Goal: Contribute content: Contribute content

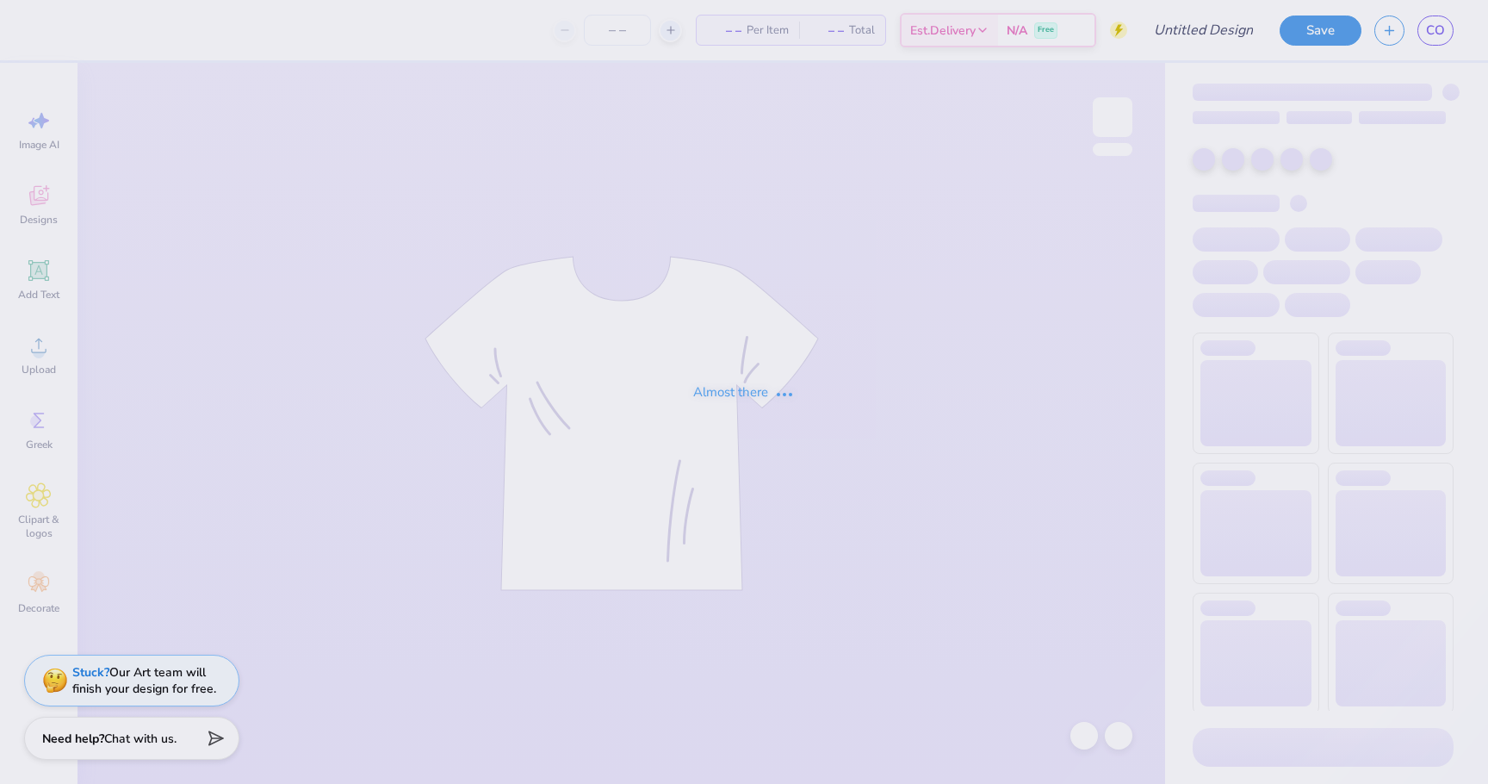
type input "sea you at sunset 3"
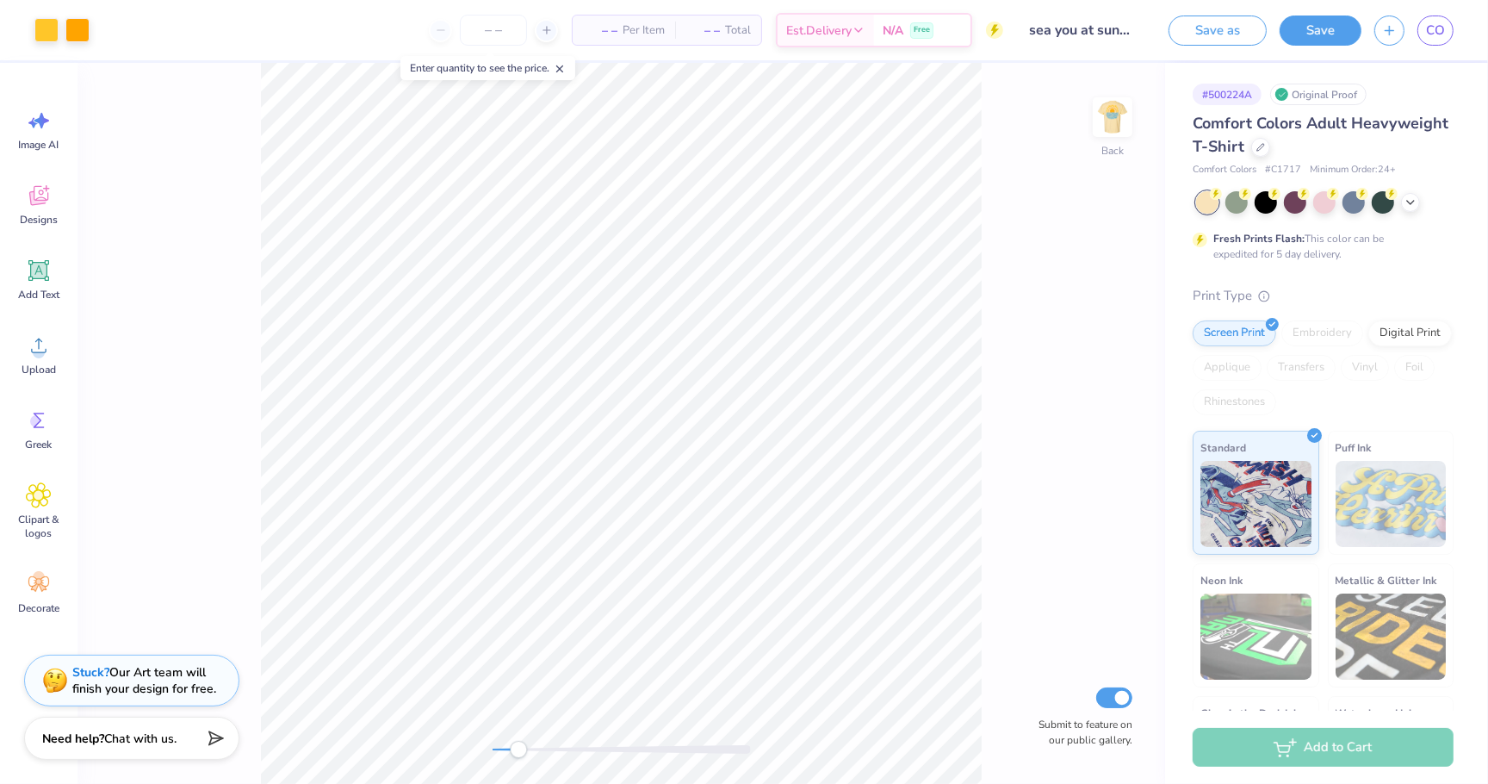
drag, startPoint x: 499, startPoint y: 747, endPoint x: 530, endPoint y: 751, distance: 31.3
click at [527, 751] on div "Accessibility label" at bounding box center [518, 749] width 17 height 17
drag, startPoint x: 537, startPoint y: 755, endPoint x: 573, endPoint y: 745, distance: 36.8
click at [572, 749] on div at bounding box center [622, 749] width 258 height 17
click at [47, 263] on icon at bounding box center [38, 270] width 21 height 21
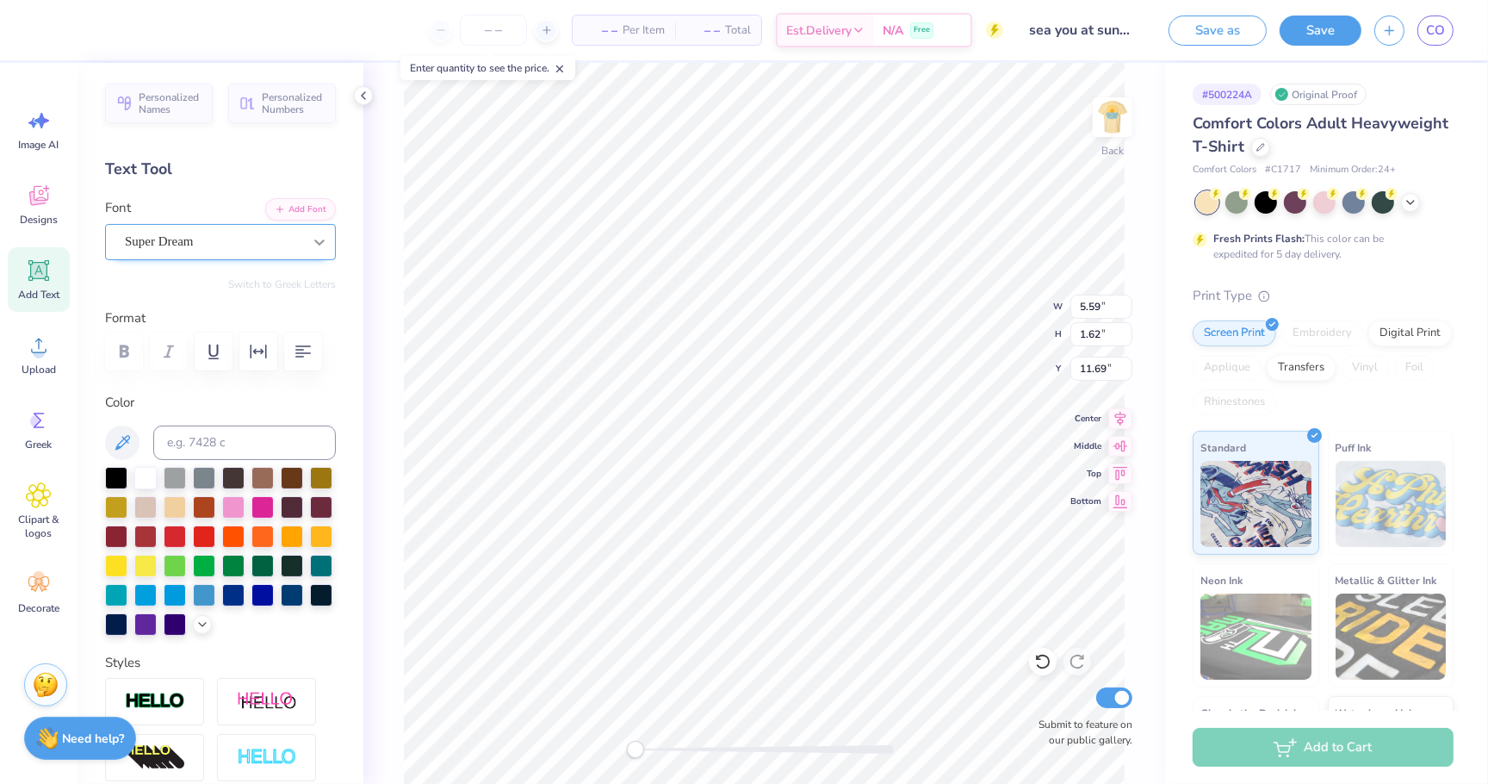
click at [308, 245] on div at bounding box center [319, 242] width 31 height 31
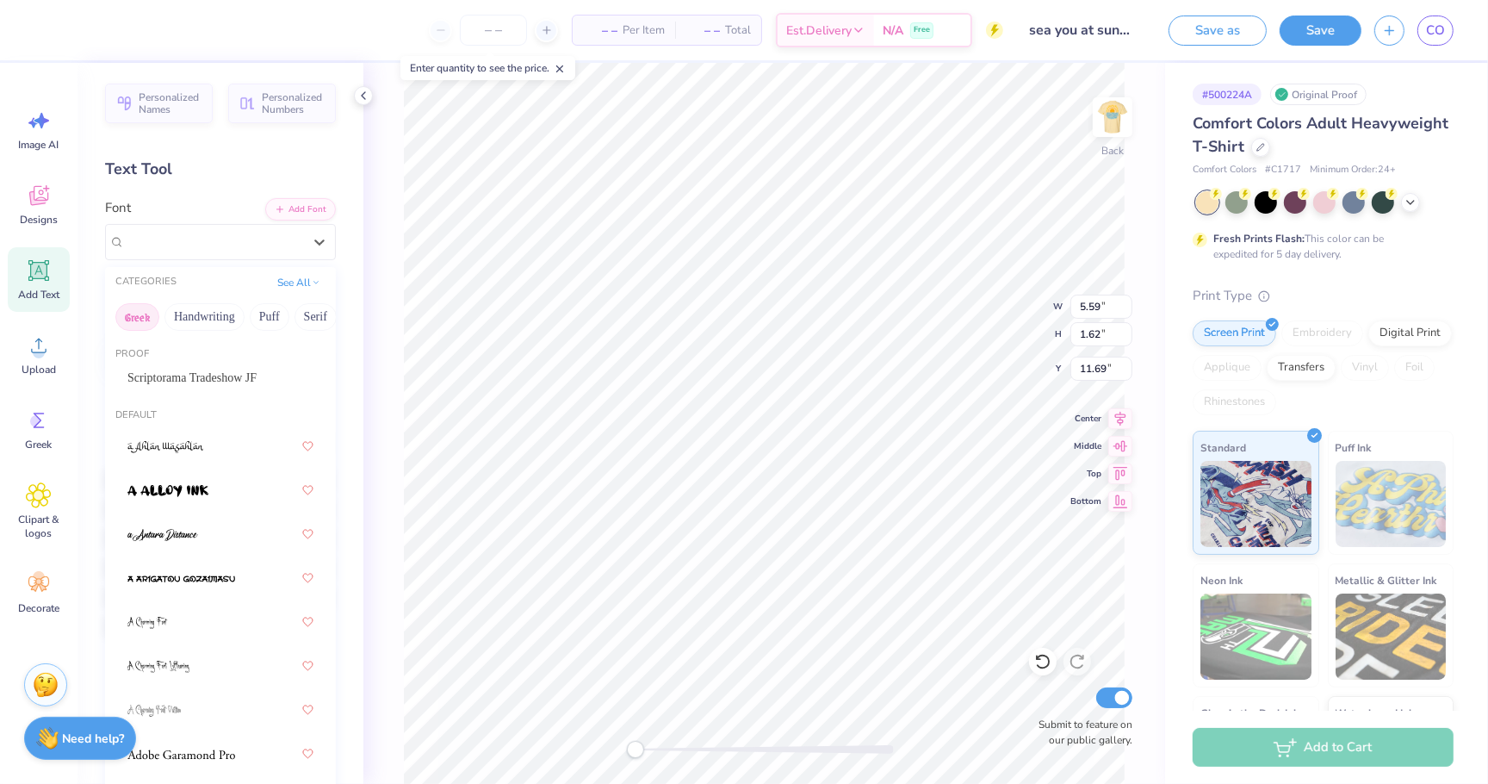
click at [148, 320] on button "Greek" at bounding box center [137, 317] width 44 height 28
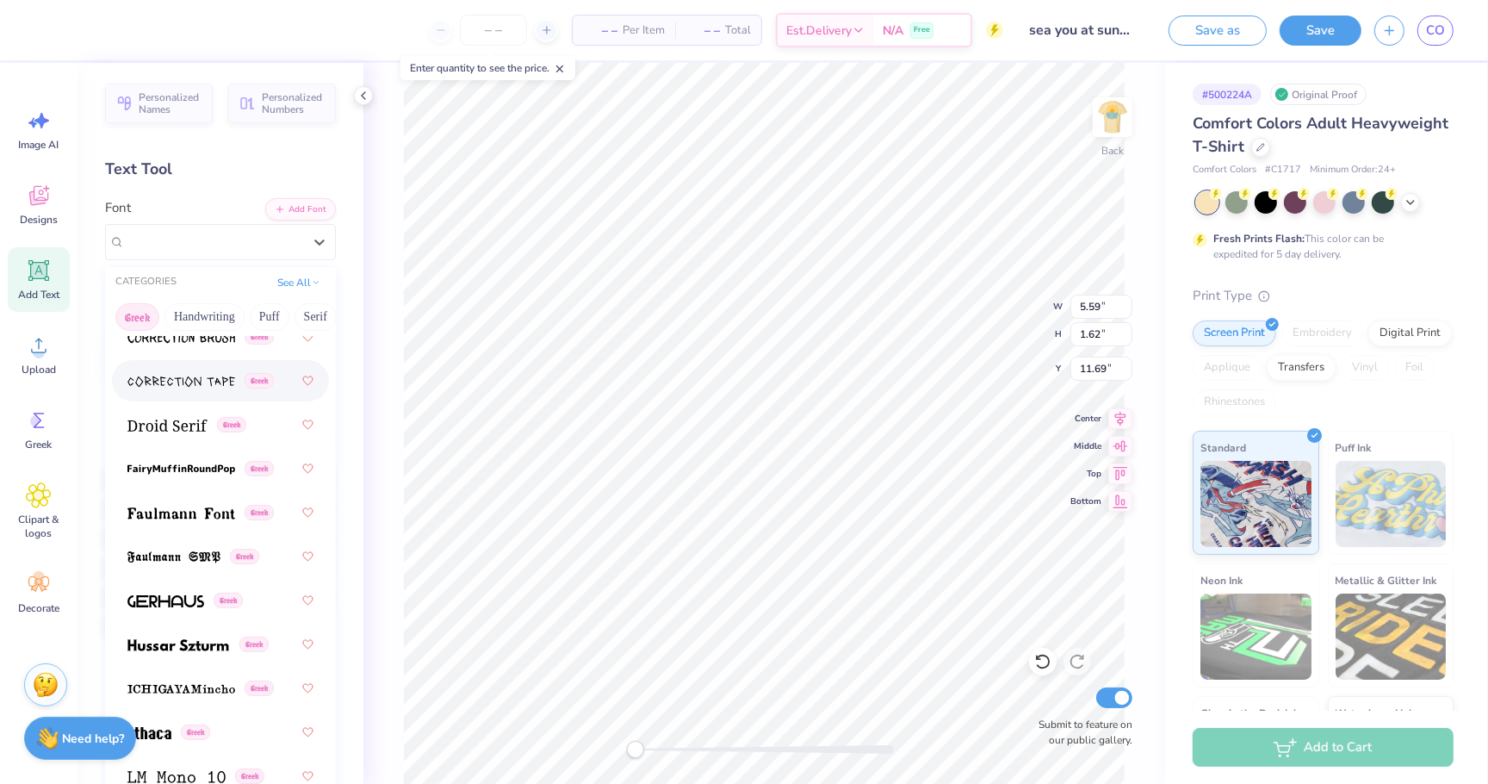
scroll to position [669, 0]
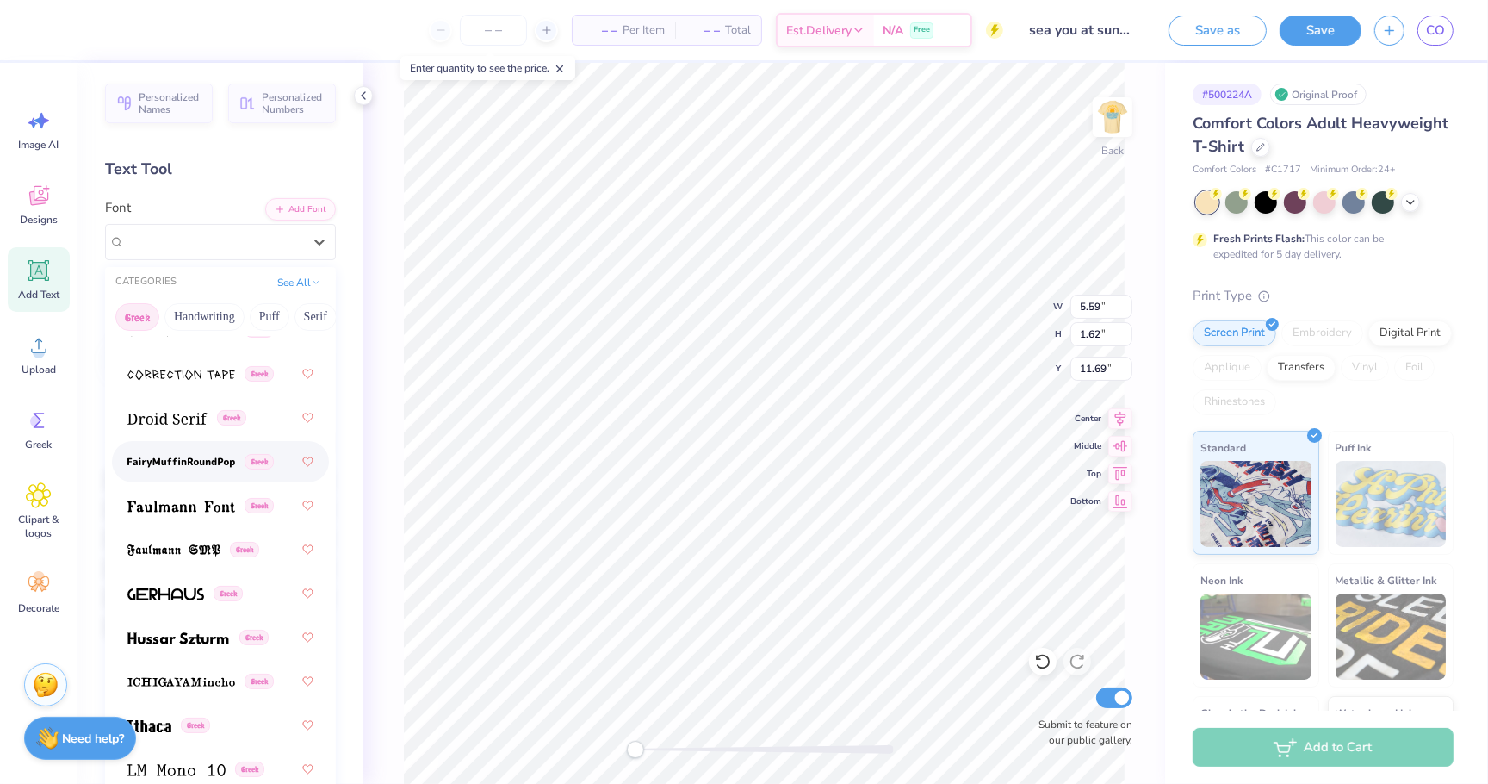
click at [199, 463] on img at bounding box center [181, 463] width 108 height 12
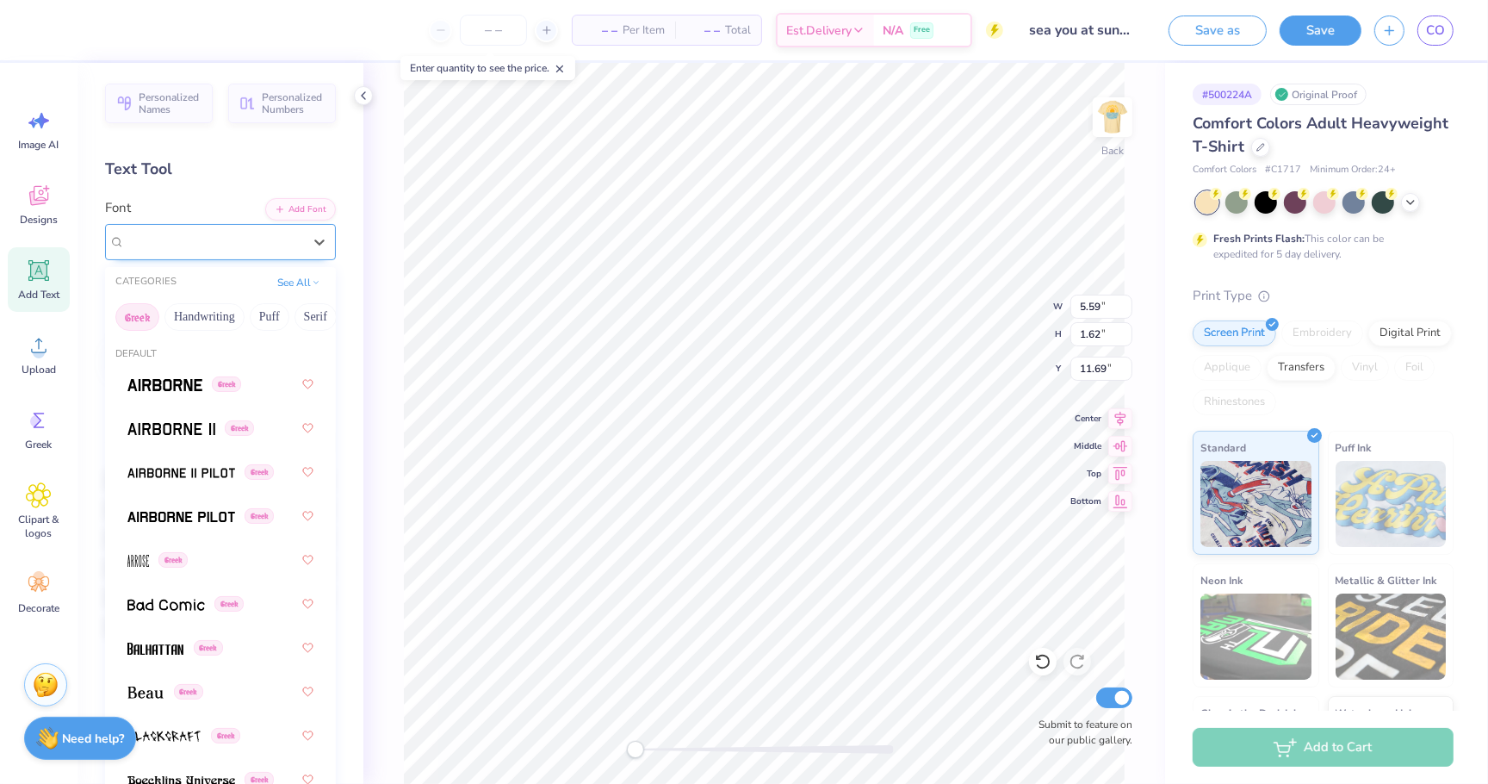
click at [282, 239] on span "Greek" at bounding box center [266, 242] width 29 height 16
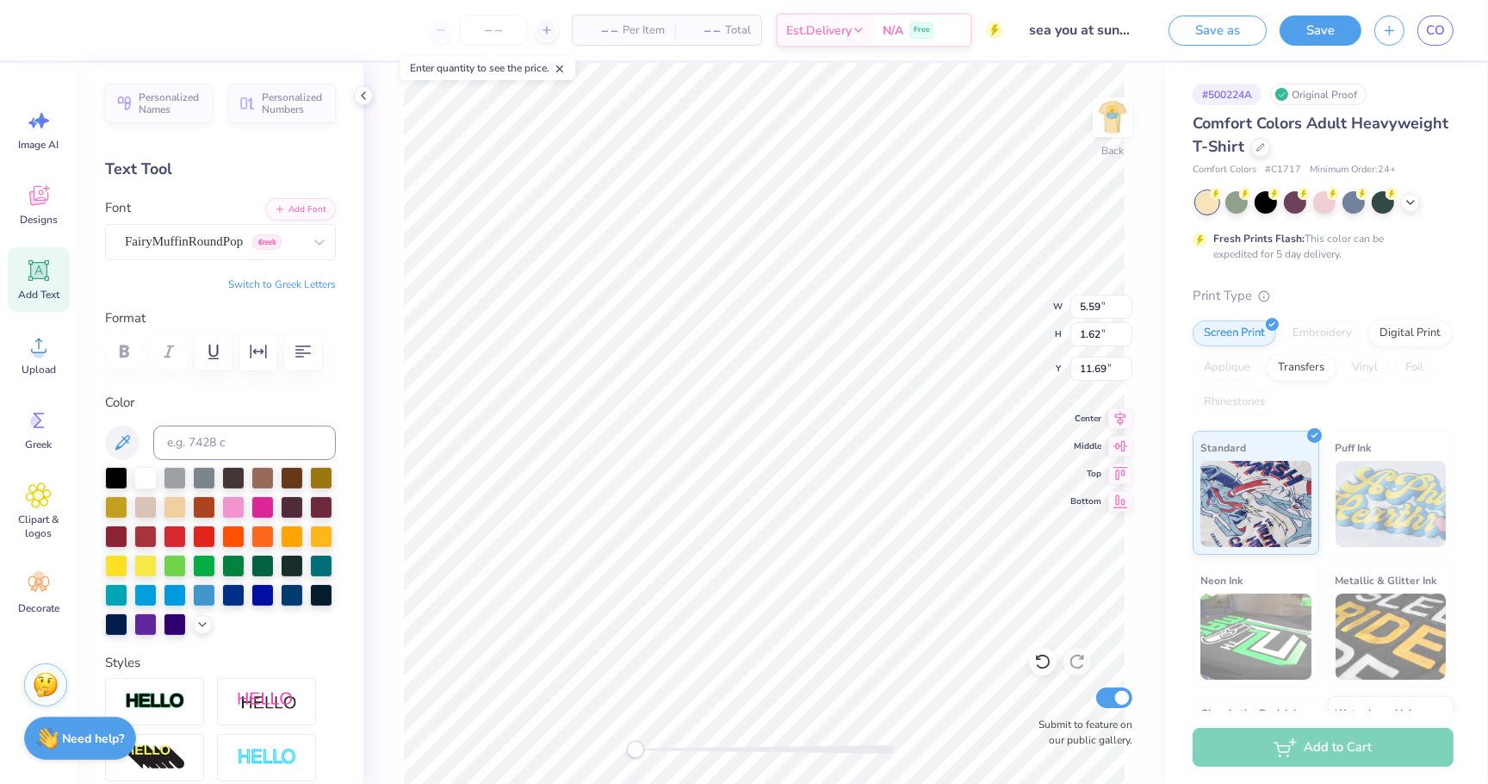
type textarea "KD"
click at [272, 280] on button "Switch to Greek Letters" at bounding box center [282, 284] width 108 height 14
click at [1102, 134] on img at bounding box center [1112, 117] width 69 height 69
click at [1111, 111] on img at bounding box center [1112, 117] width 69 height 69
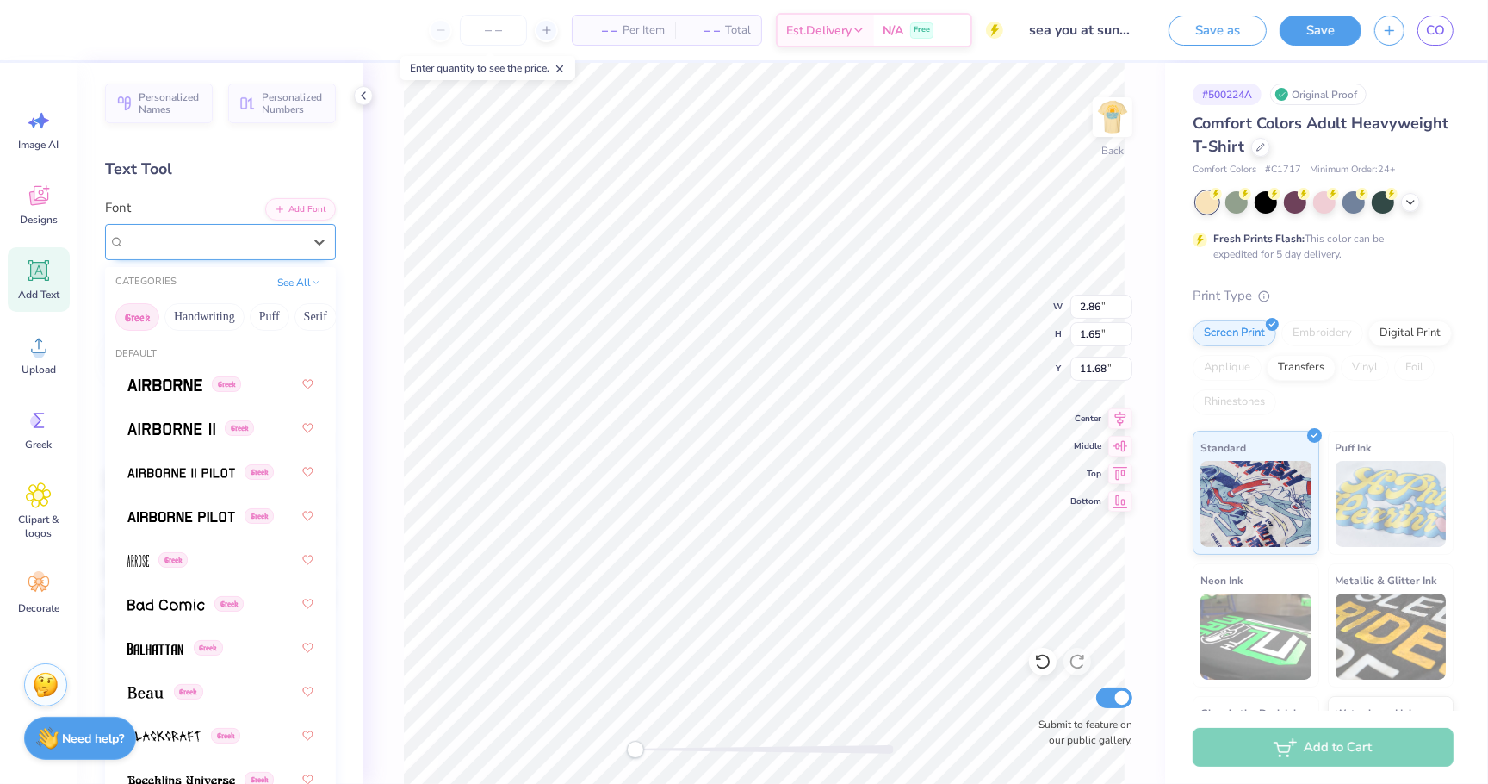
click at [156, 238] on span "FairyMuffinRoundPop" at bounding box center [184, 242] width 118 height 20
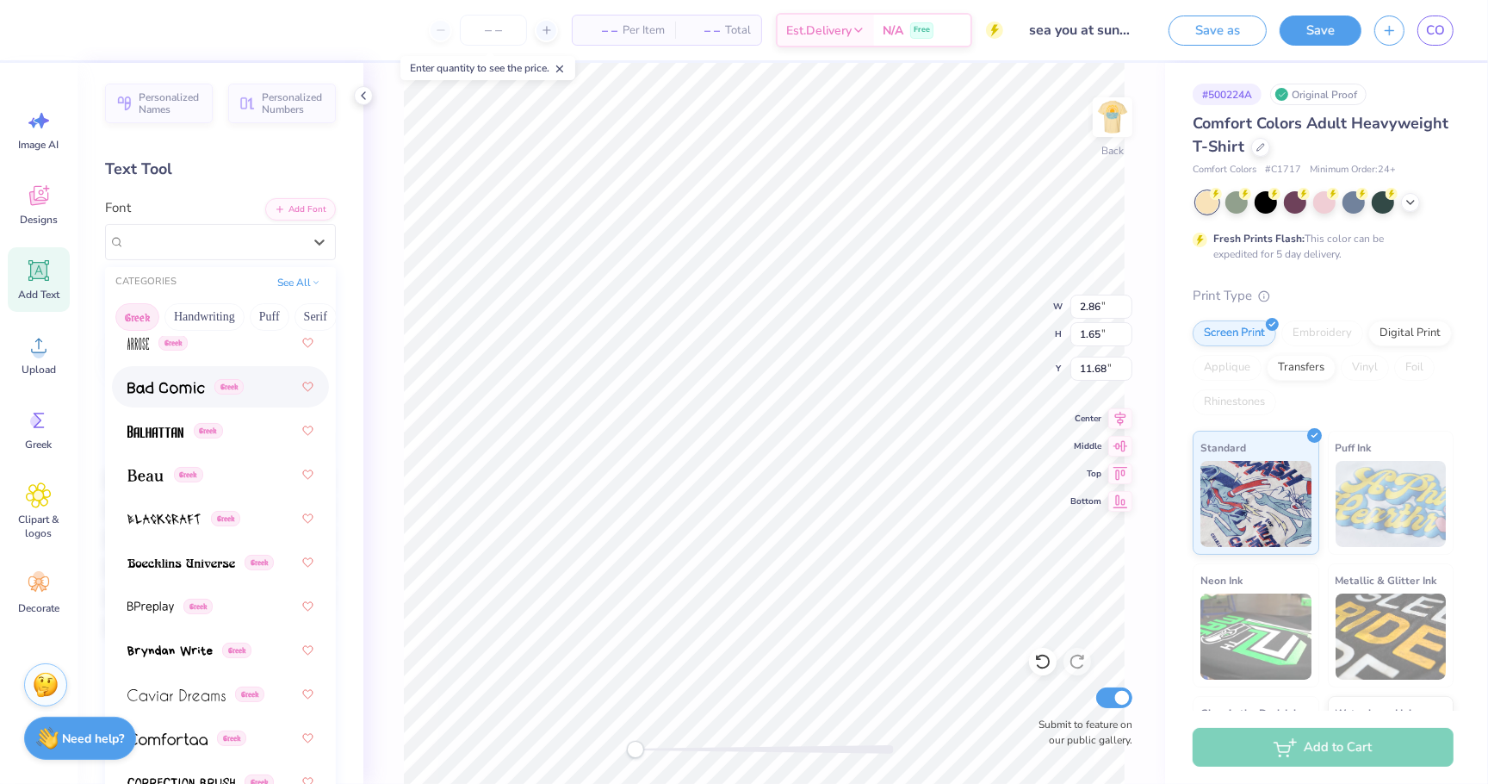
scroll to position [225, 0]
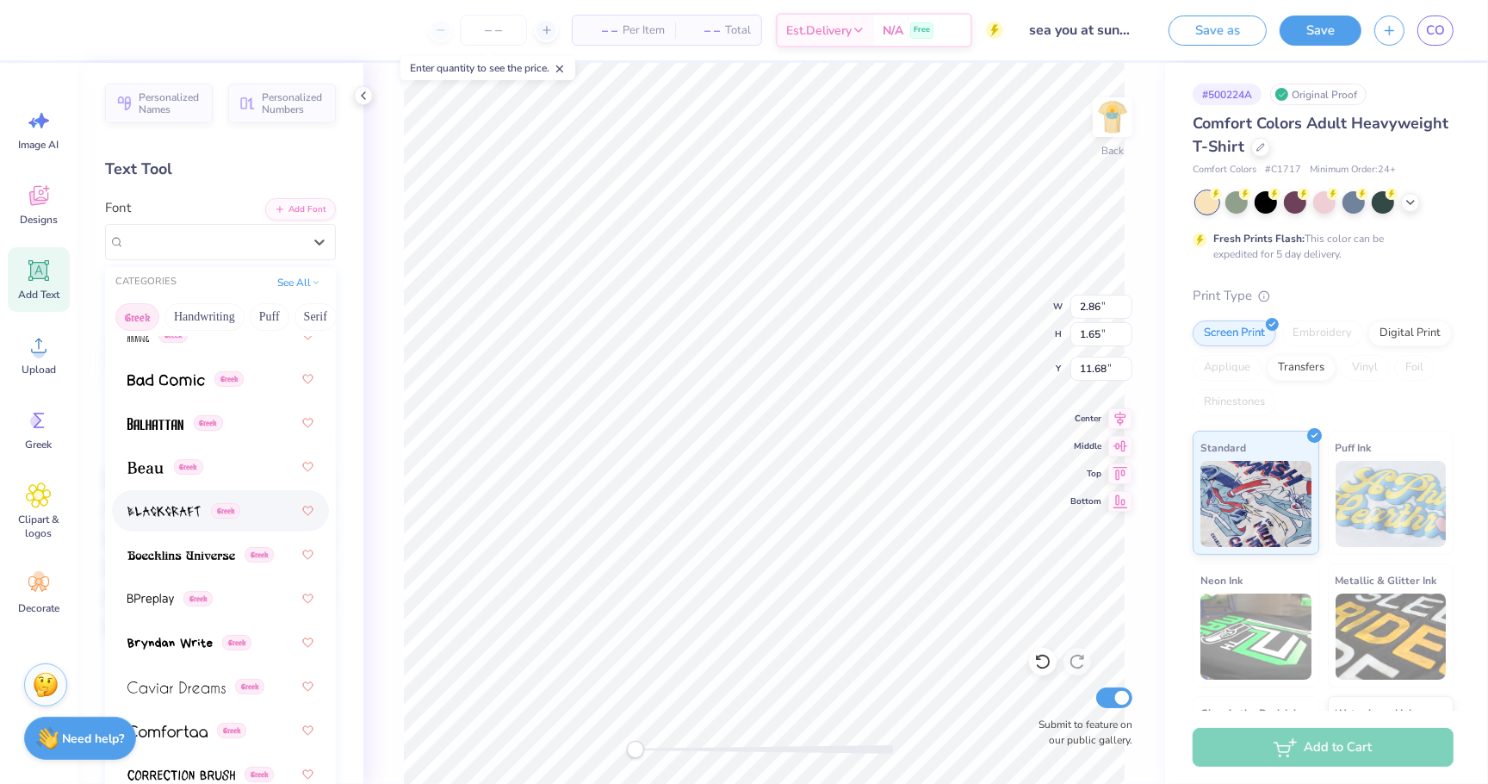
click at [162, 513] on img at bounding box center [163, 512] width 73 height 12
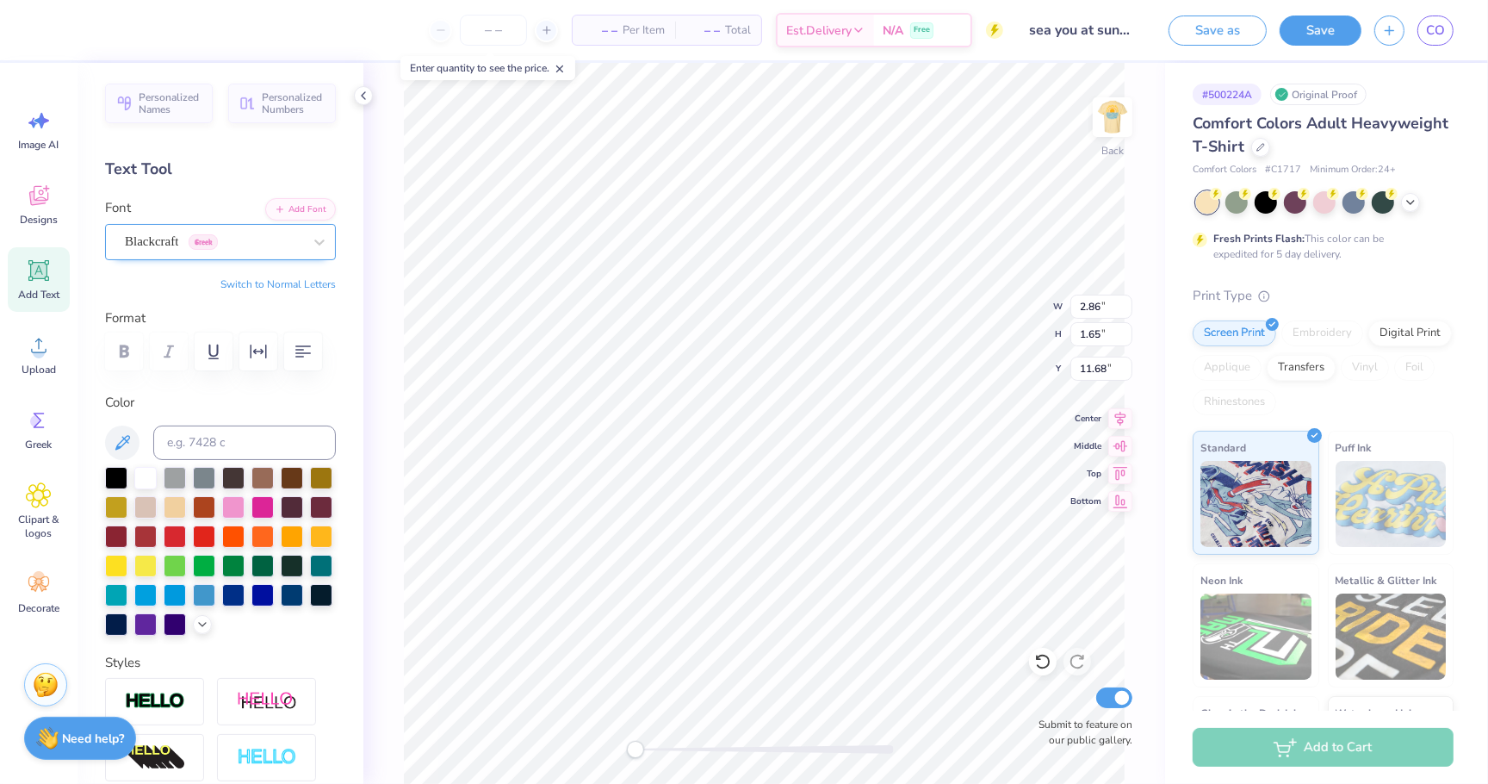
click at [197, 234] on div "Blackcraft Greek" at bounding box center [213, 241] width 181 height 27
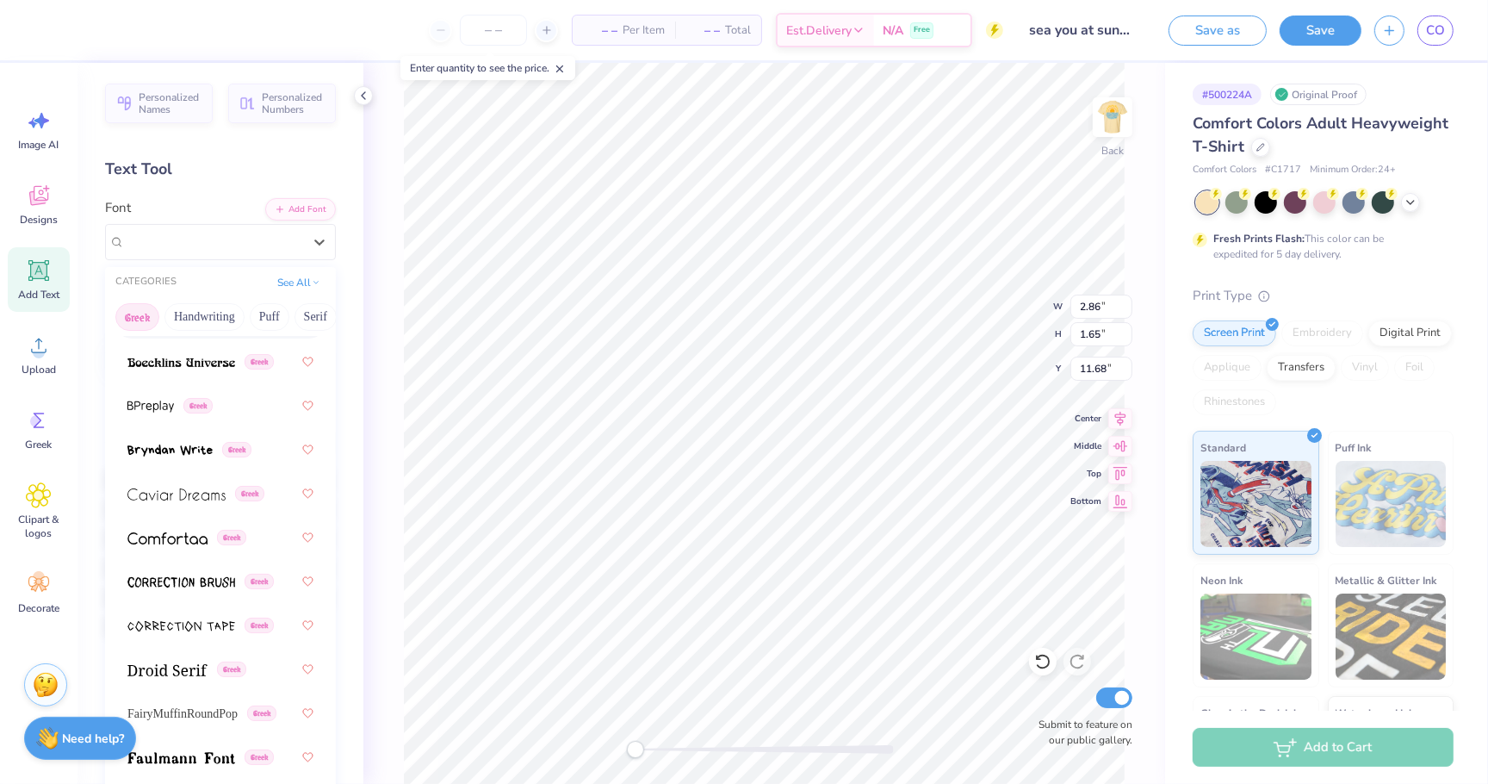
scroll to position [426, 0]
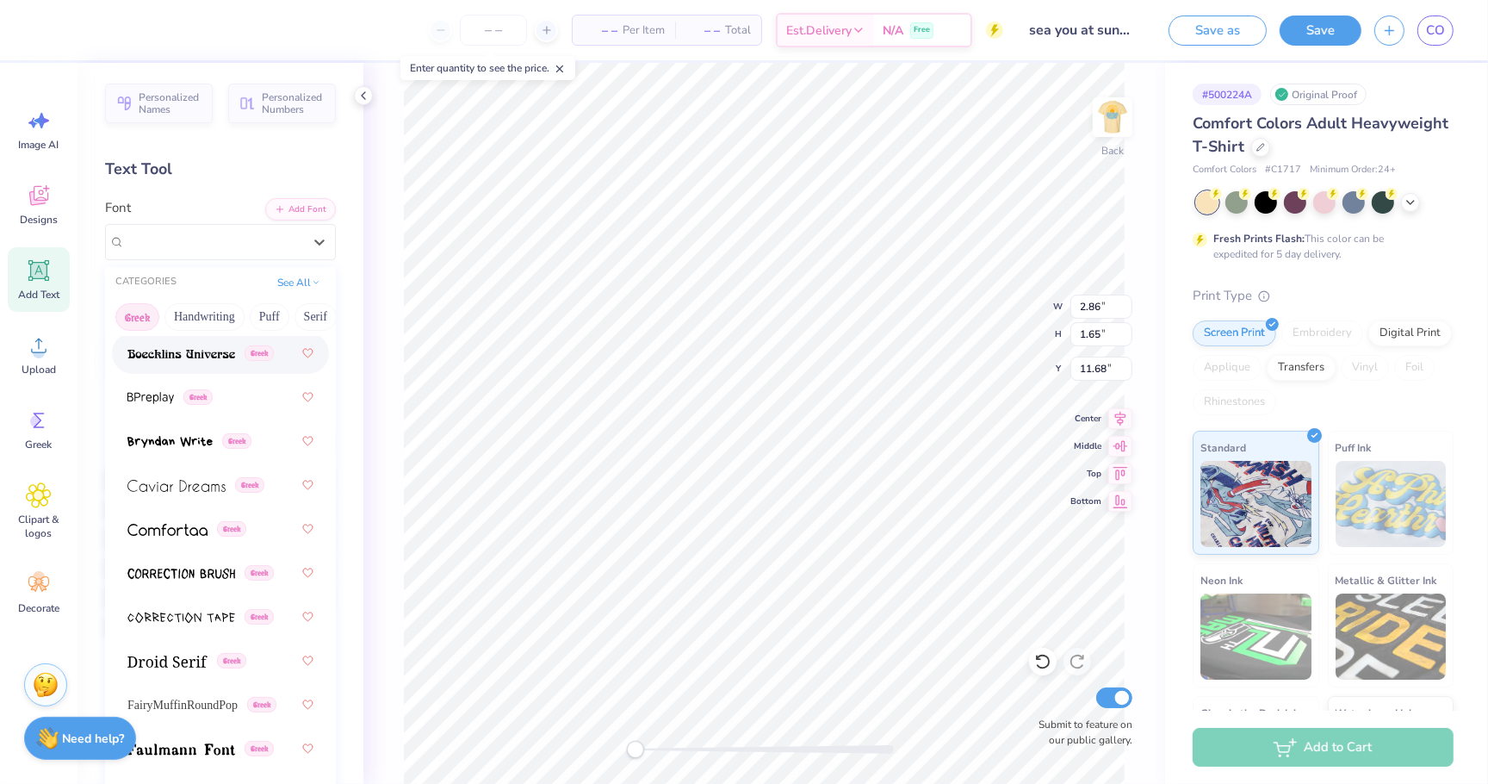
click at [193, 354] on img at bounding box center [181, 354] width 108 height 12
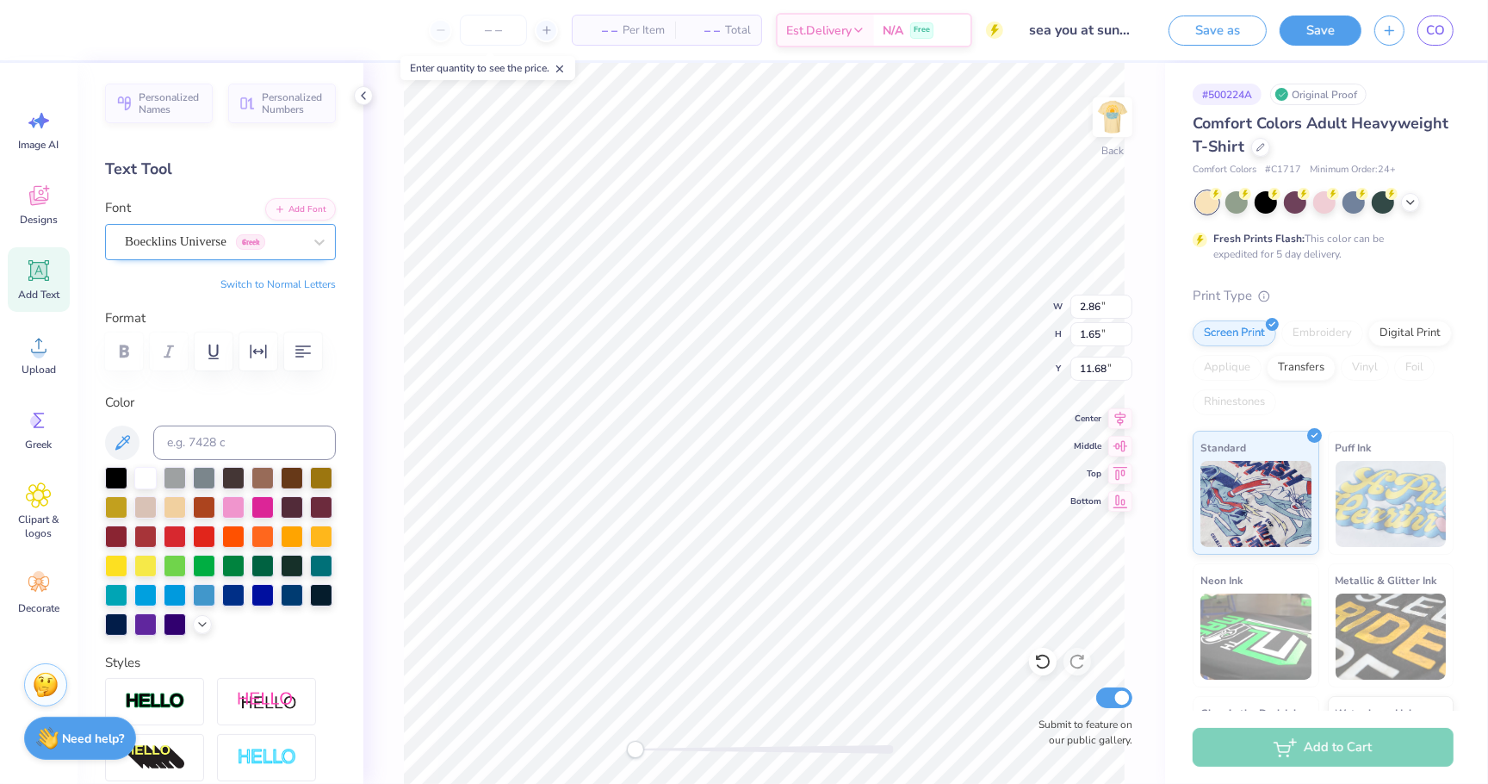
click at [213, 242] on span "Boecklins Universe" at bounding box center [176, 242] width 102 height 20
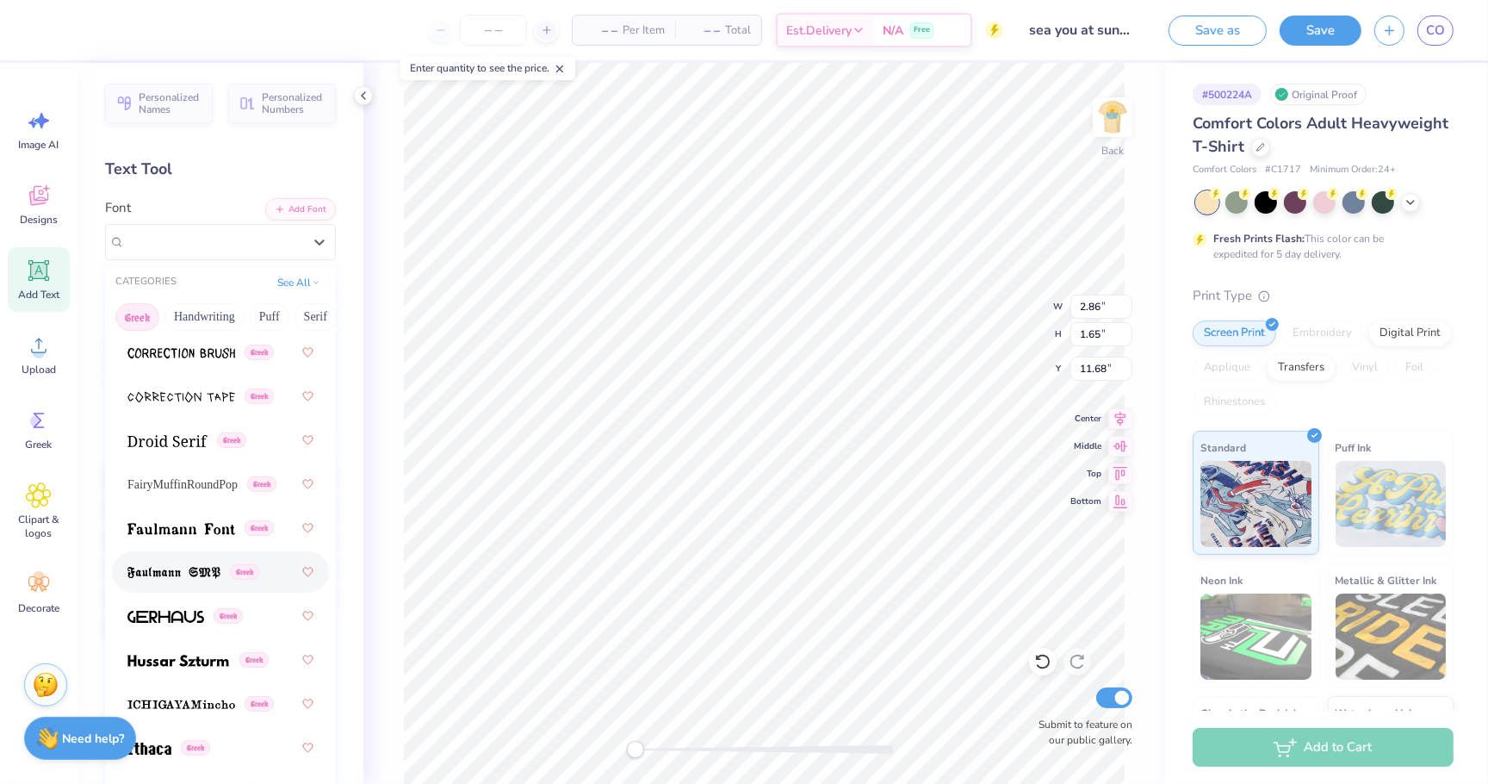
scroll to position [649, 0]
click at [176, 561] on span at bounding box center [173, 570] width 93 height 18
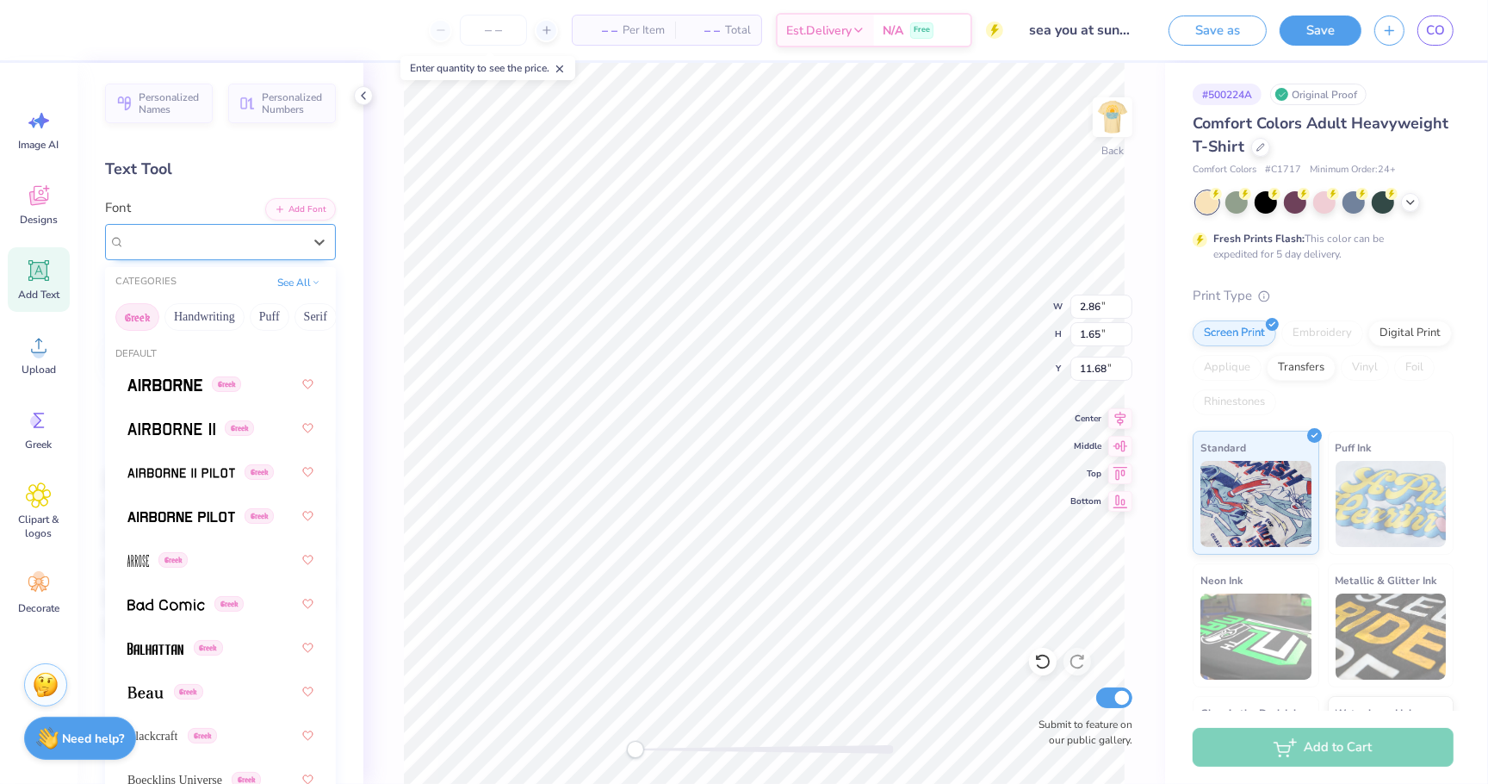
click at [187, 234] on span "Faulmann SMP" at bounding box center [165, 242] width 81 height 20
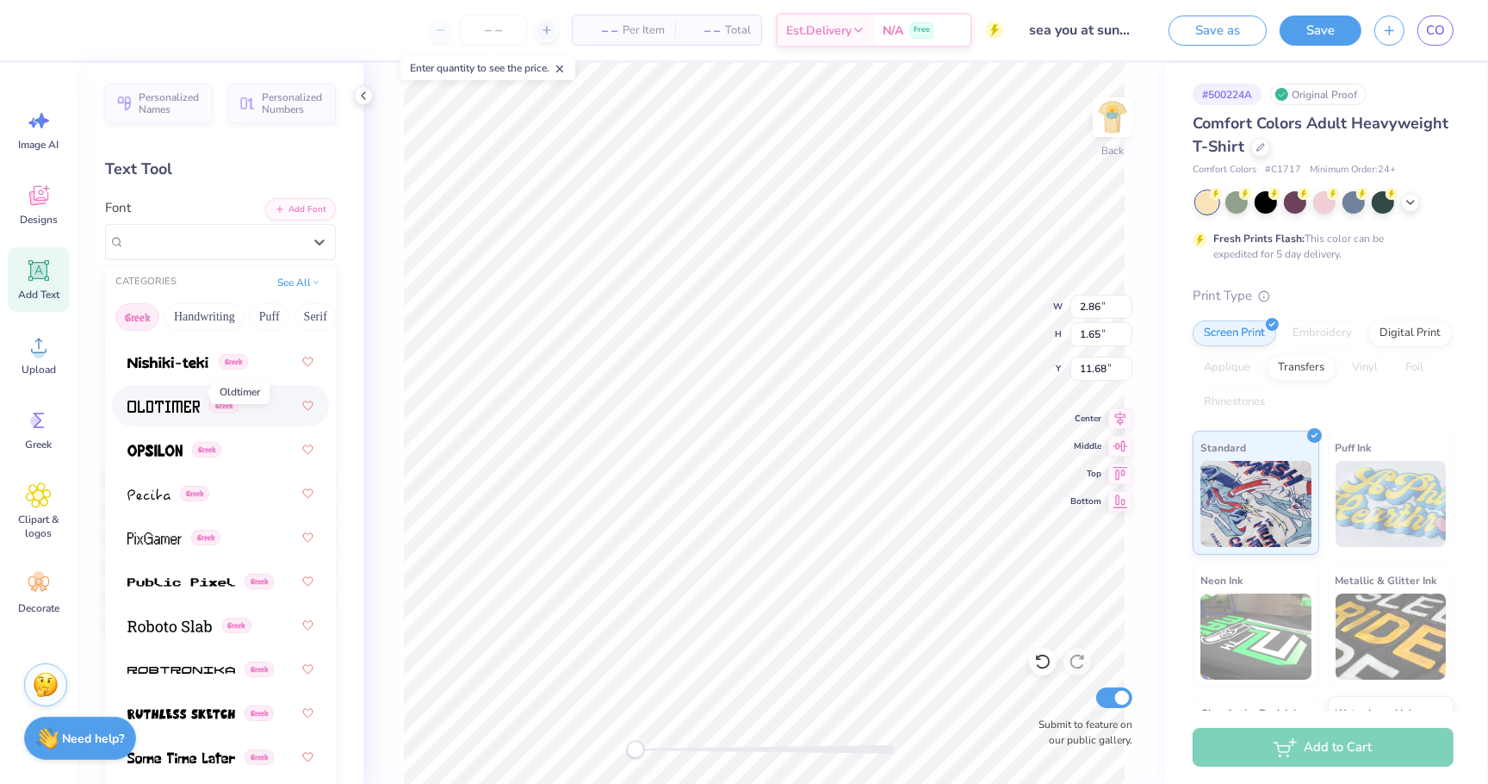
scroll to position [1309, 0]
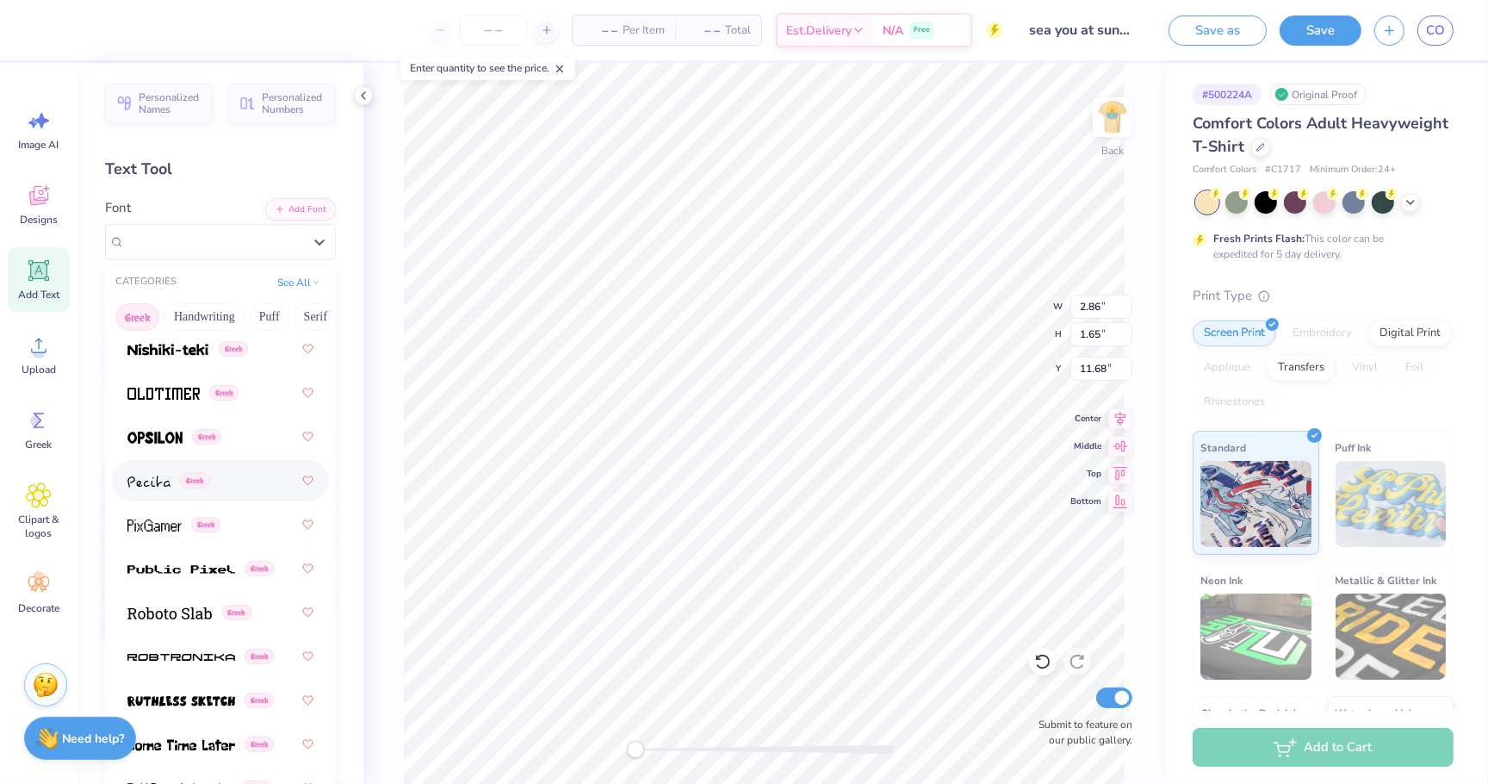
click at [156, 486] on img at bounding box center [148, 481] width 43 height 12
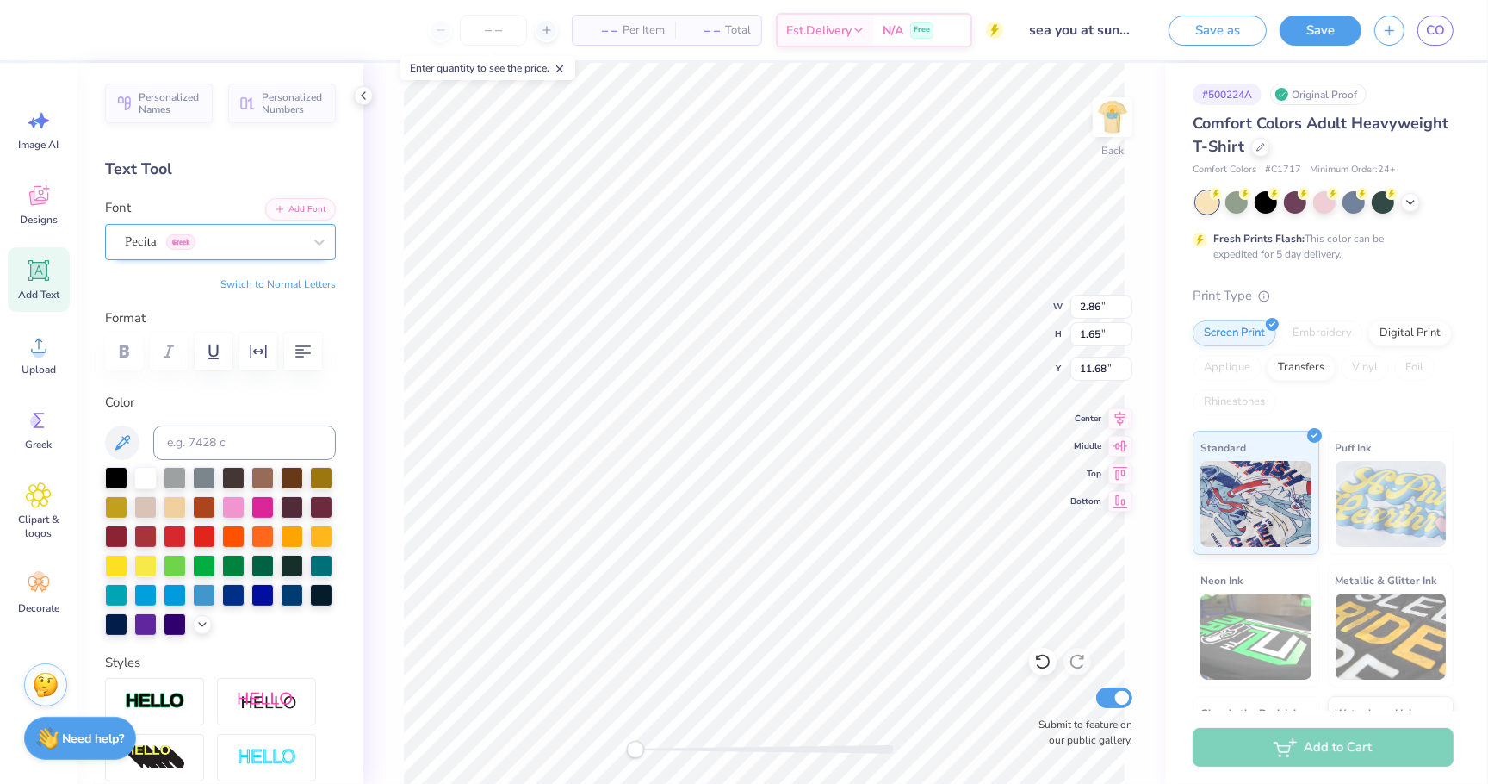
click at [140, 240] on span "Pecita" at bounding box center [141, 242] width 32 height 20
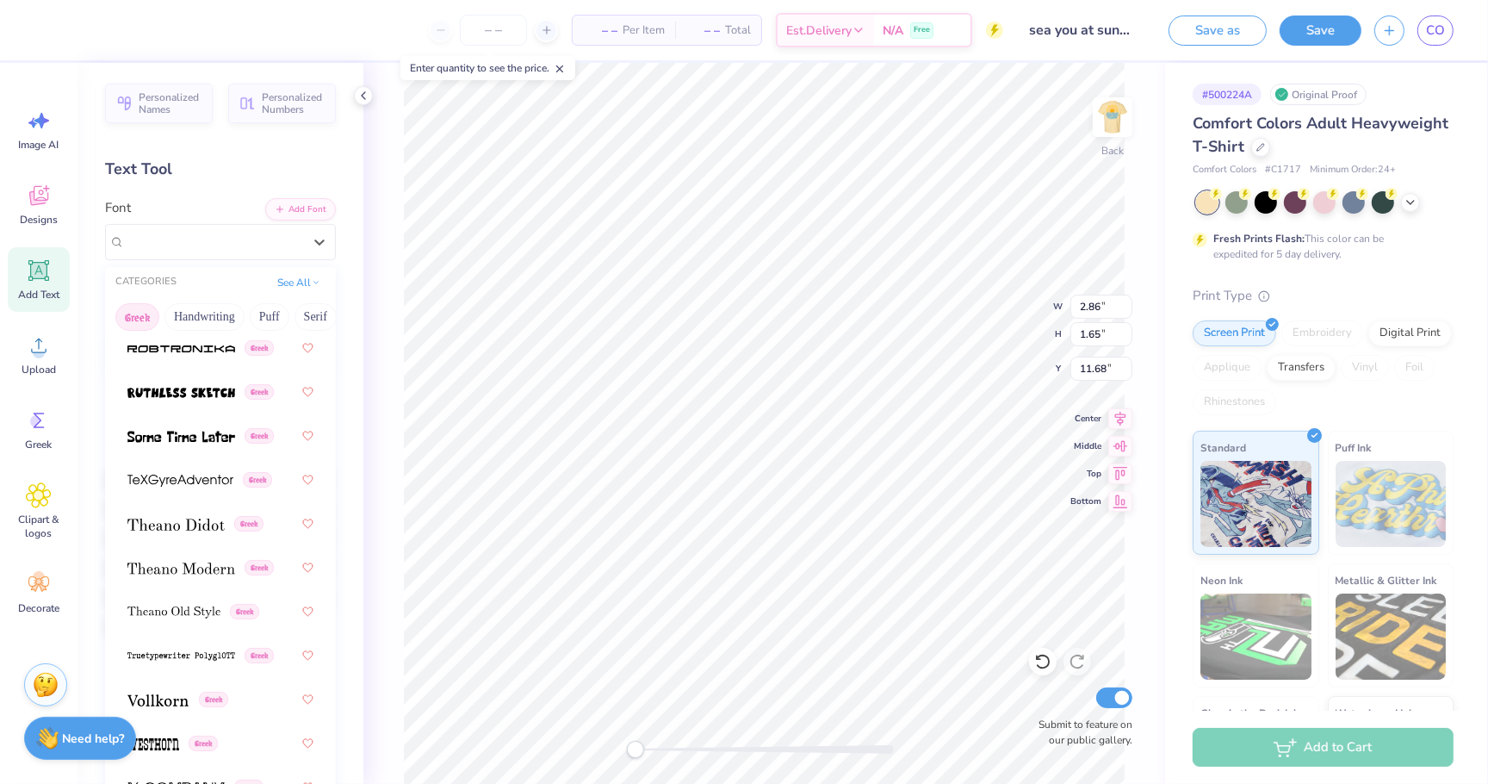
scroll to position [1620, 0]
click at [183, 385] on img at bounding box center [181, 390] width 108 height 12
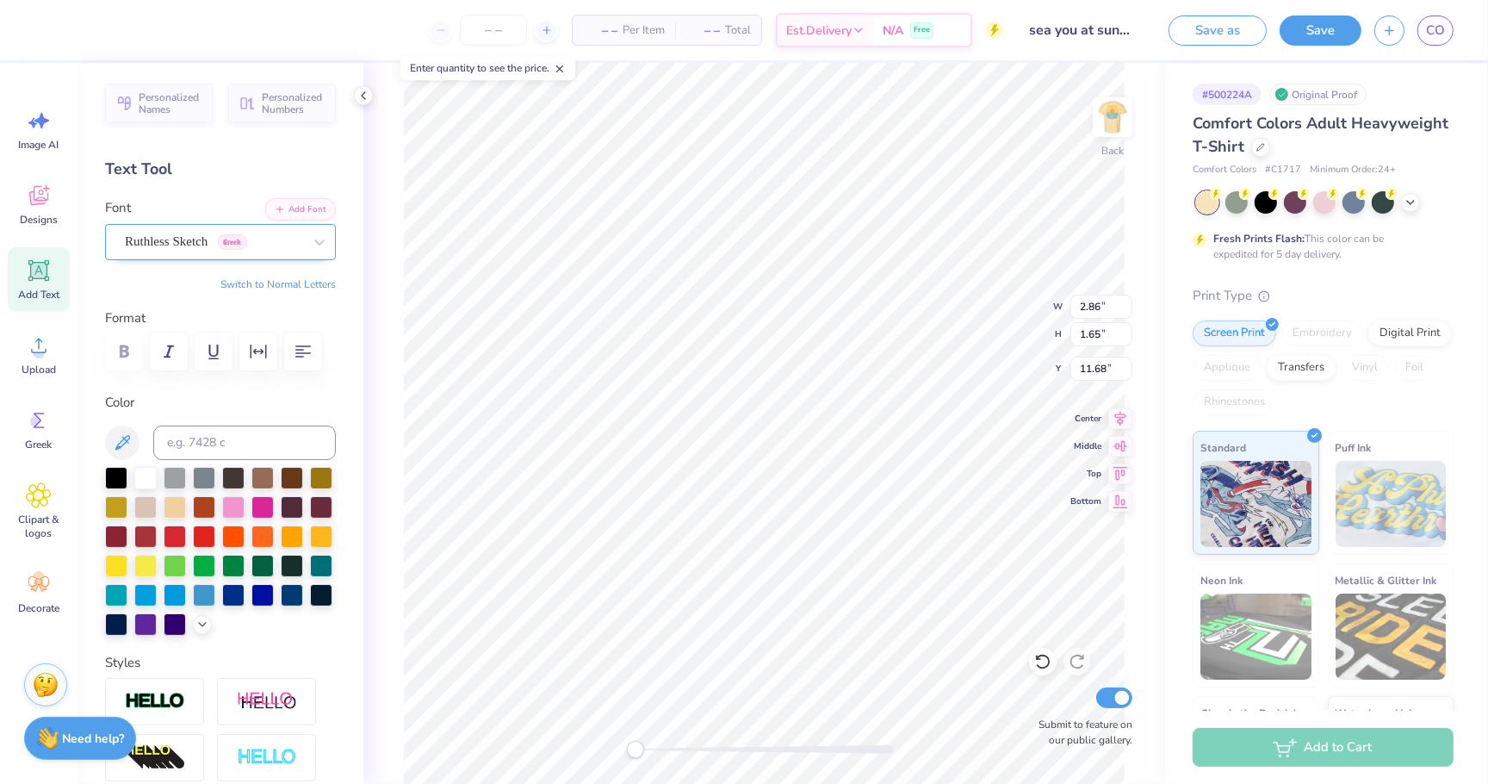
click at [163, 232] on span "Ruthless Sketch" at bounding box center [166, 242] width 83 height 20
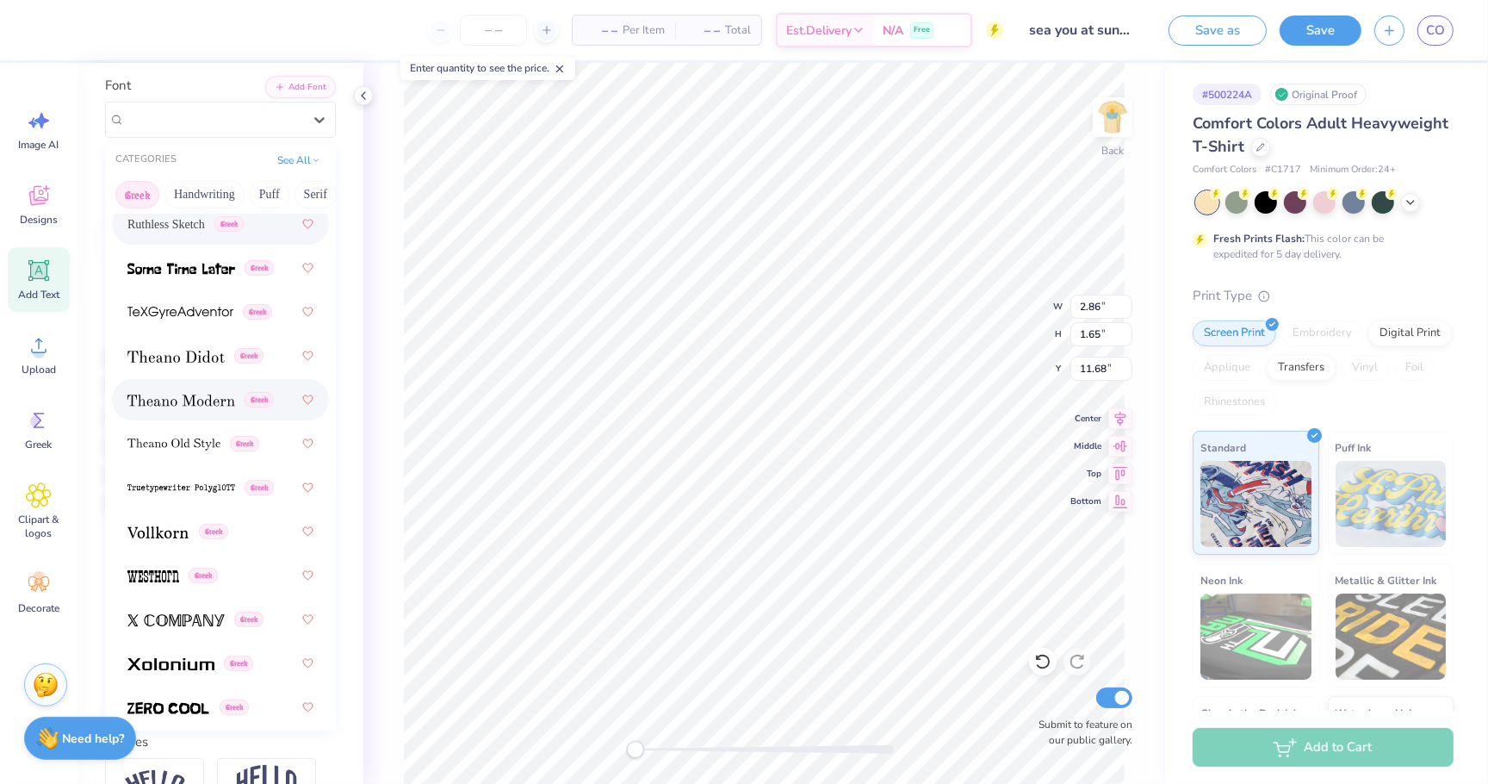
scroll to position [1661, 0]
click at [208, 283] on div "Greek" at bounding box center [220, 270] width 186 height 31
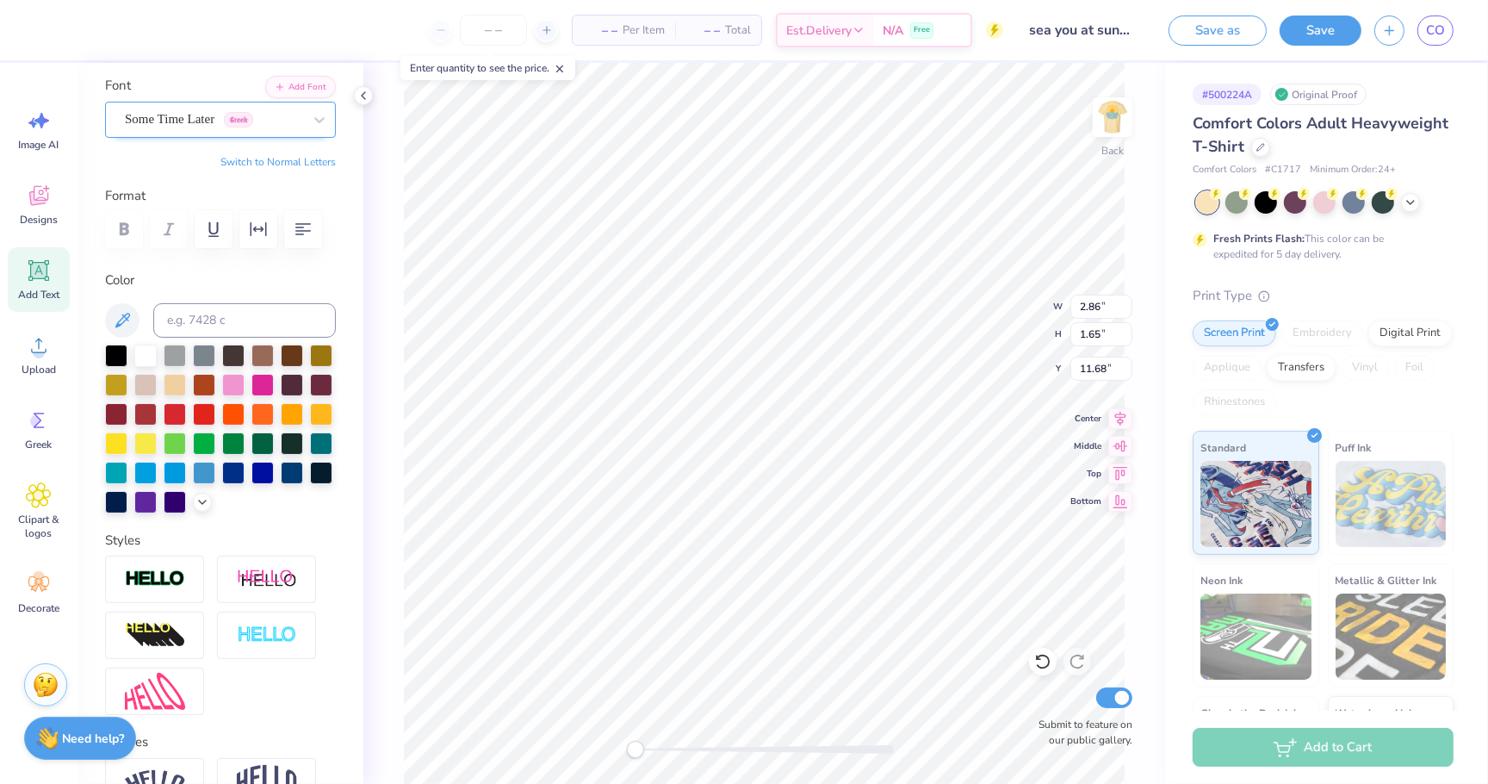
click at [183, 115] on span "Some Time Later" at bounding box center [170, 119] width 90 height 20
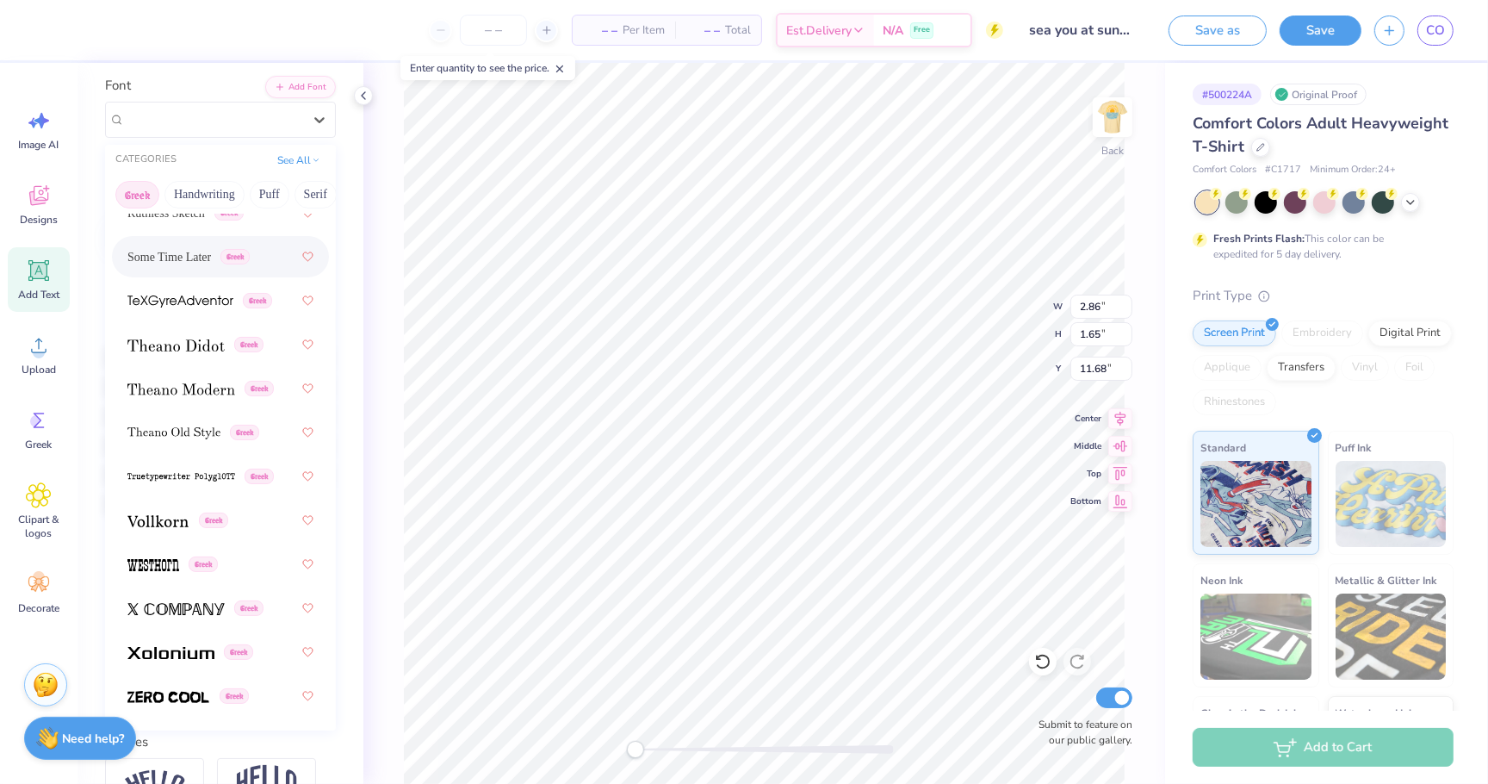
scroll to position [1674, 0]
click at [205, 493] on div "Greek" at bounding box center [220, 477] width 217 height 41
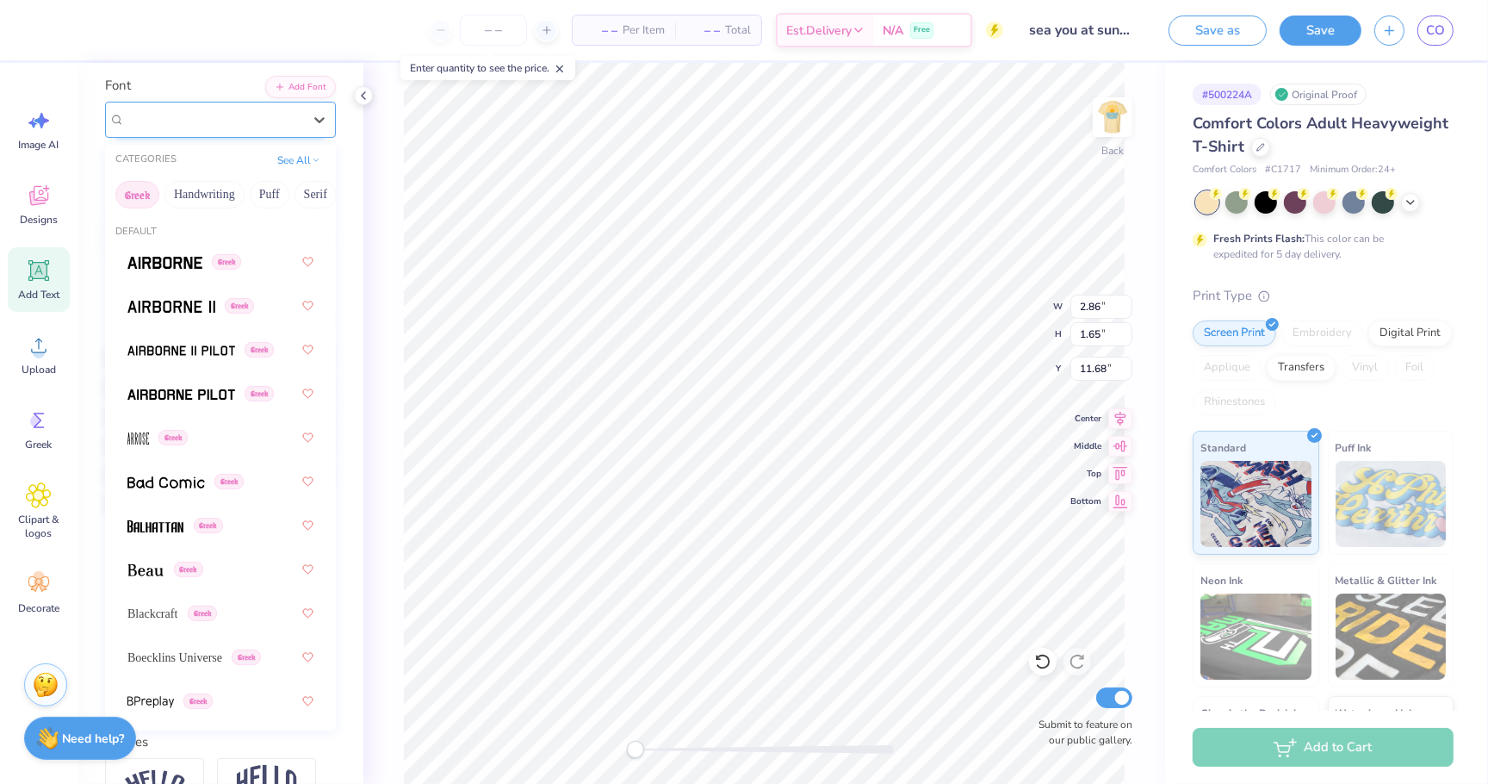
click at [206, 128] on div at bounding box center [213, 119] width 177 height 23
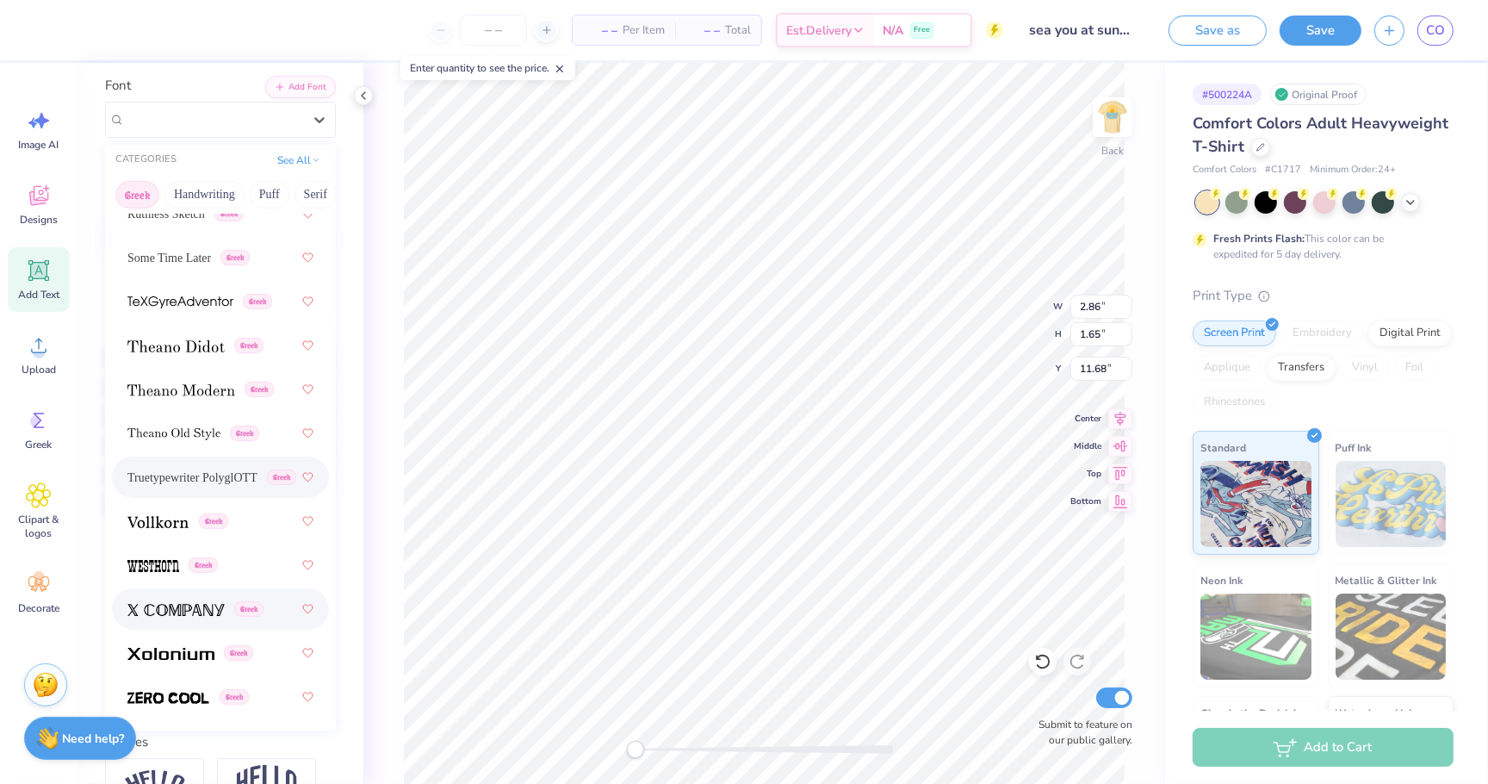
click at [217, 604] on img at bounding box center [175, 610] width 97 height 12
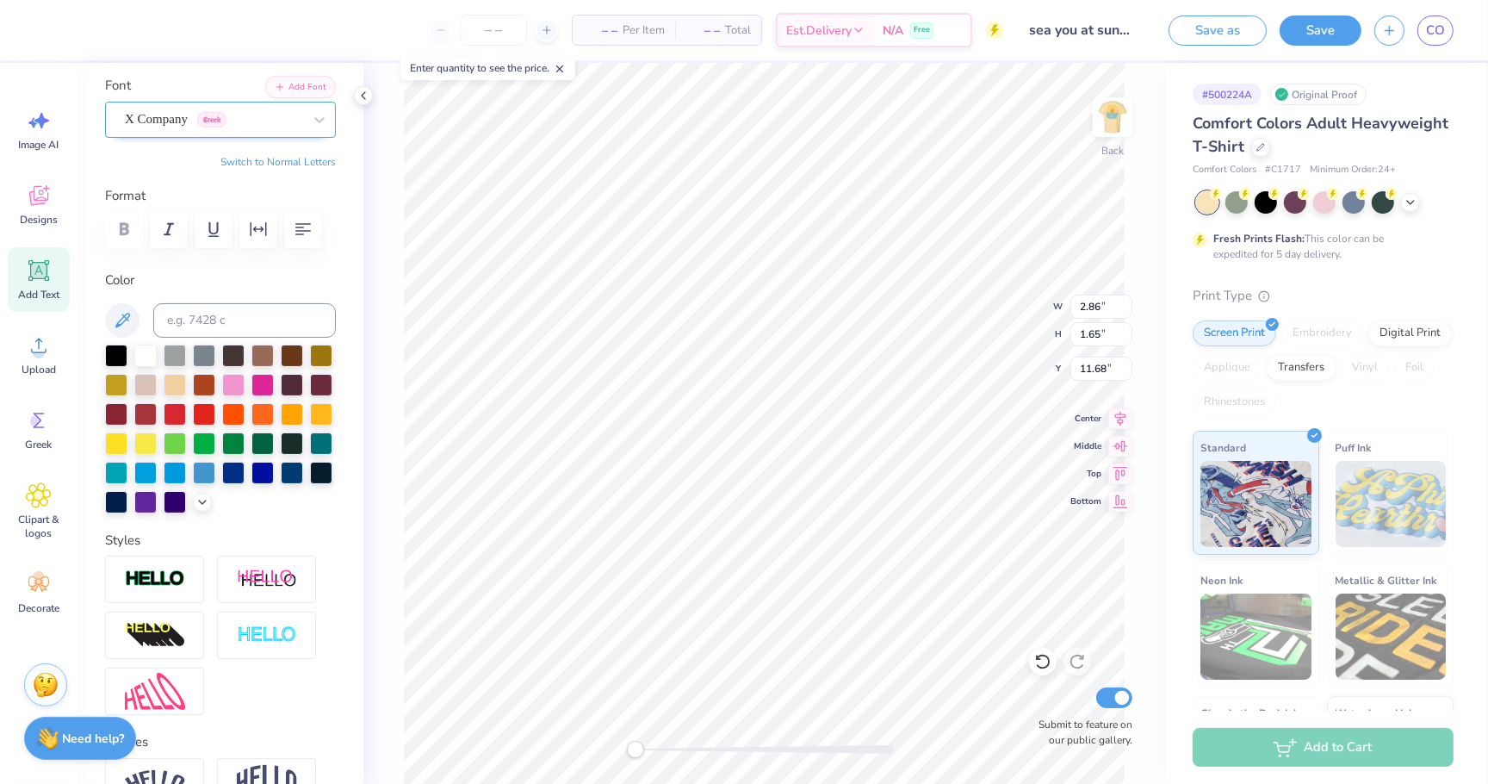
click at [165, 130] on div "X Company Greek" at bounding box center [220, 120] width 231 height 36
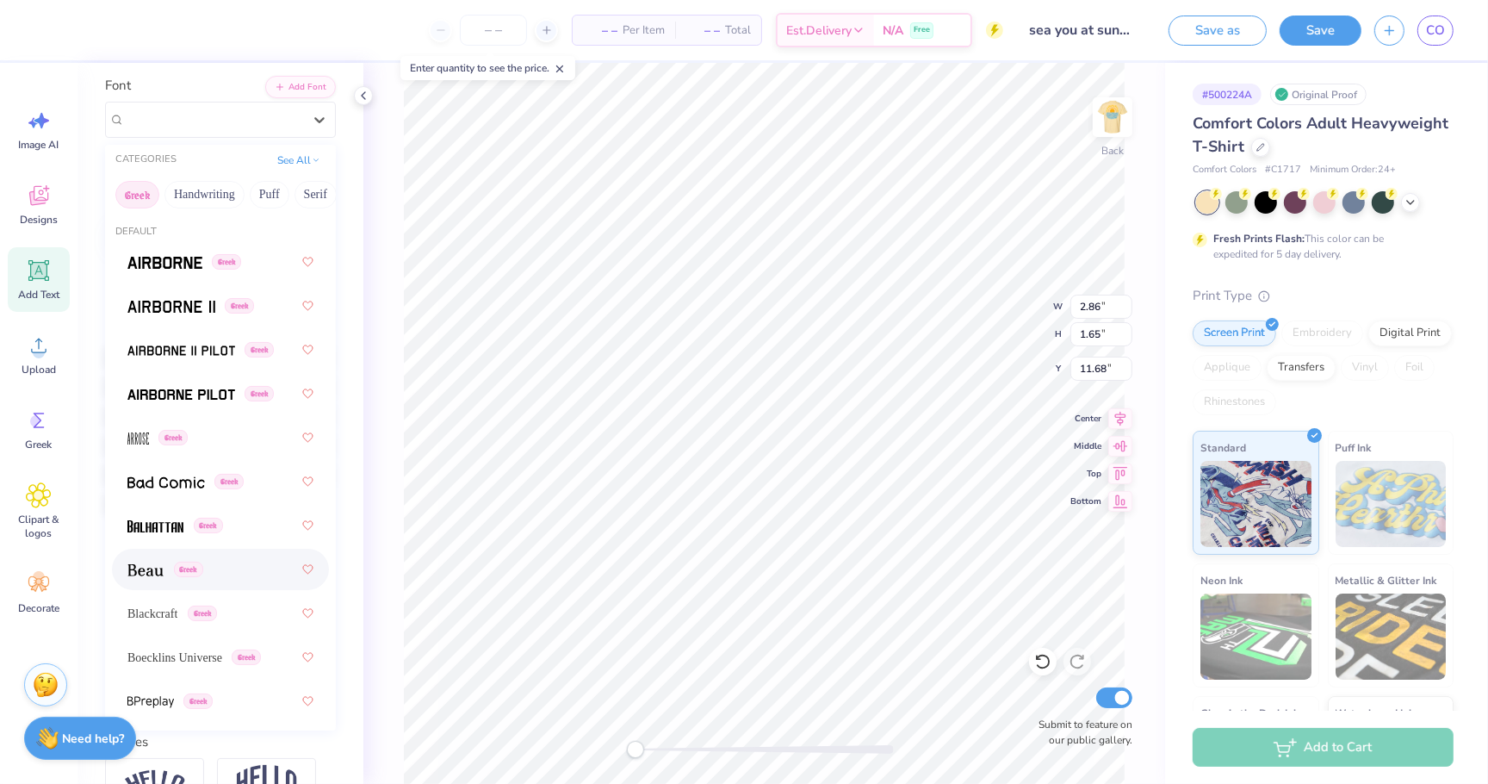
scroll to position [17, 0]
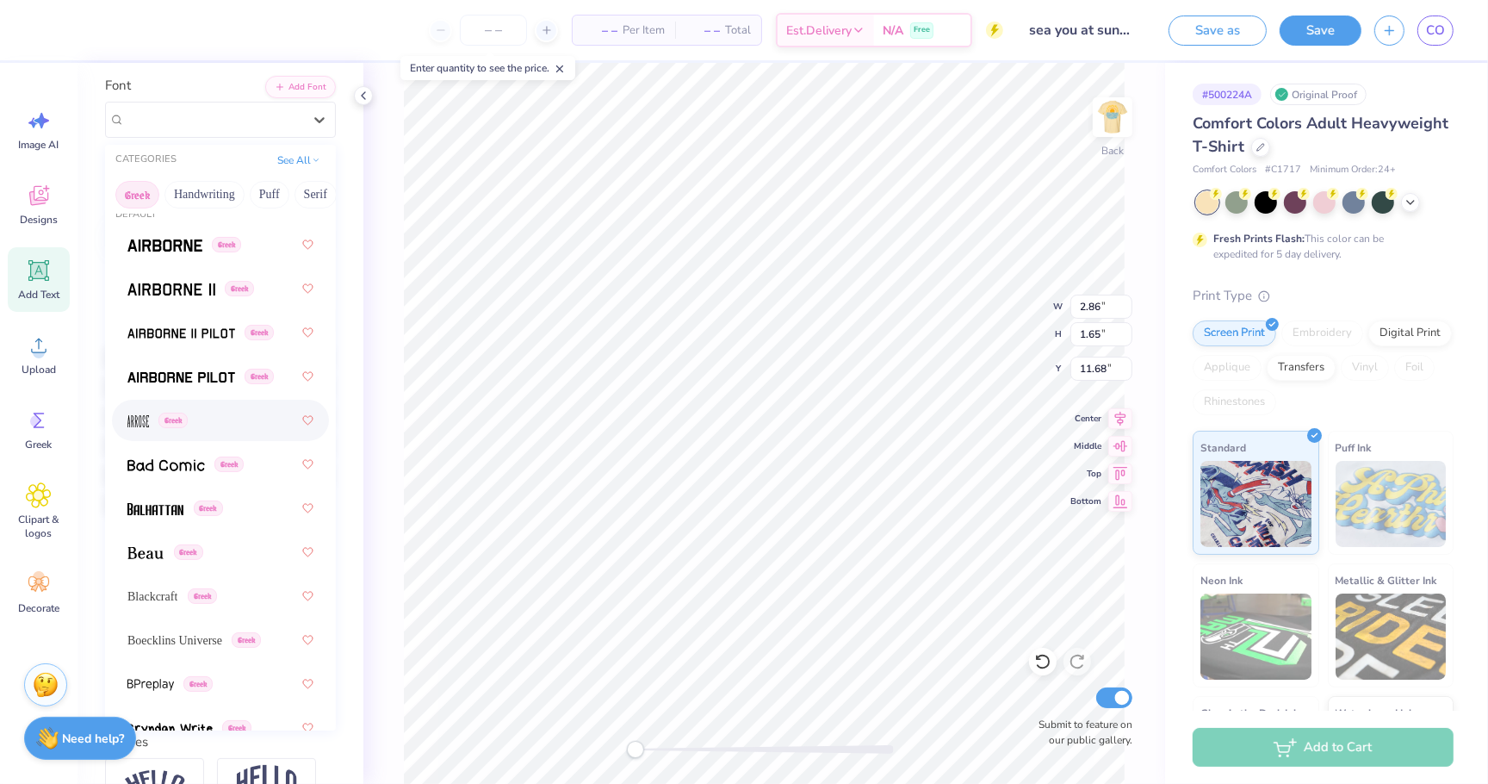
click at [244, 416] on div "Greek" at bounding box center [220, 420] width 186 height 31
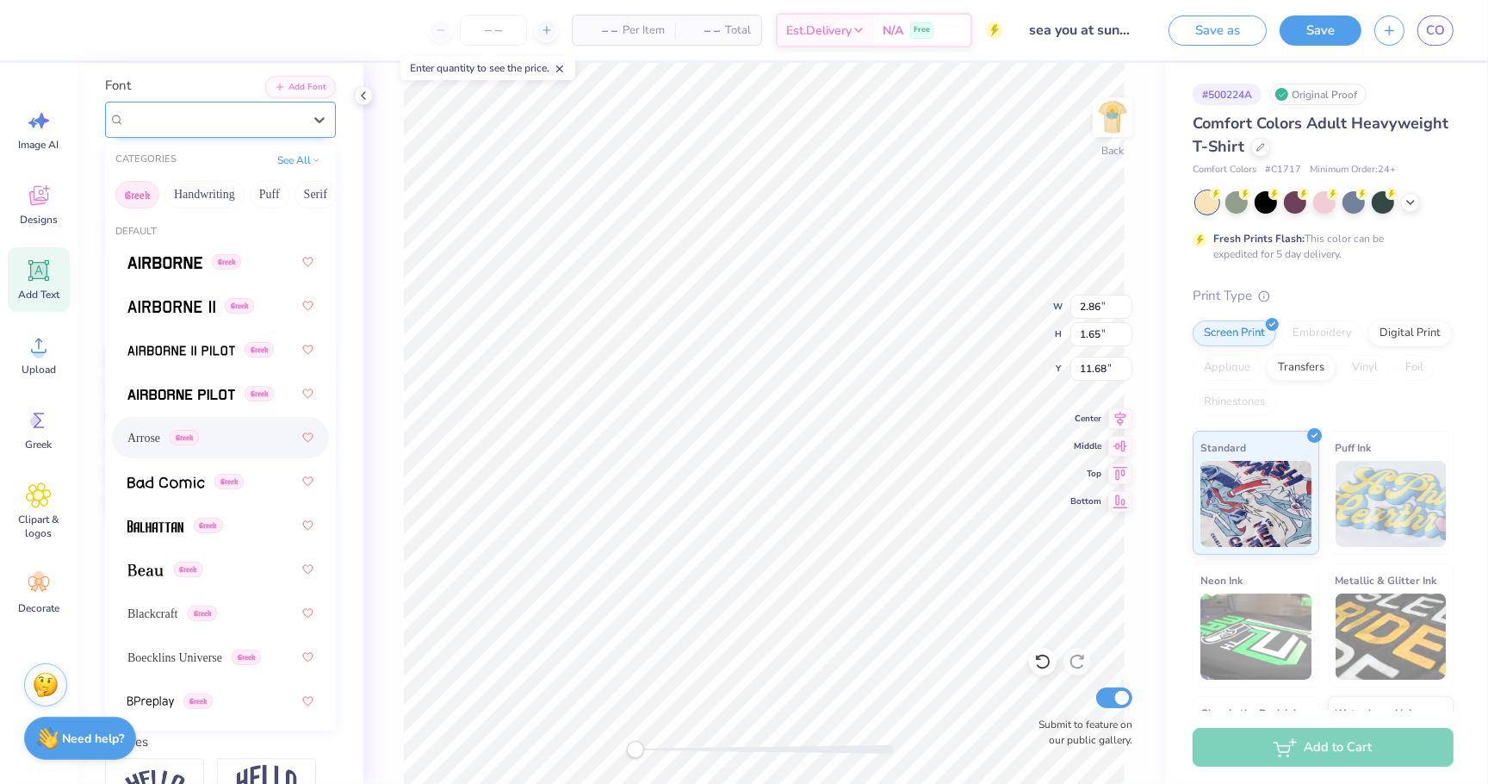
click at [142, 120] on span "Arrose" at bounding box center [142, 119] width 35 height 20
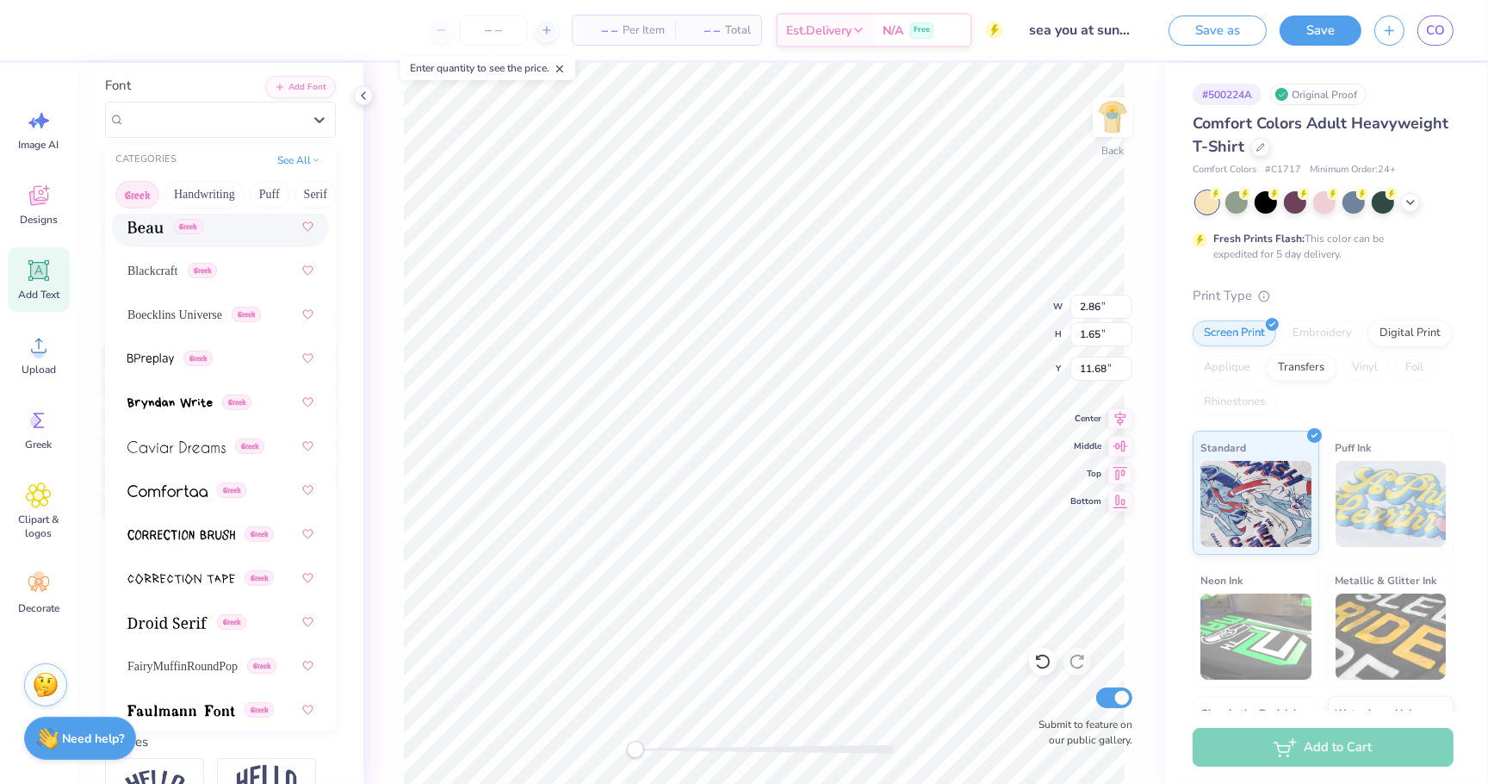
scroll to position [348, 0]
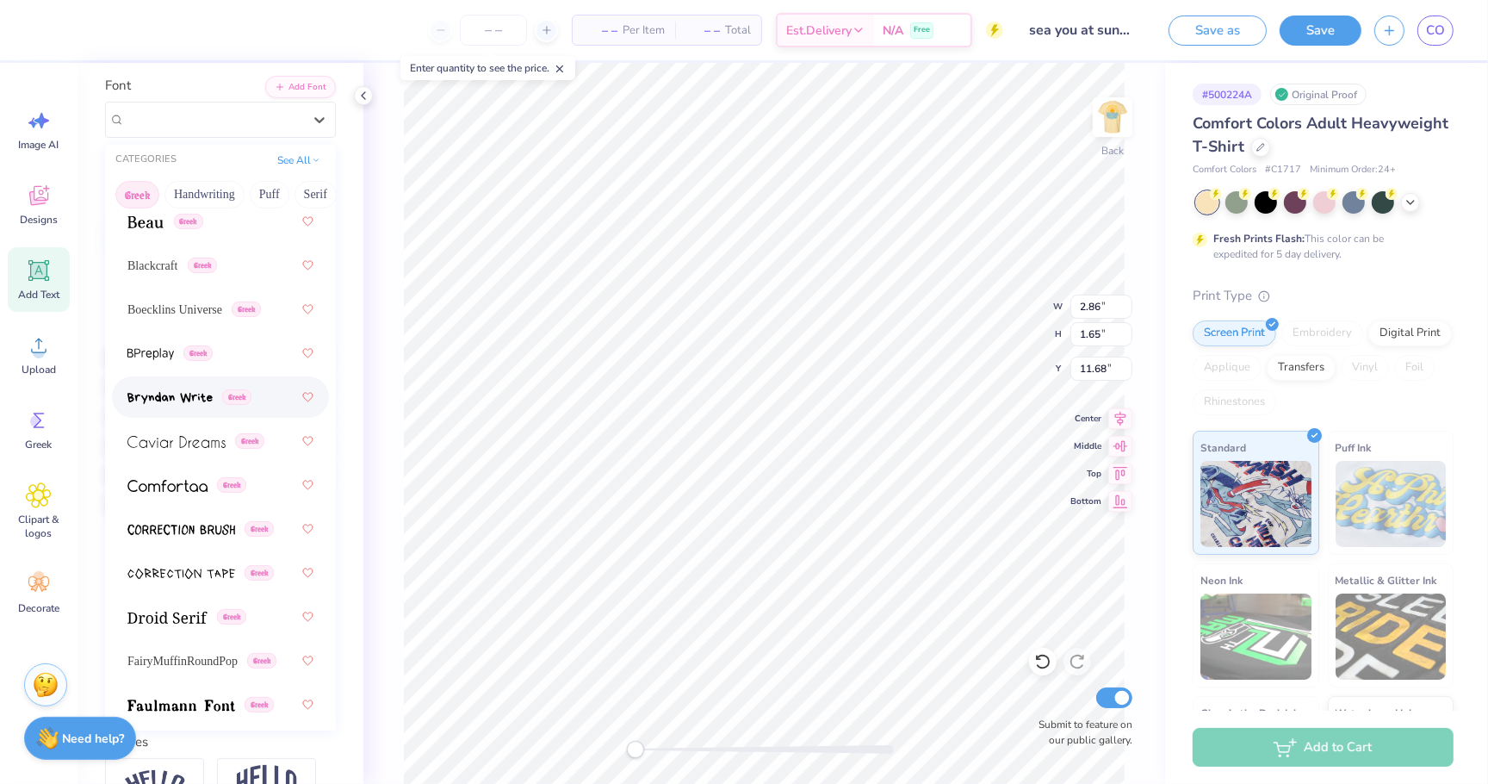
click at [285, 405] on div "Greek" at bounding box center [220, 397] width 186 height 31
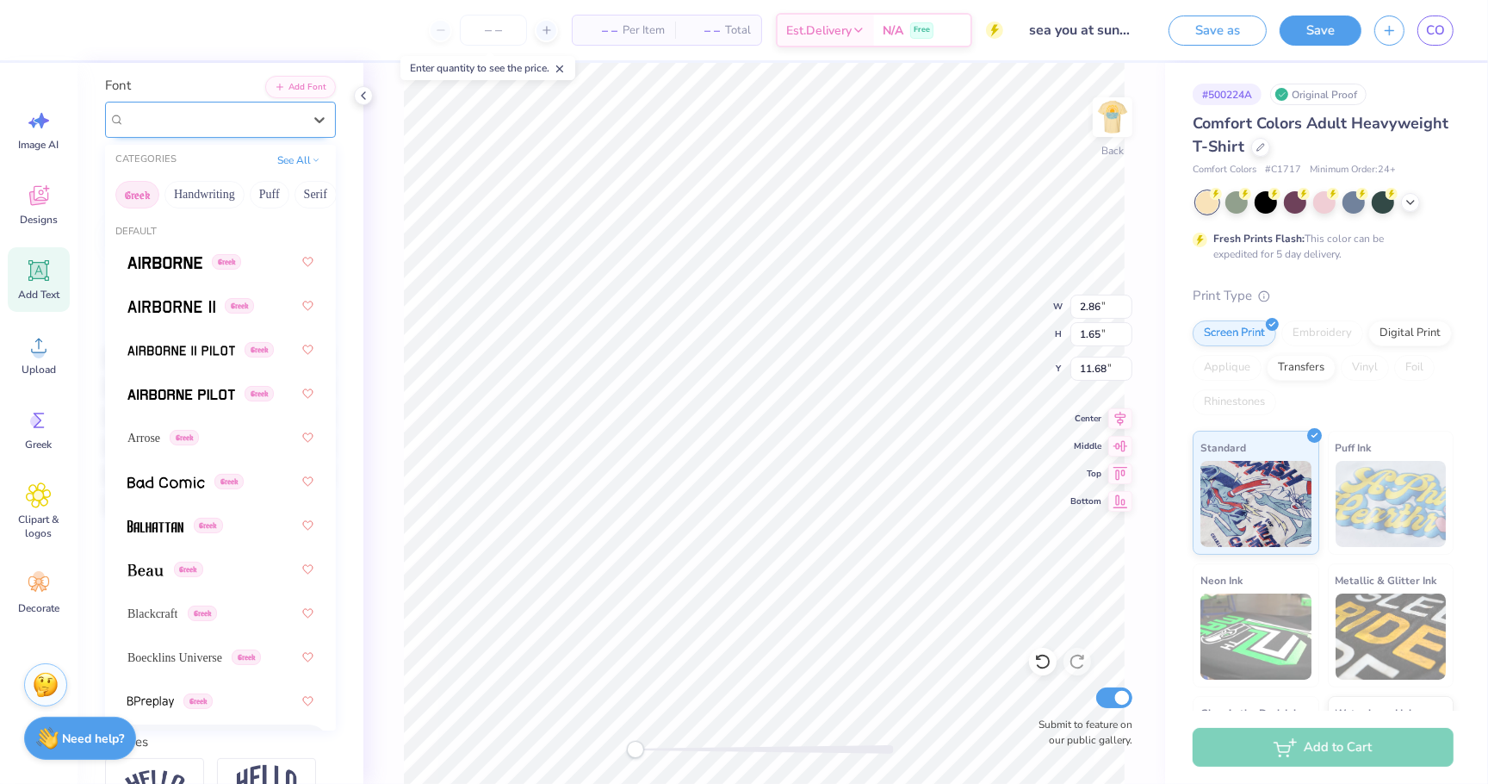
click at [173, 115] on span "Bryndan Write" at bounding box center [163, 119] width 77 height 20
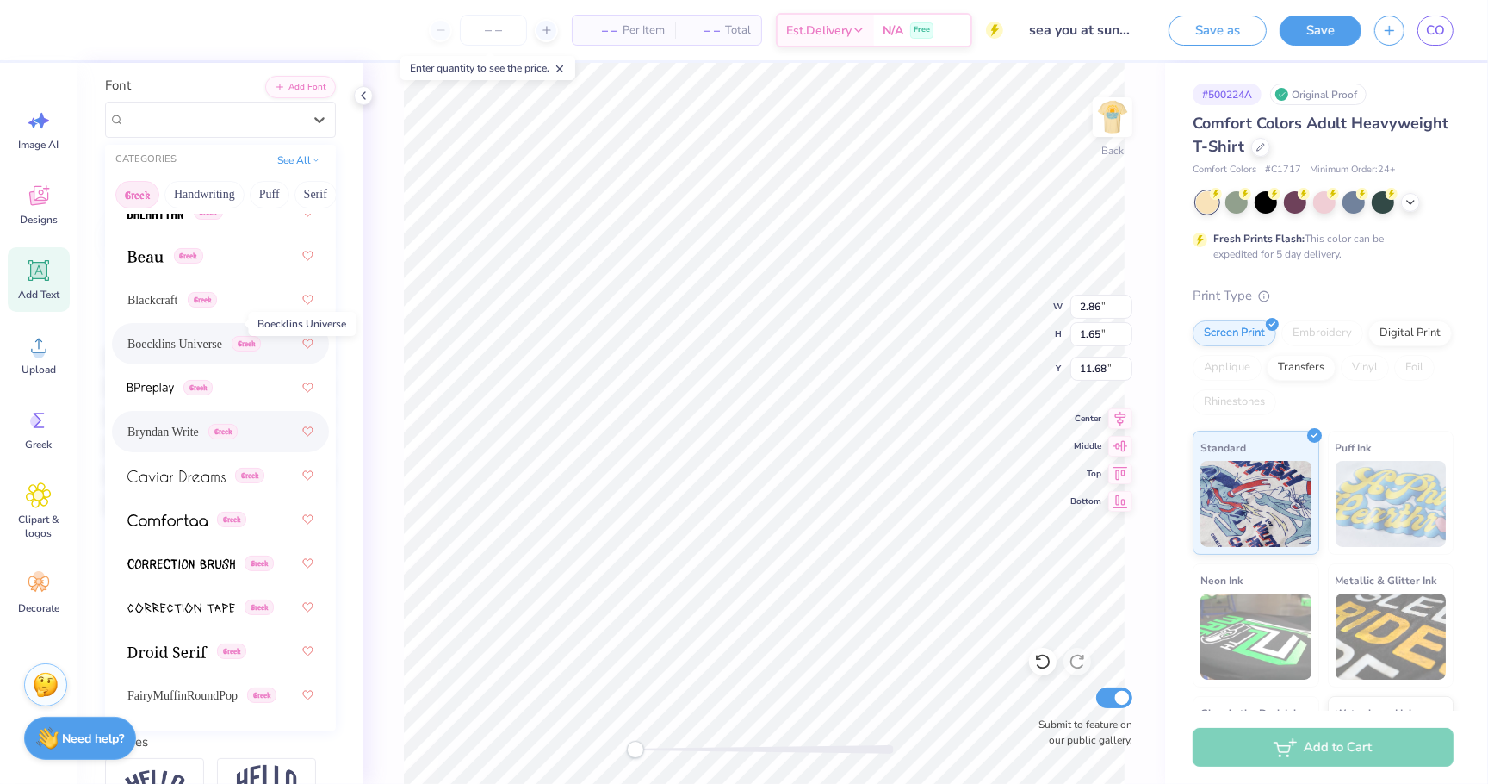
scroll to position [332, 0]
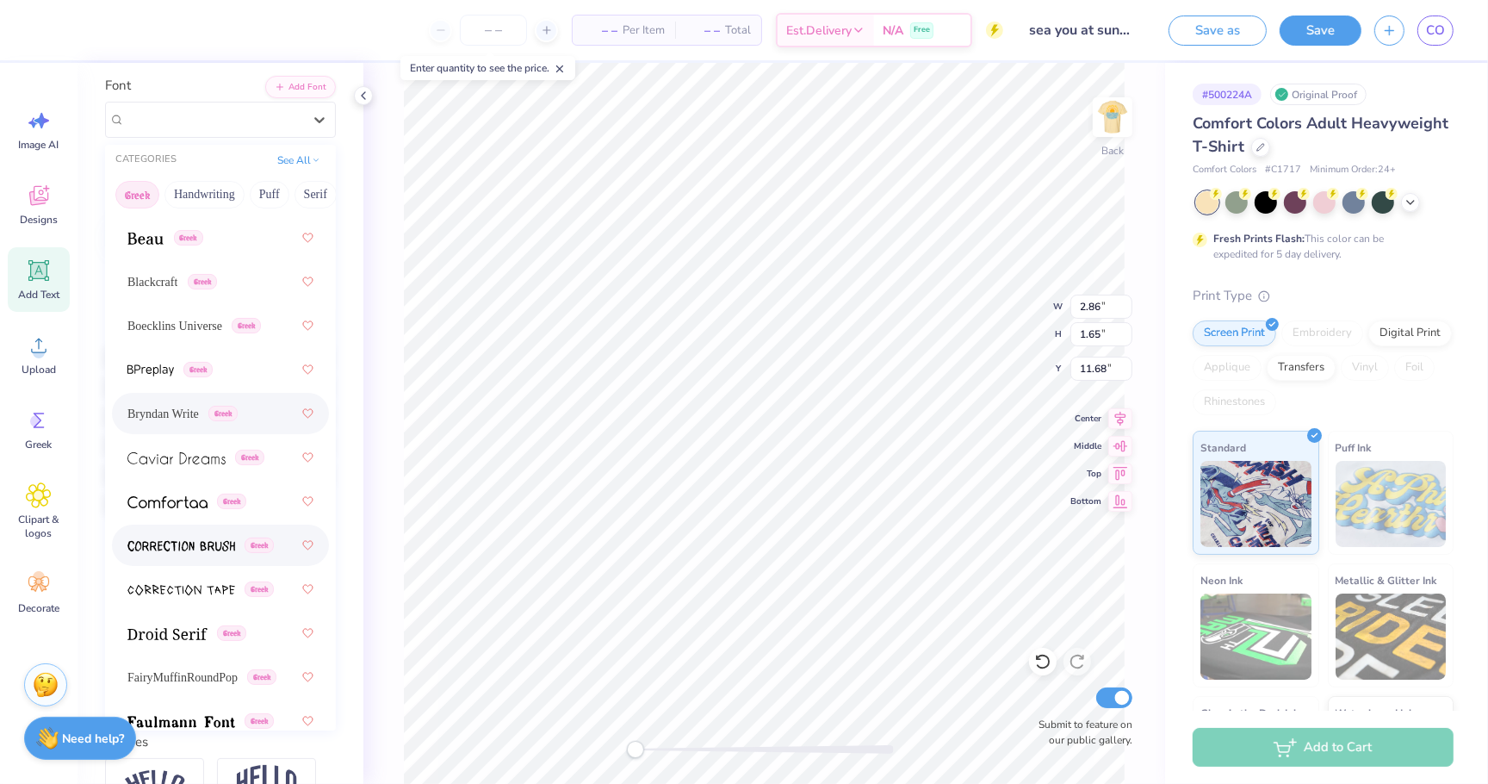
click at [193, 537] on span at bounding box center [181, 546] width 108 height 18
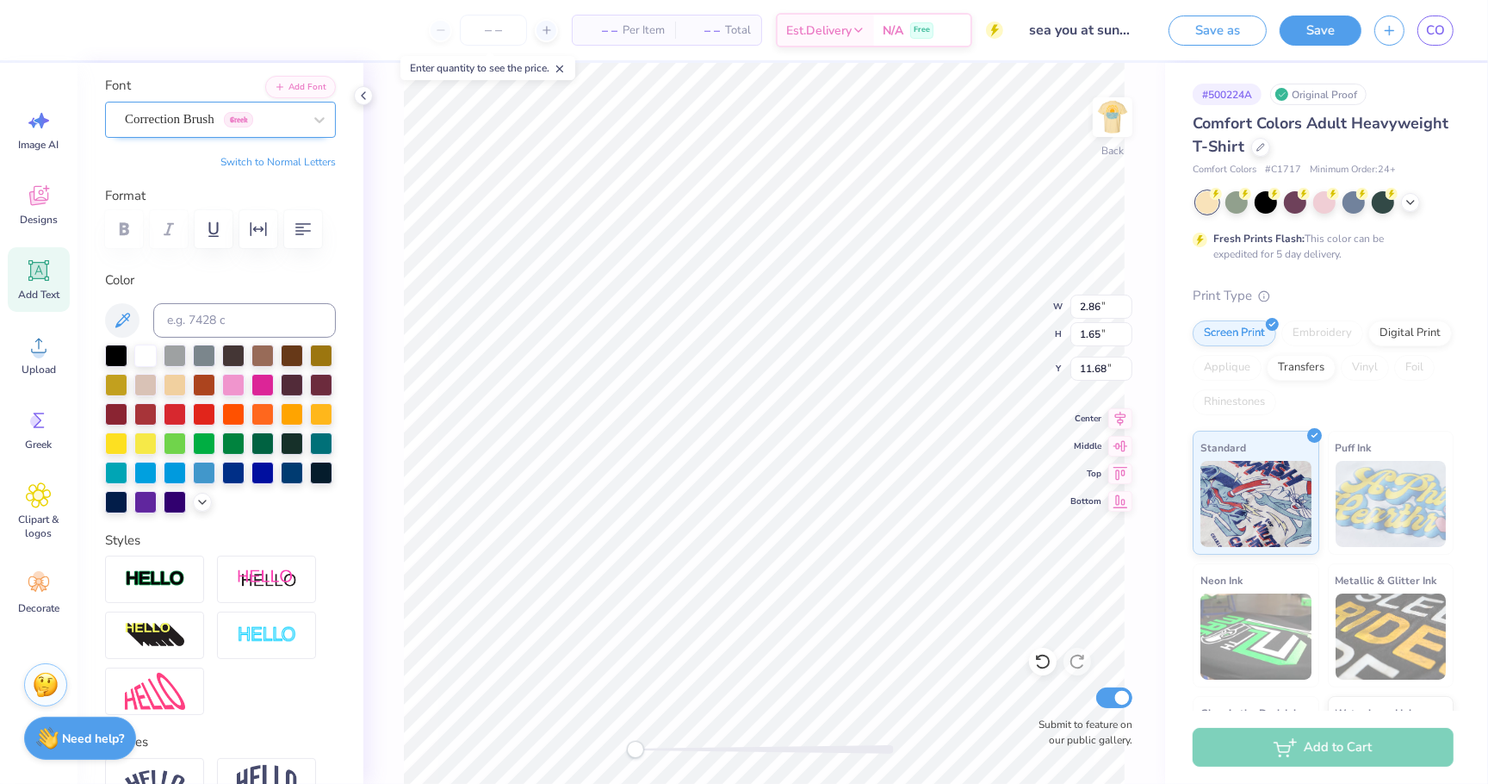
click at [196, 116] on span "Correction Brush" at bounding box center [170, 119] width 90 height 20
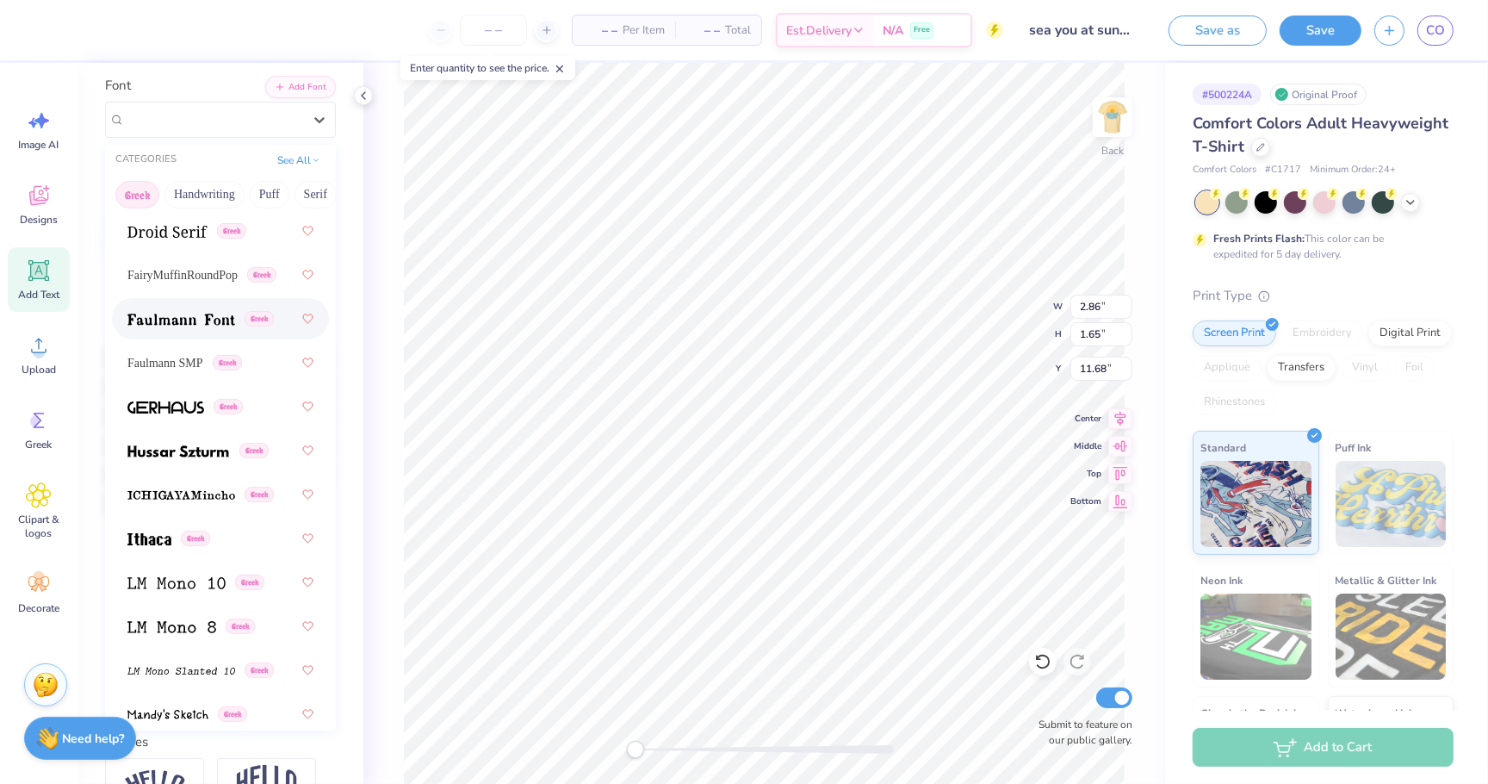
scroll to position [839, 0]
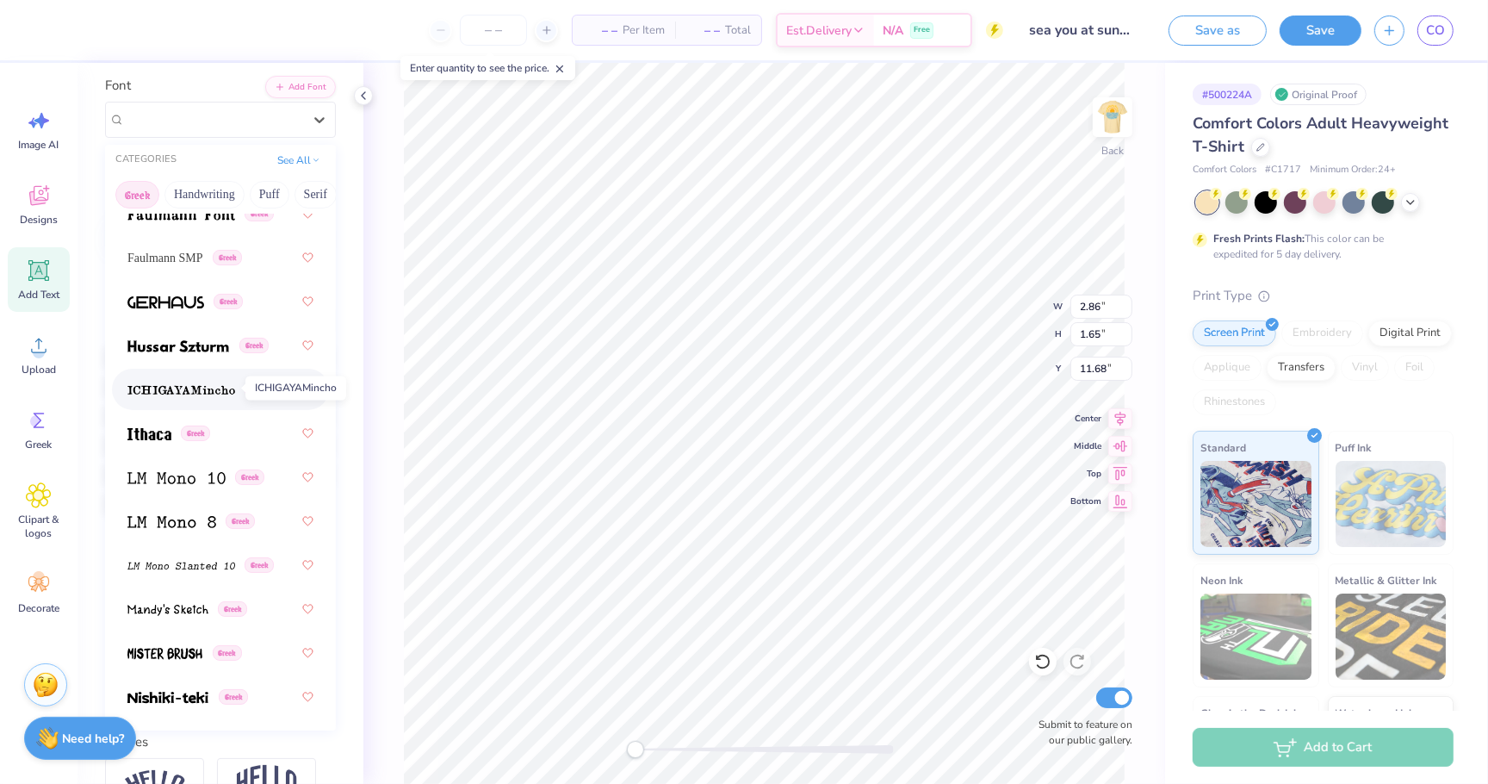
click at [203, 384] on img at bounding box center [181, 390] width 108 height 12
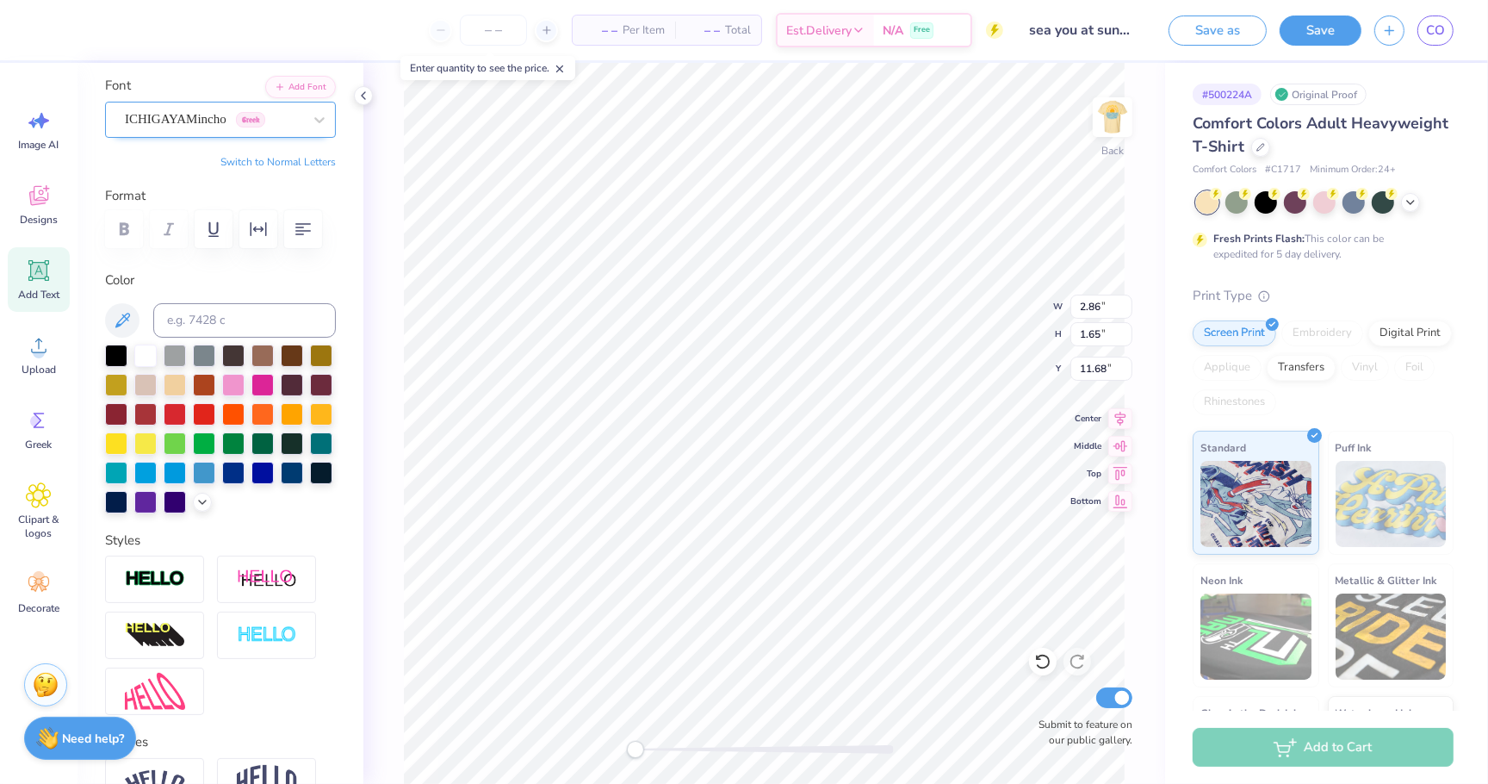
click at [182, 115] on span "ICHIGAYAMincho" at bounding box center [176, 119] width 102 height 20
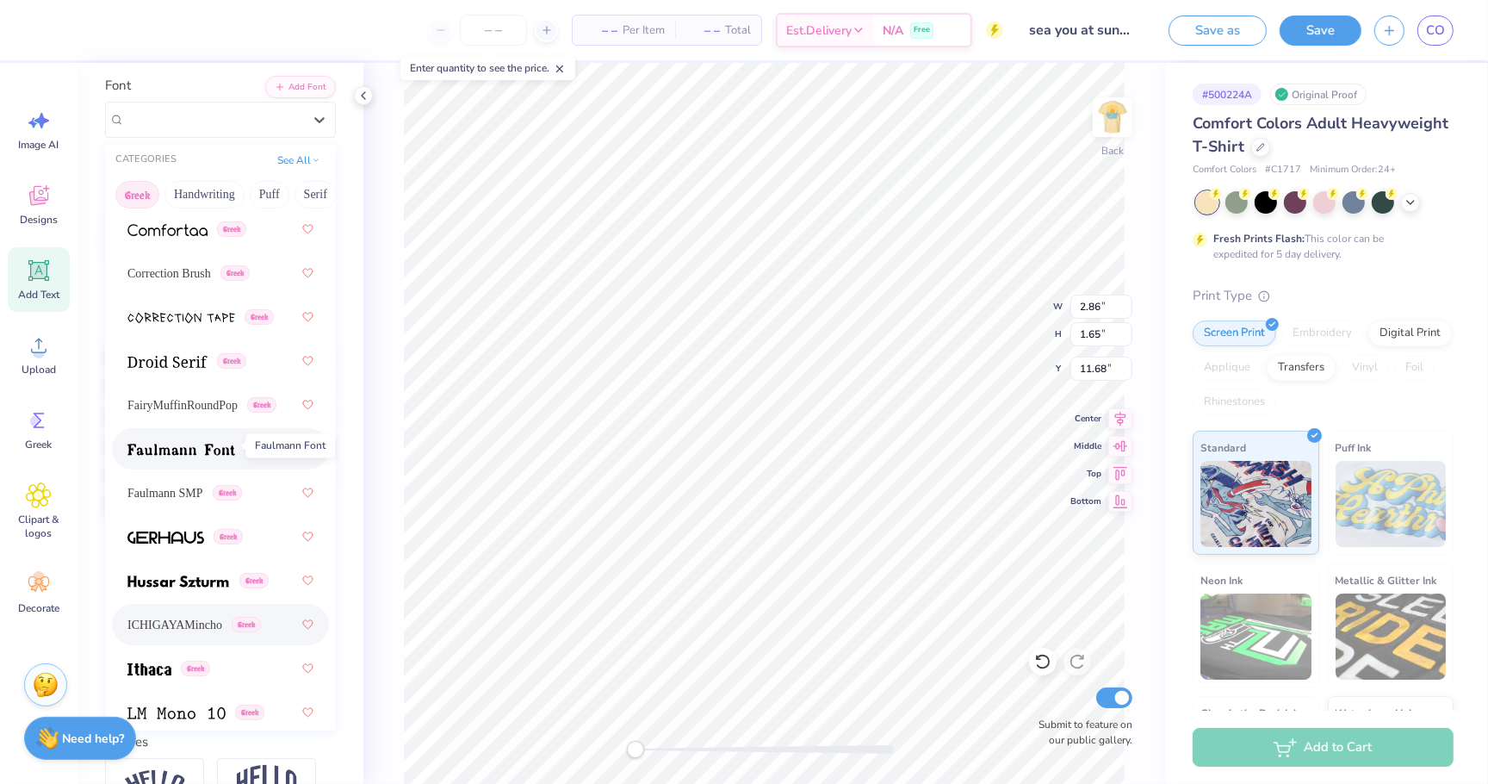
scroll to position [606, 0]
click at [184, 510] on div "Faulmann SMP Greek" at bounding box center [220, 490] width 217 height 41
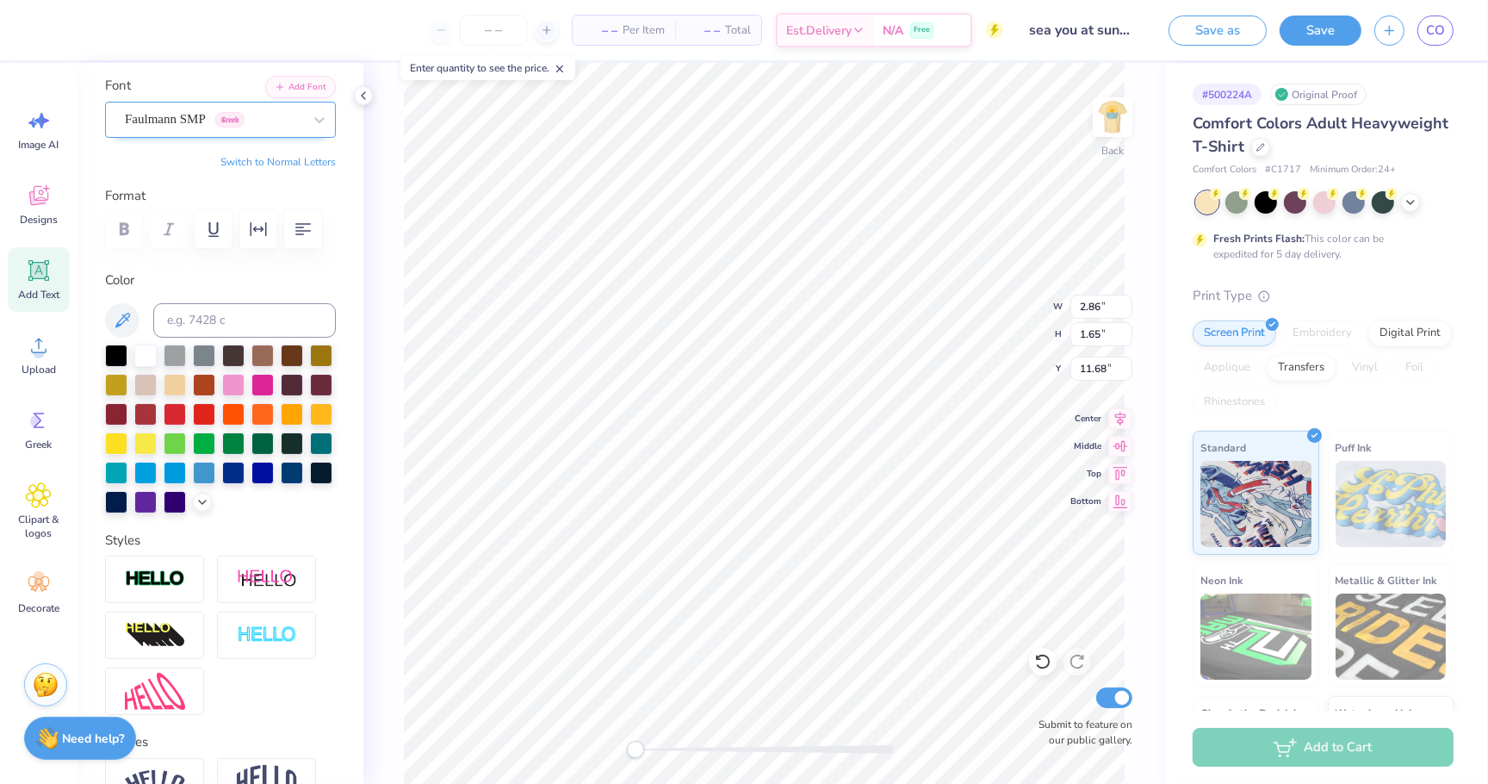
click at [171, 113] on span "Faulmann SMP" at bounding box center [165, 119] width 81 height 20
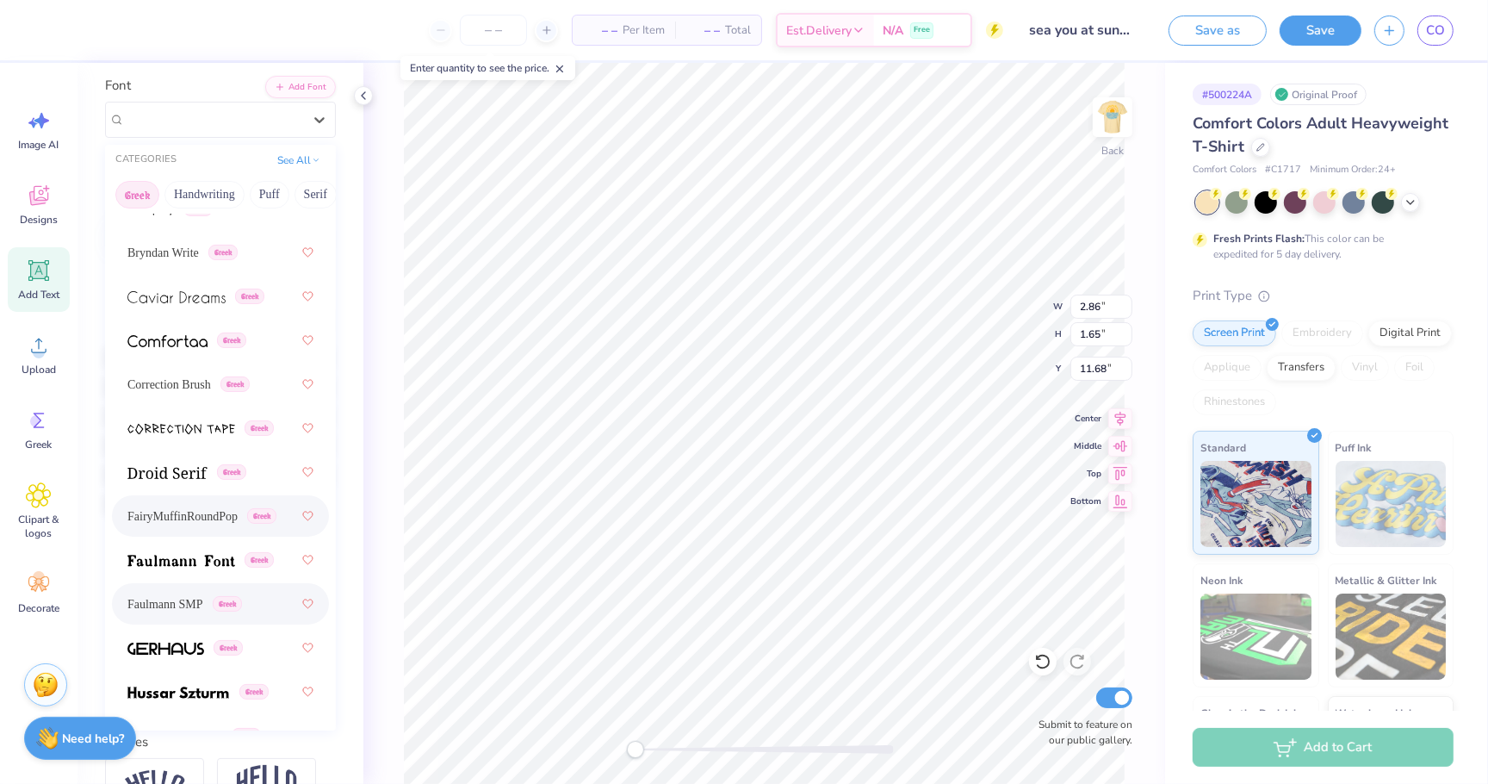
scroll to position [494, 0]
click at [183, 471] on img at bounding box center [167, 471] width 80 height 12
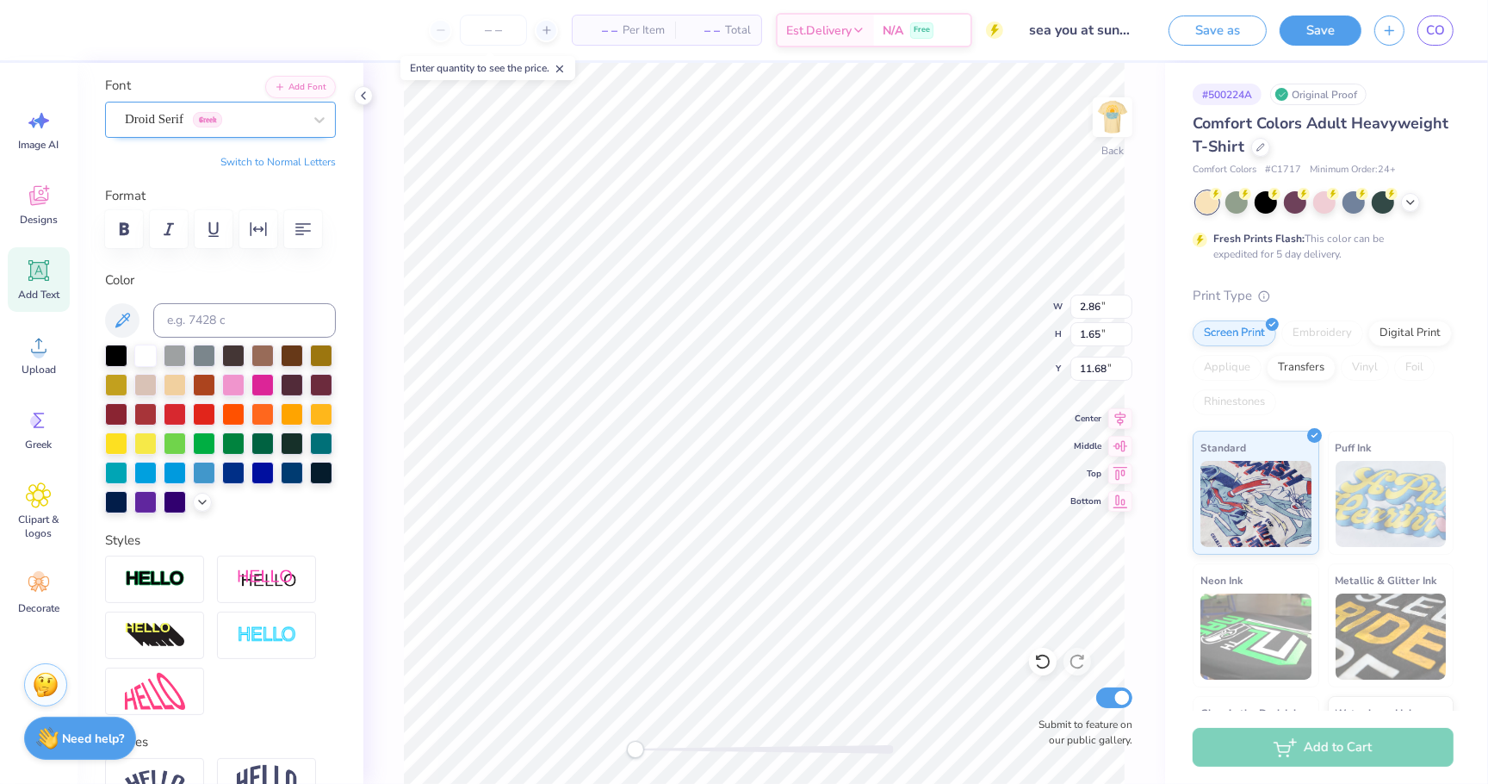
click at [174, 116] on span "Droid Serif" at bounding box center [154, 119] width 59 height 20
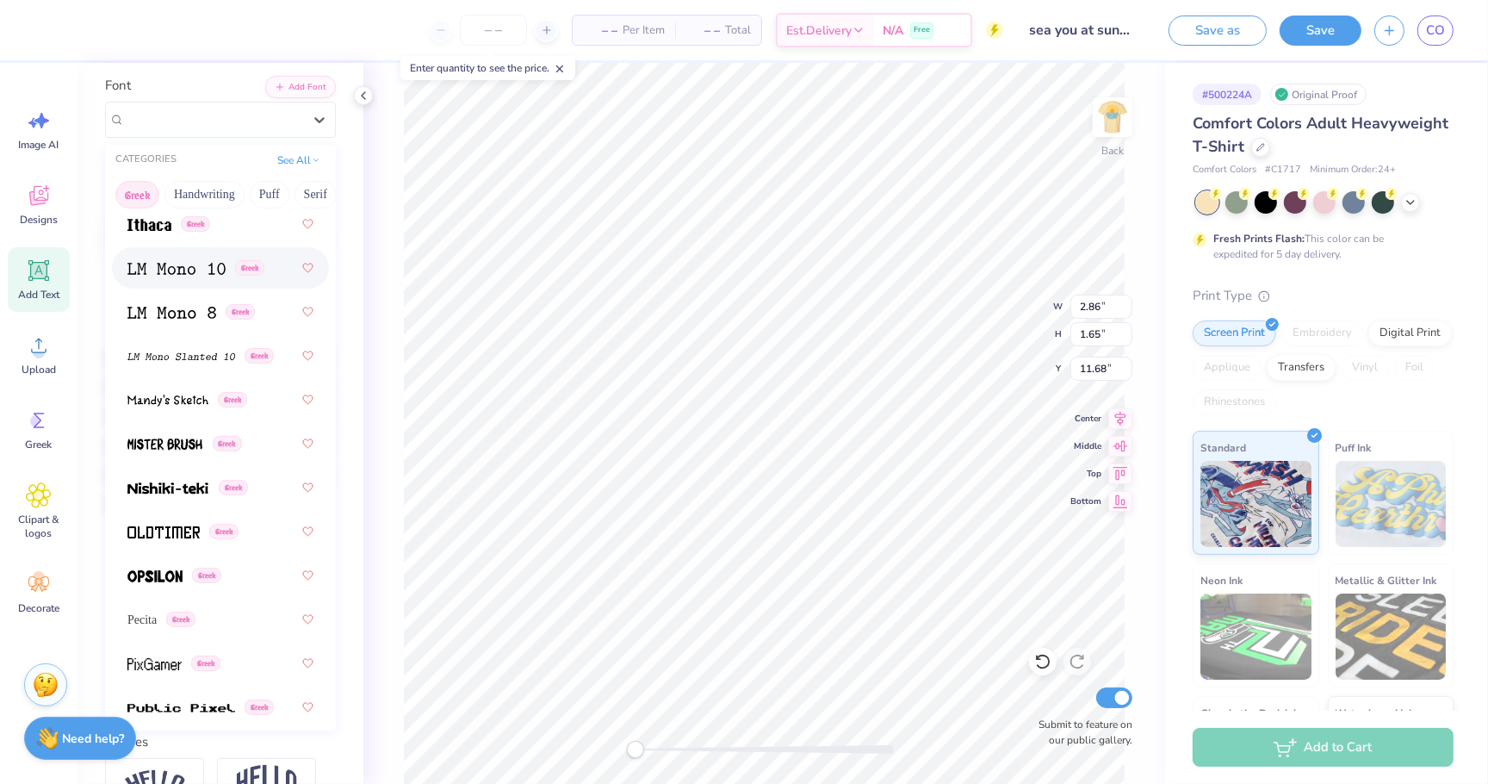
scroll to position [1065, 0]
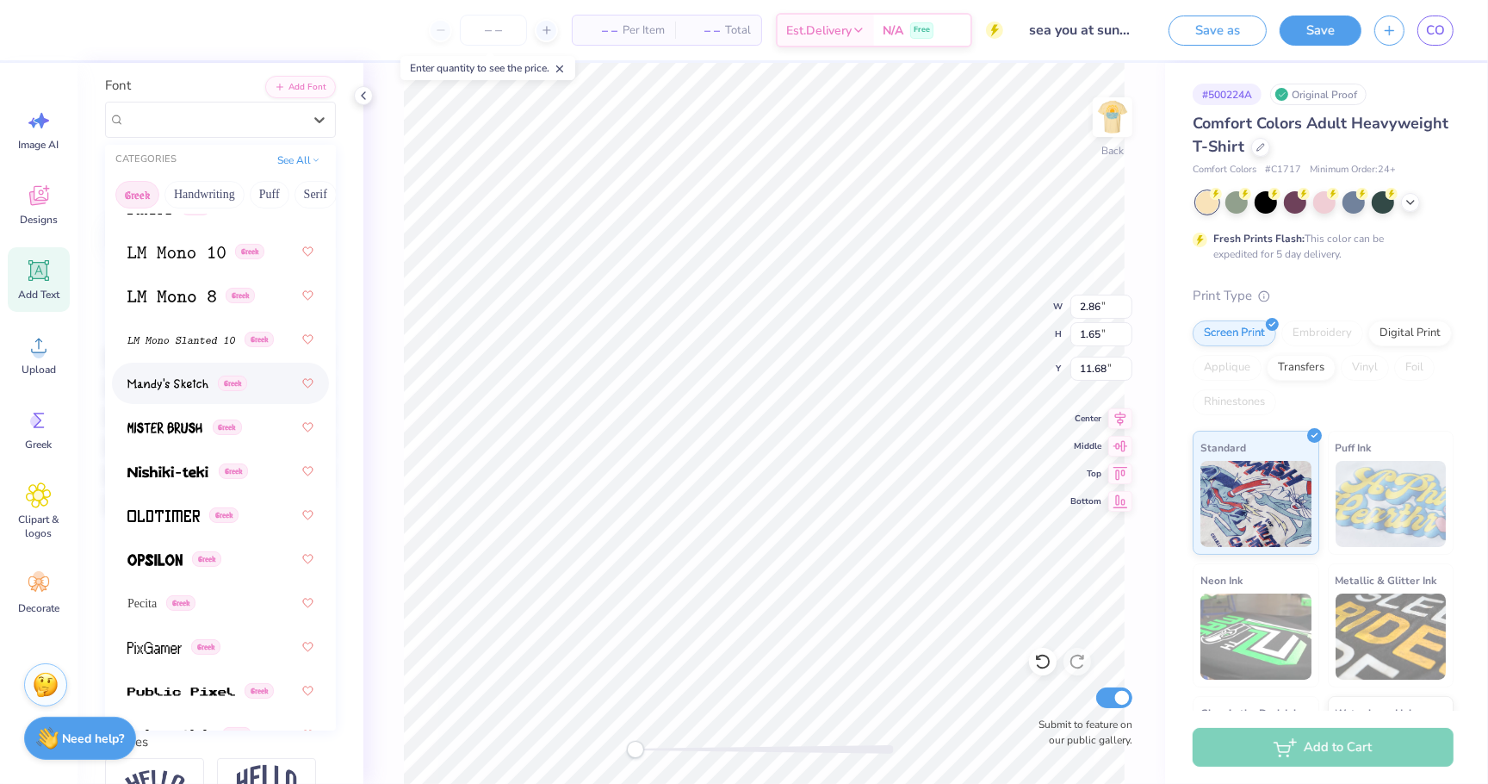
click at [179, 382] on img at bounding box center [167, 384] width 81 height 12
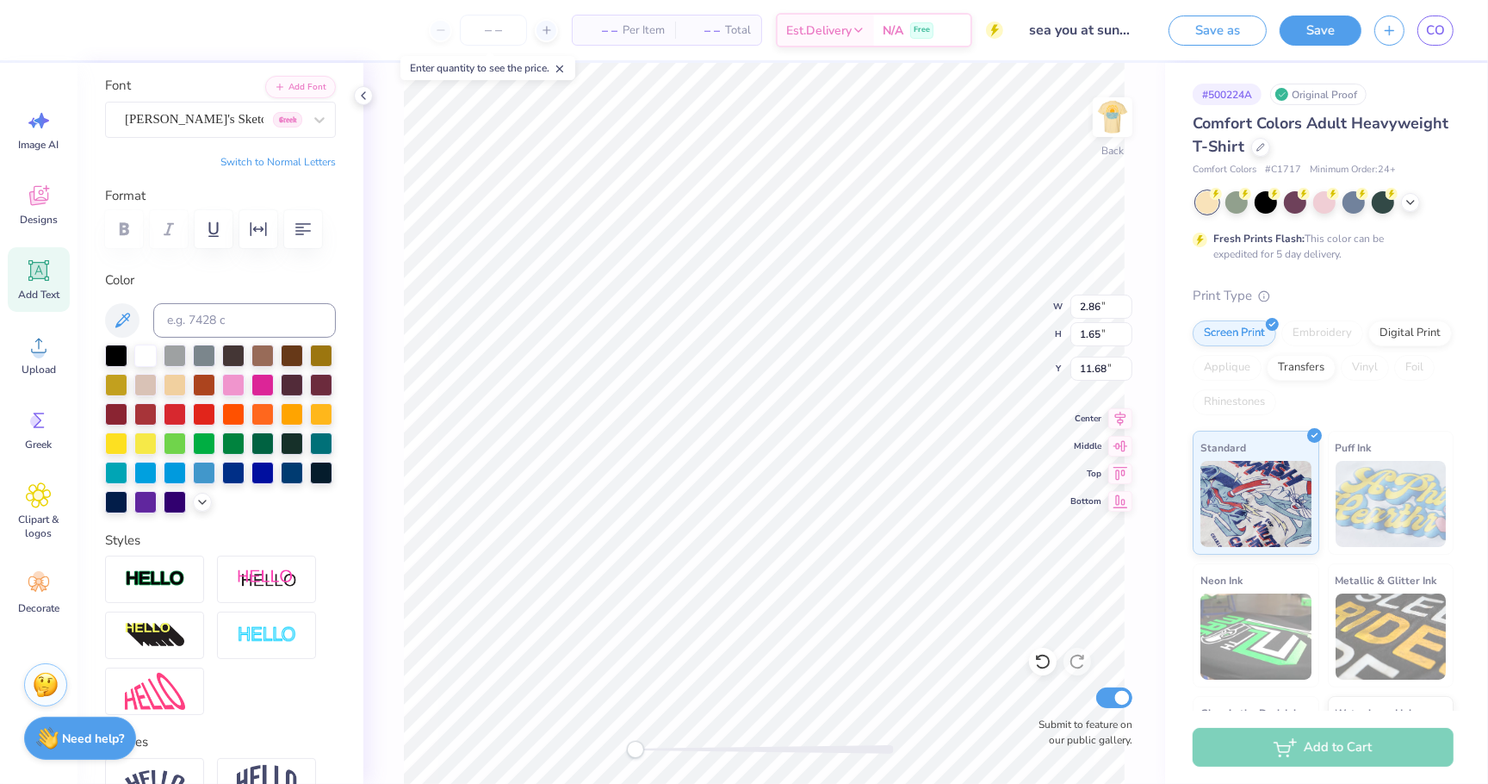
click at [252, 159] on button "Switch to Normal Letters" at bounding box center [278, 162] width 115 height 14
click at [258, 155] on button "Switch to Greek Letters" at bounding box center [282, 162] width 108 height 14
click at [199, 117] on span "[PERSON_NAME]'s Sketch" at bounding box center [194, 119] width 139 height 20
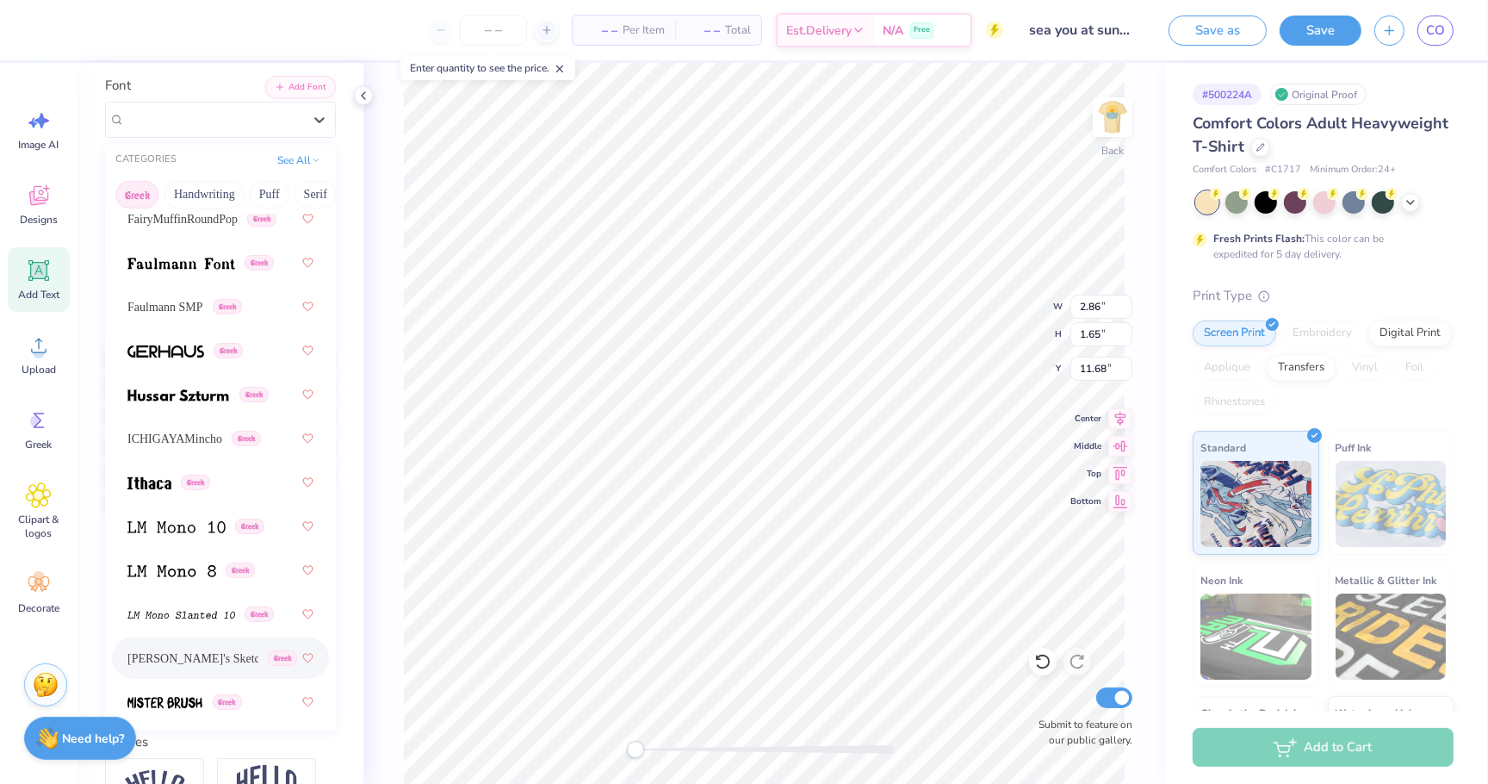
scroll to position [794, 0]
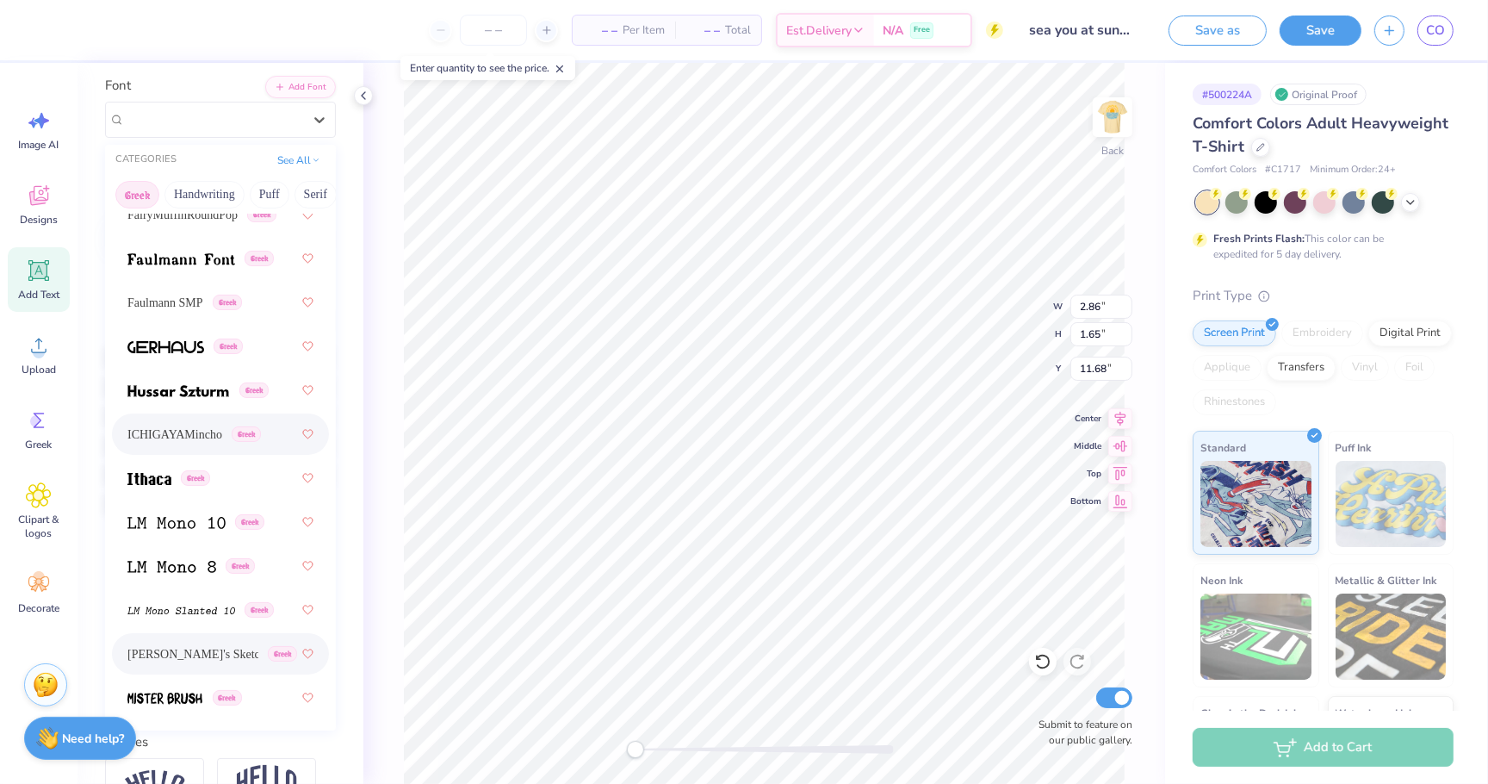
click at [211, 438] on span "ICHIGAYAMincho" at bounding box center [174, 435] width 95 height 18
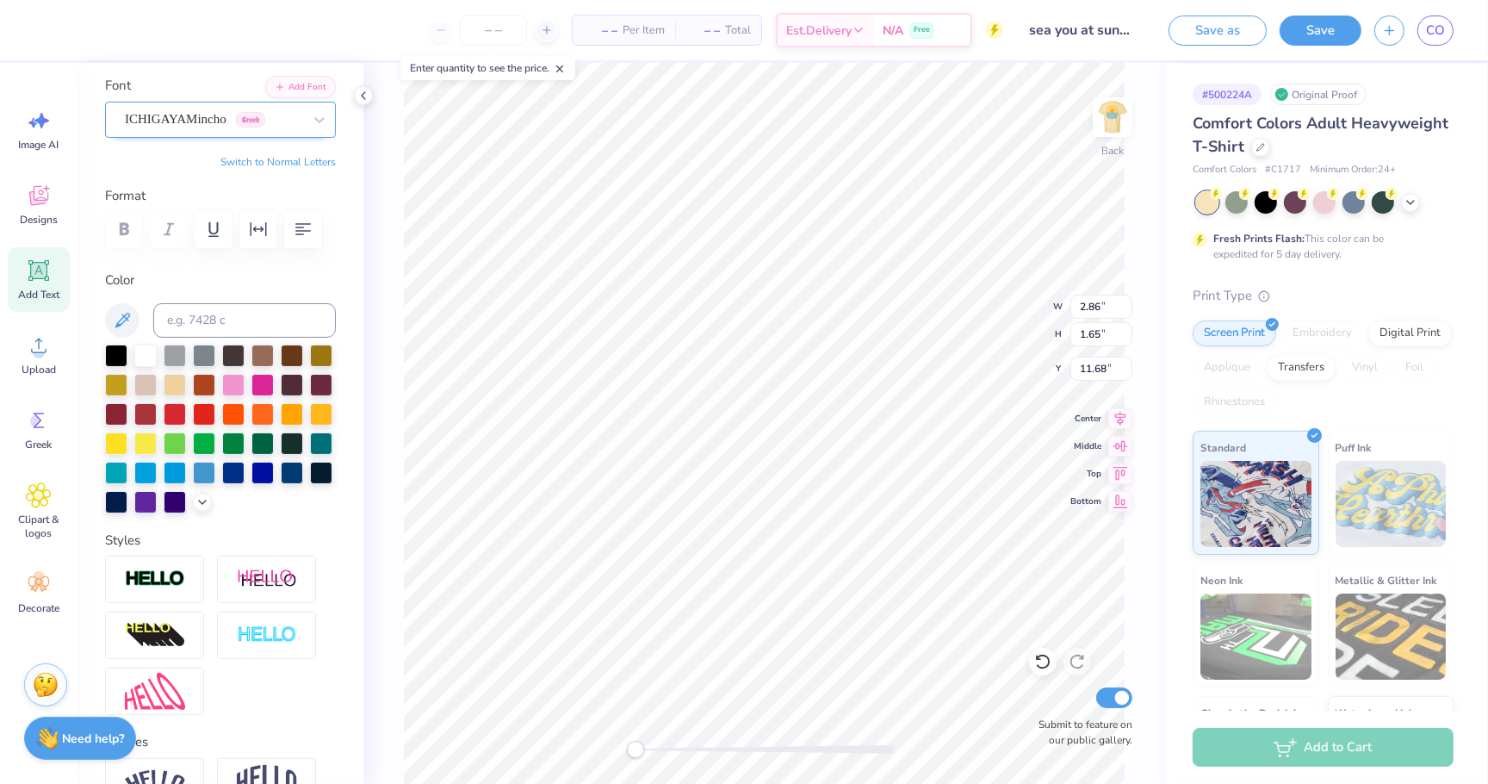
click at [185, 113] on span "ICHIGAYAMincho" at bounding box center [176, 119] width 102 height 20
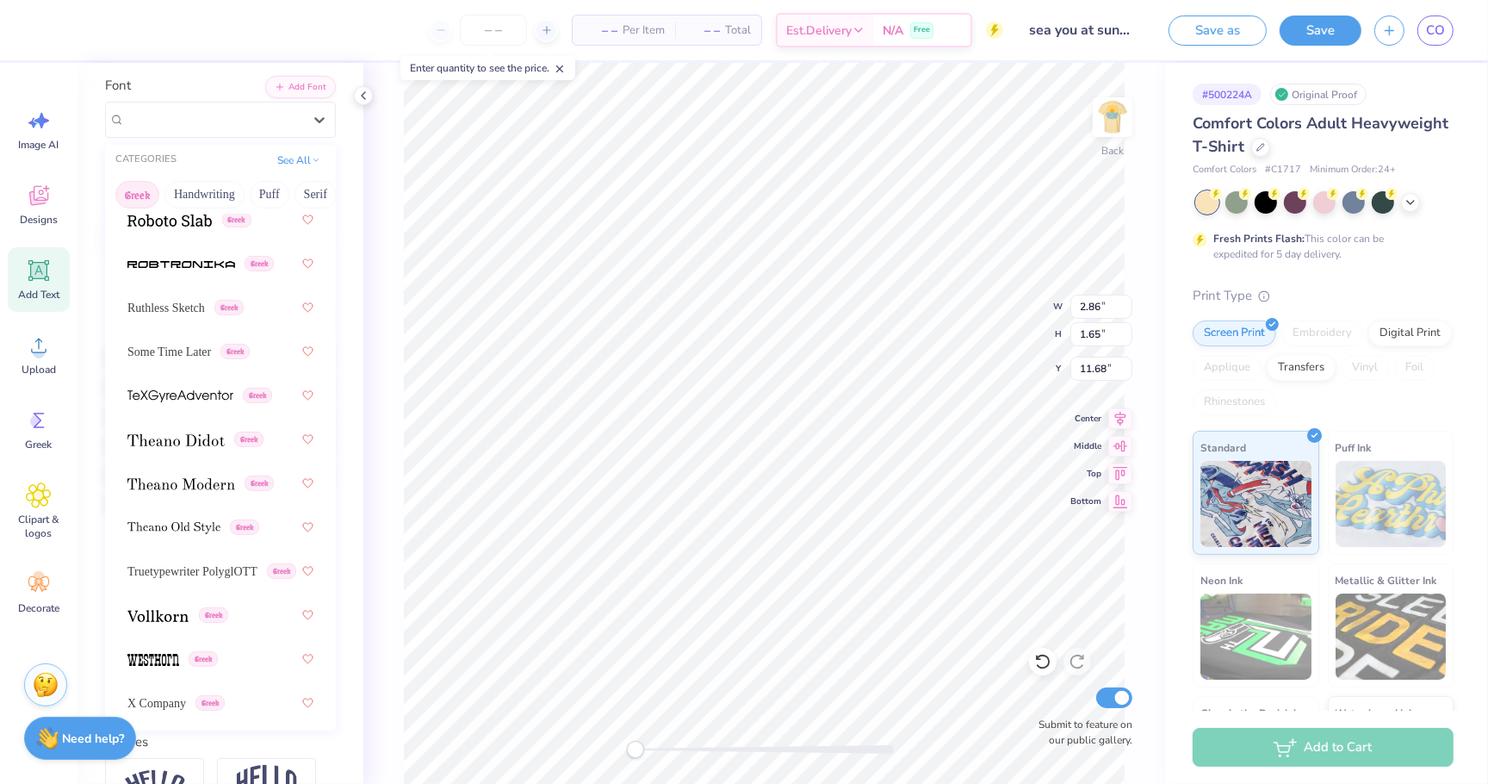
scroll to position [1581, 0]
click at [159, 653] on img at bounding box center [153, 659] width 52 height 12
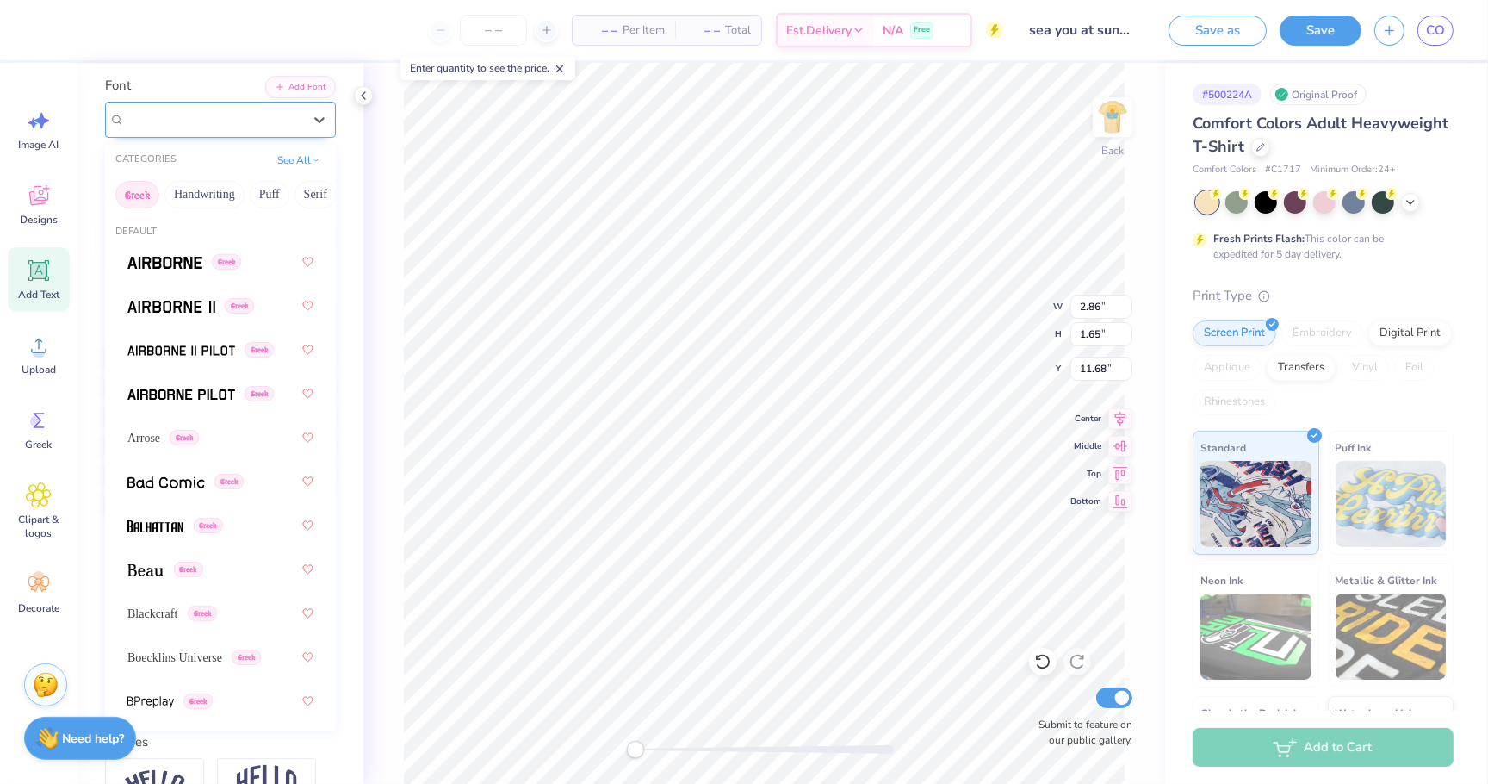
click at [157, 121] on span "Westhorn" at bounding box center [149, 119] width 49 height 20
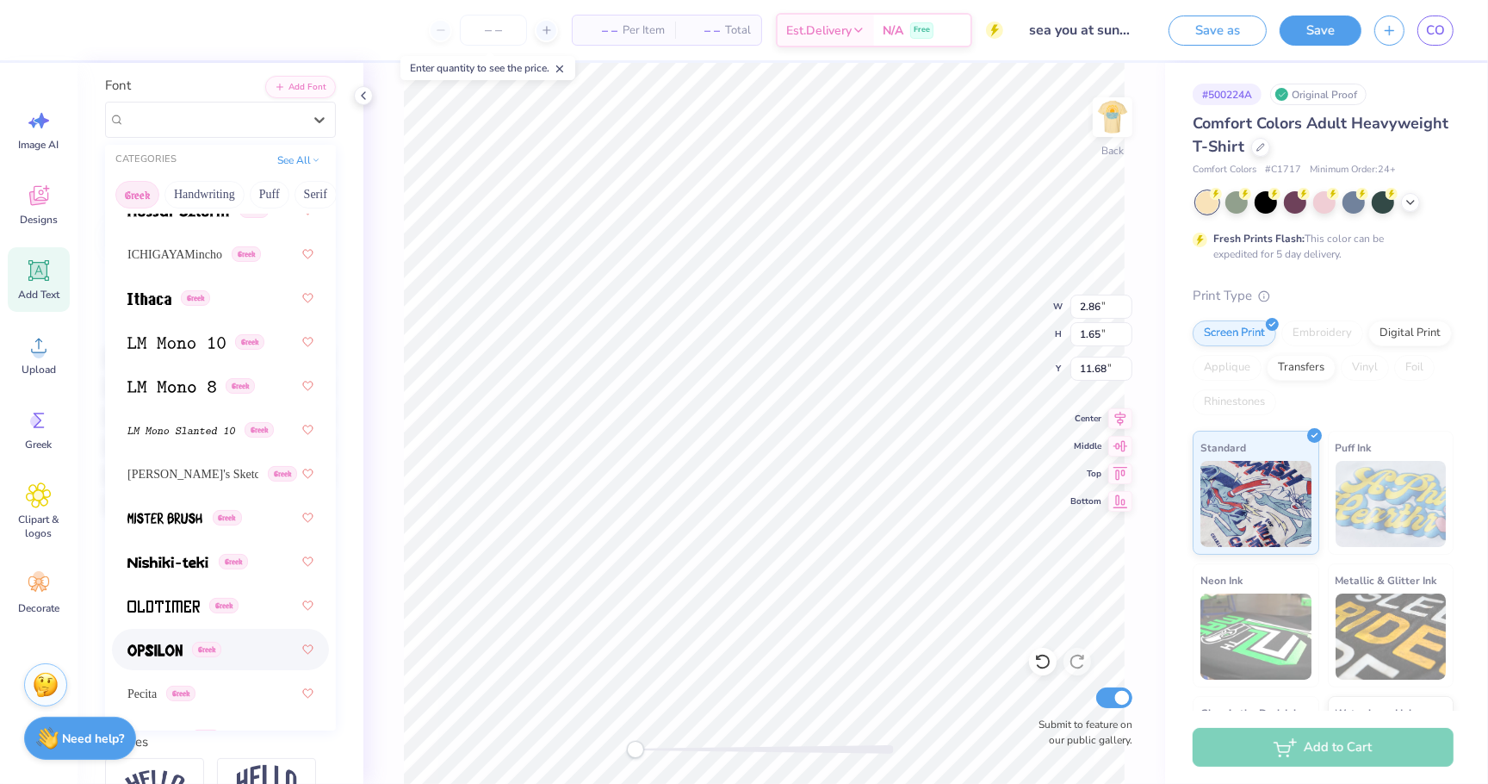
scroll to position [977, 0]
click at [179, 605] on img at bounding box center [163, 604] width 72 height 12
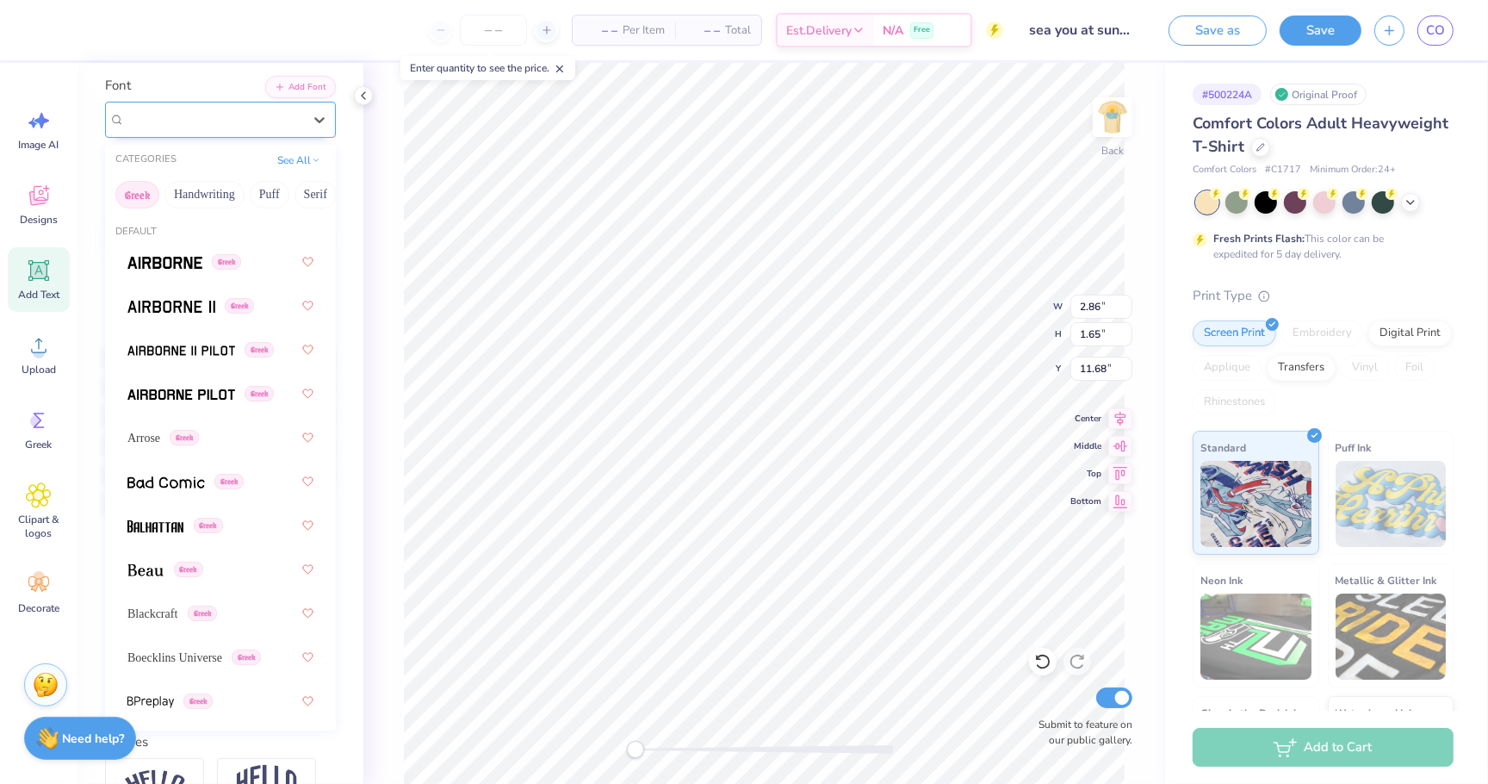
click at [167, 122] on span "Oldtimer" at bounding box center [148, 119] width 47 height 20
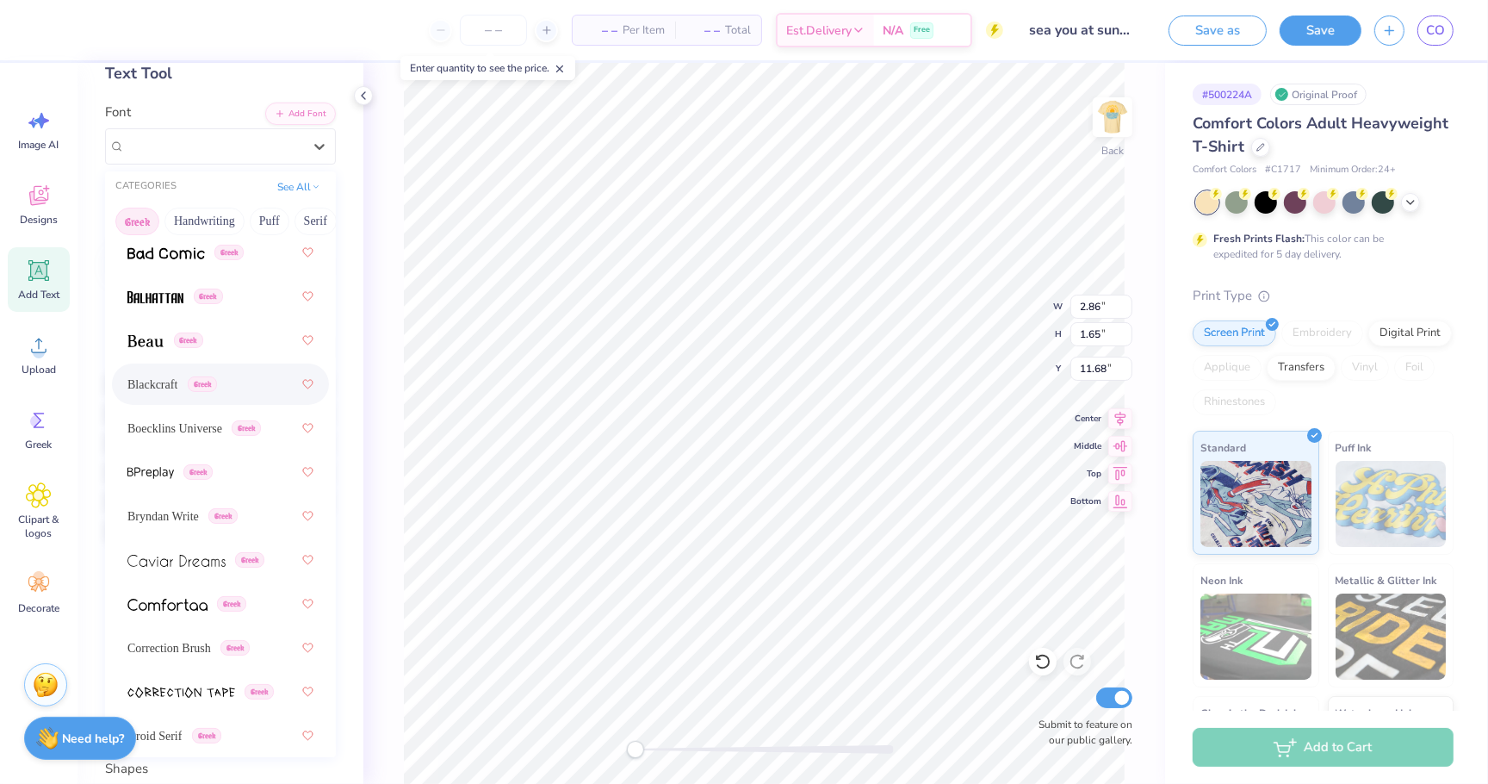
scroll to position [269, 0]
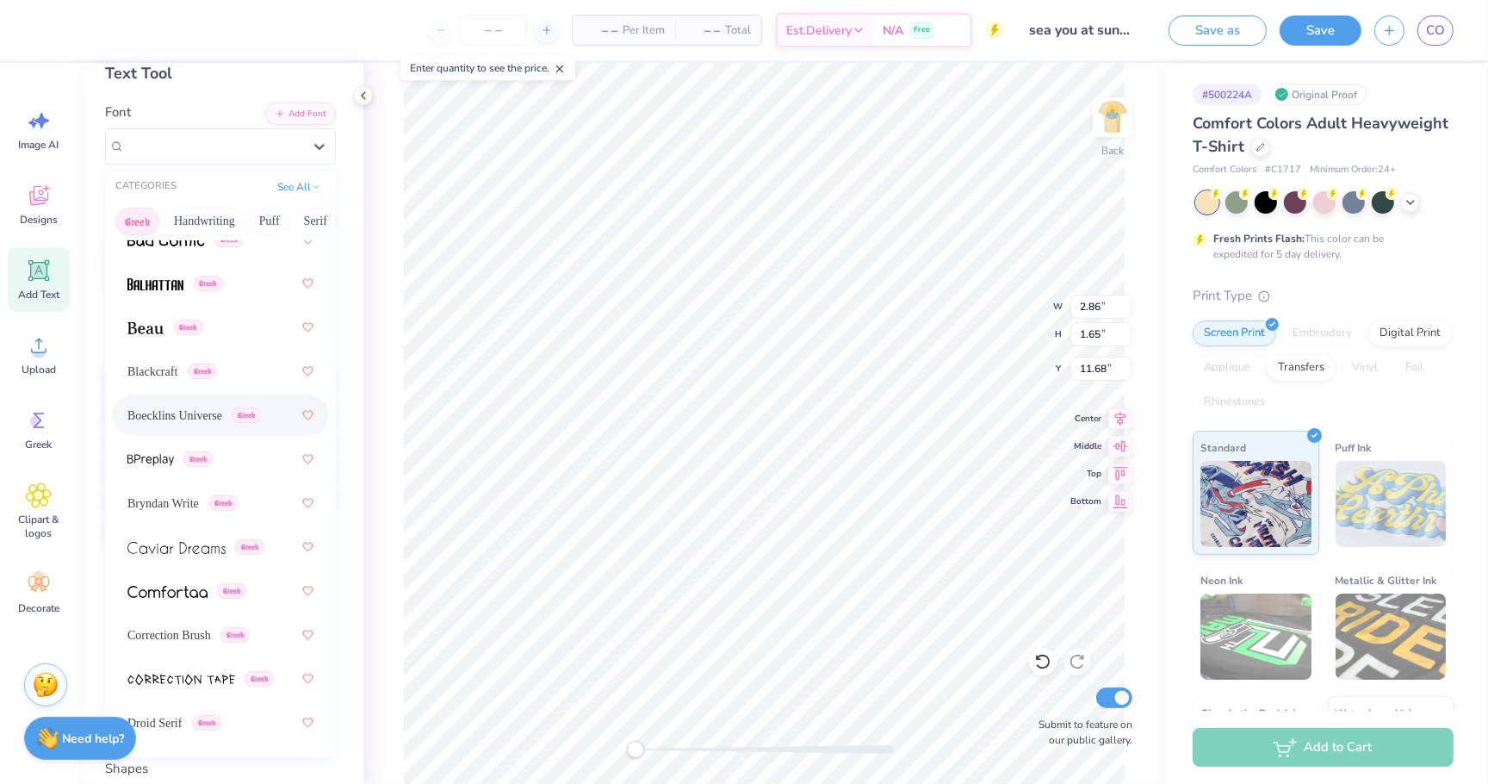
click at [219, 419] on span "Boecklins Universe" at bounding box center [174, 416] width 95 height 18
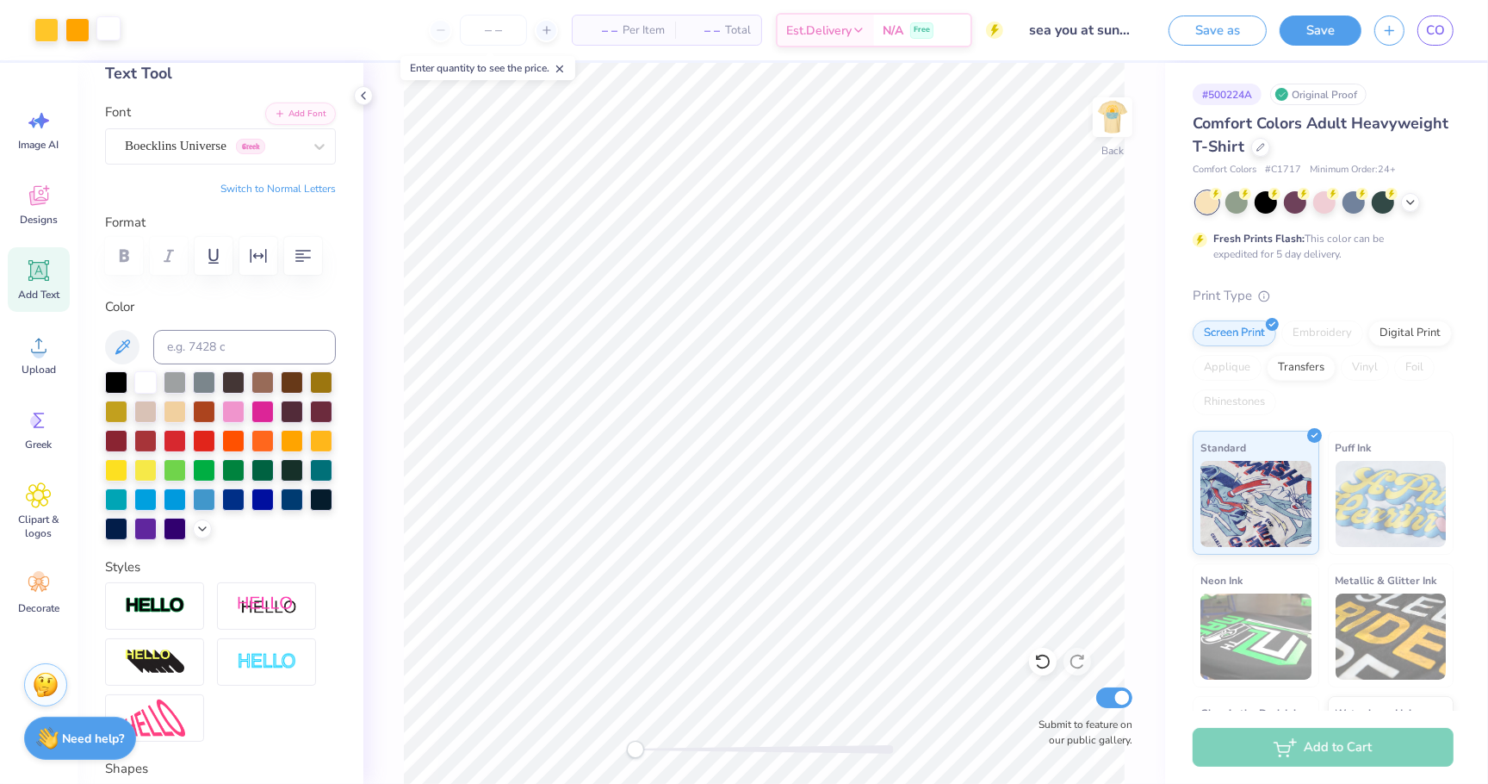
click at [116, 33] on div at bounding box center [108, 28] width 24 height 24
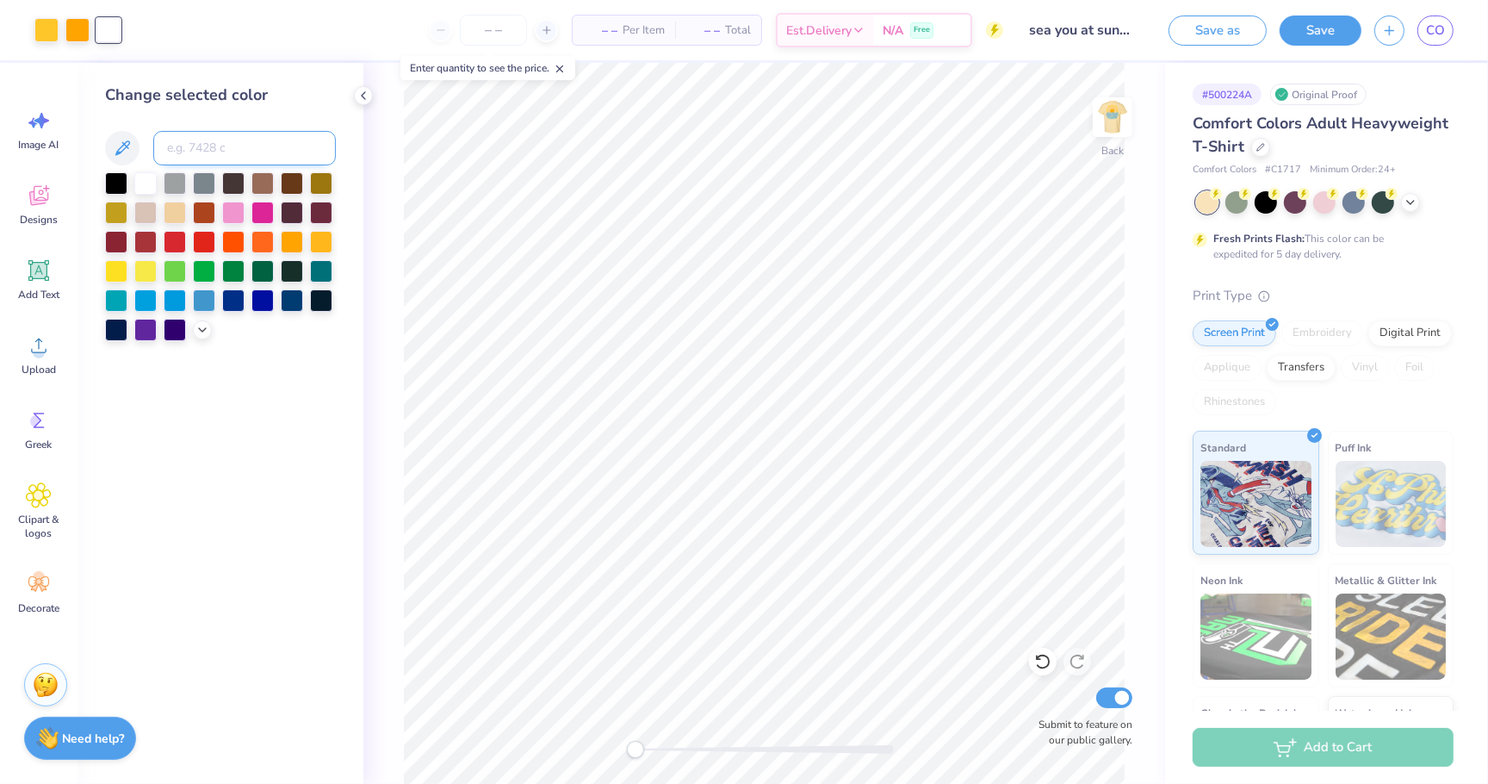
click at [209, 151] on input at bounding box center [244, 148] width 183 height 34
type input "123"
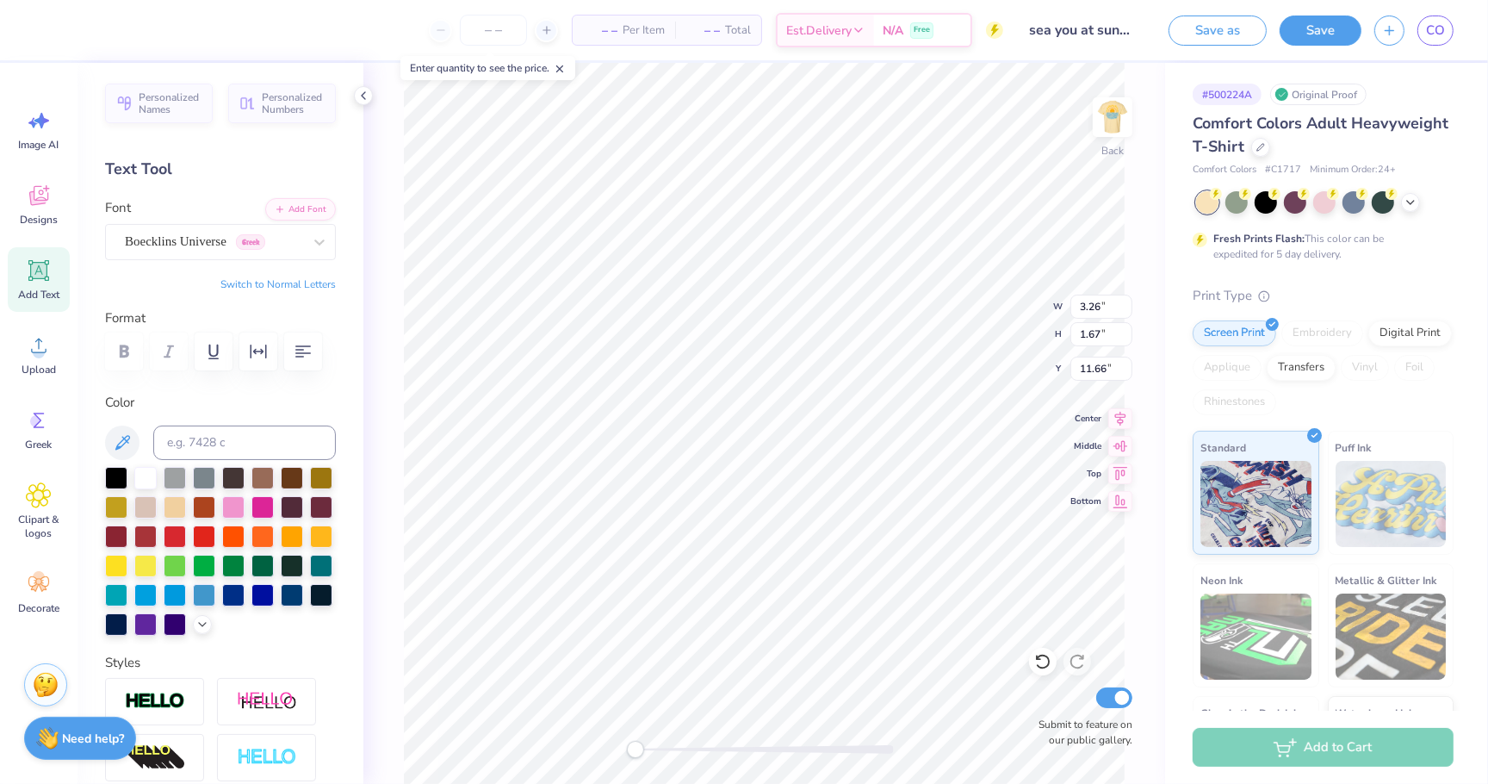
type input "1.23"
type input "0.63"
type input "12.70"
drag, startPoint x: 634, startPoint y: 749, endPoint x: 678, endPoint y: 743, distance: 44.2
click at [678, 743] on div "Accessibility label" at bounding box center [670, 749] width 17 height 17
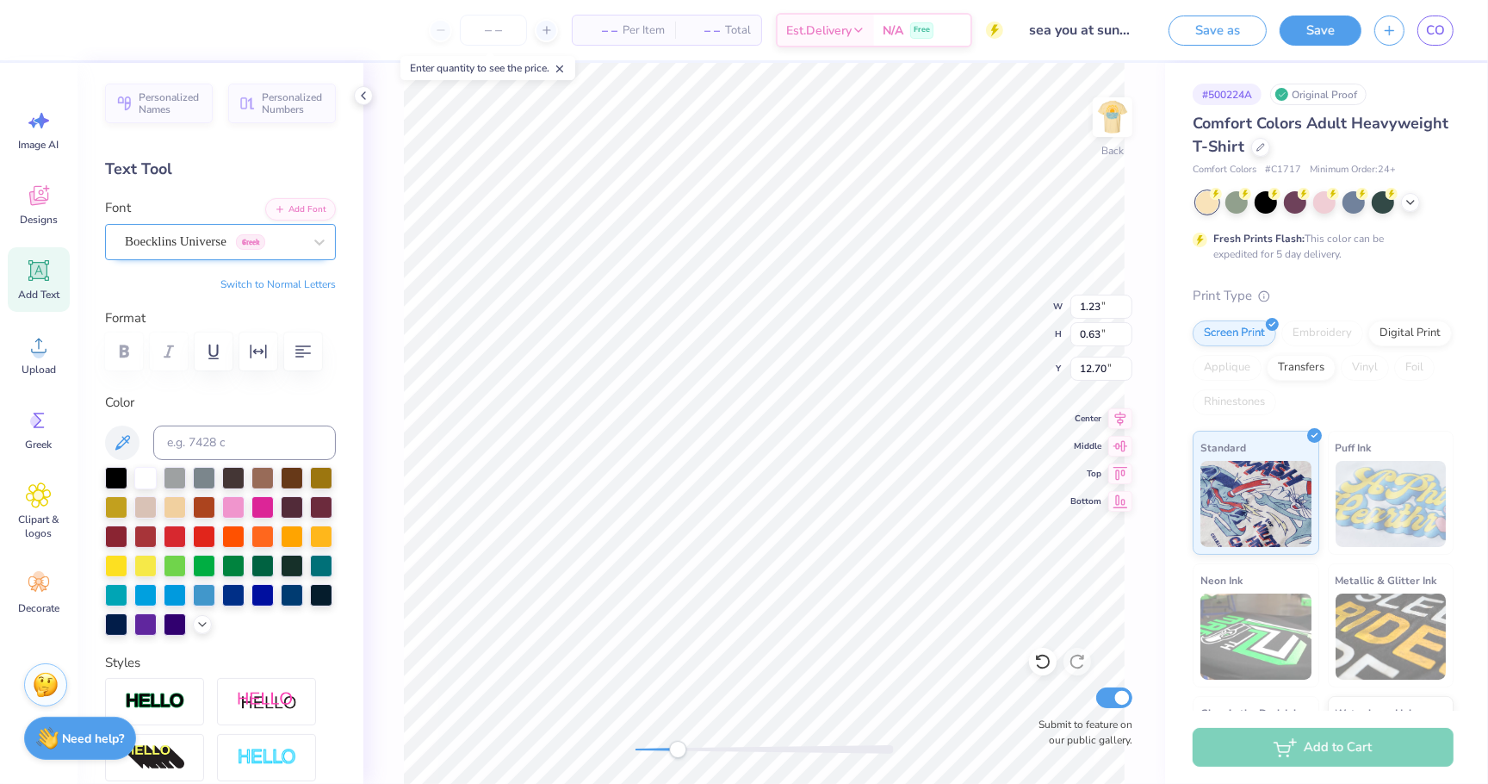
click at [198, 243] on span "Boecklins Universe" at bounding box center [176, 242] width 102 height 20
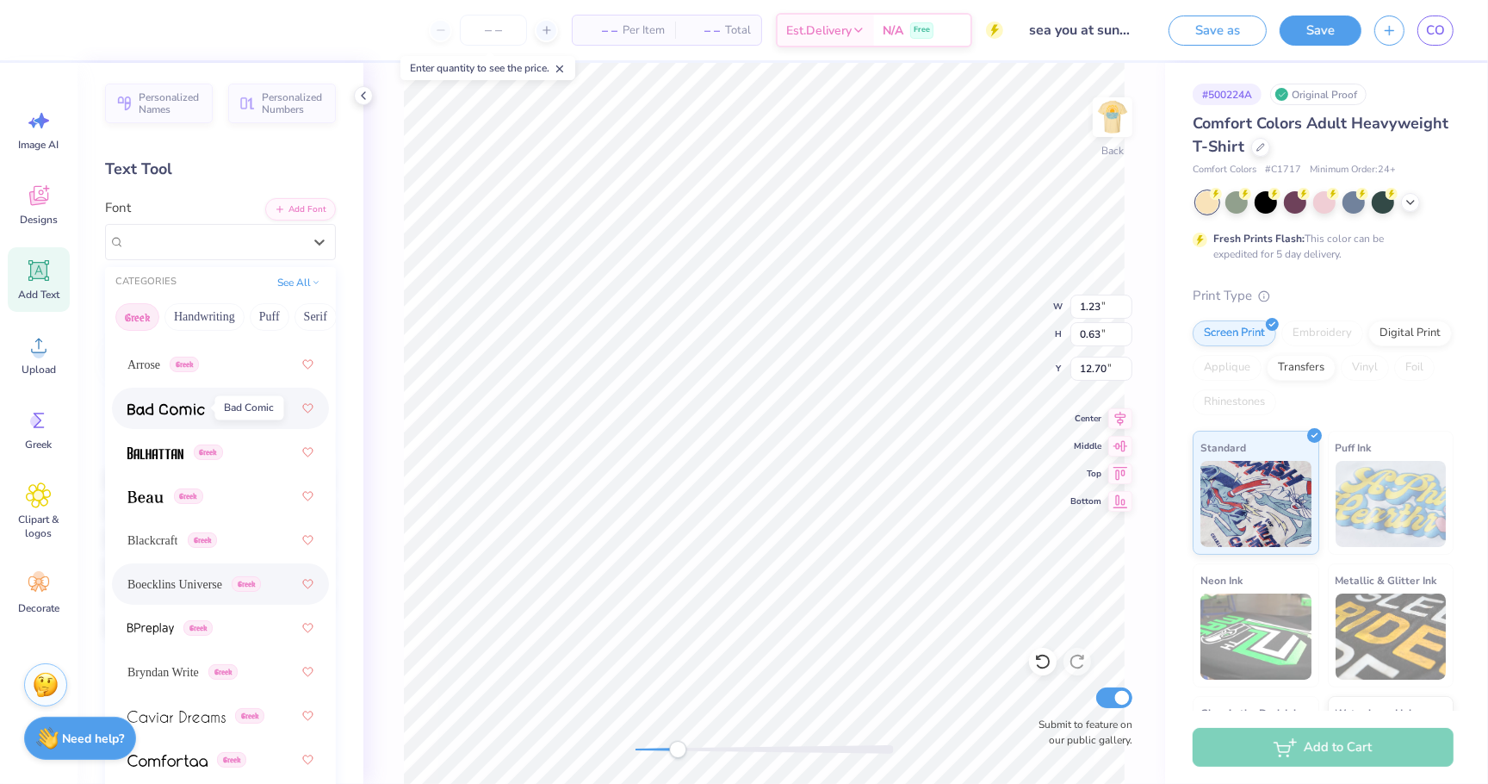
scroll to position [898, 0]
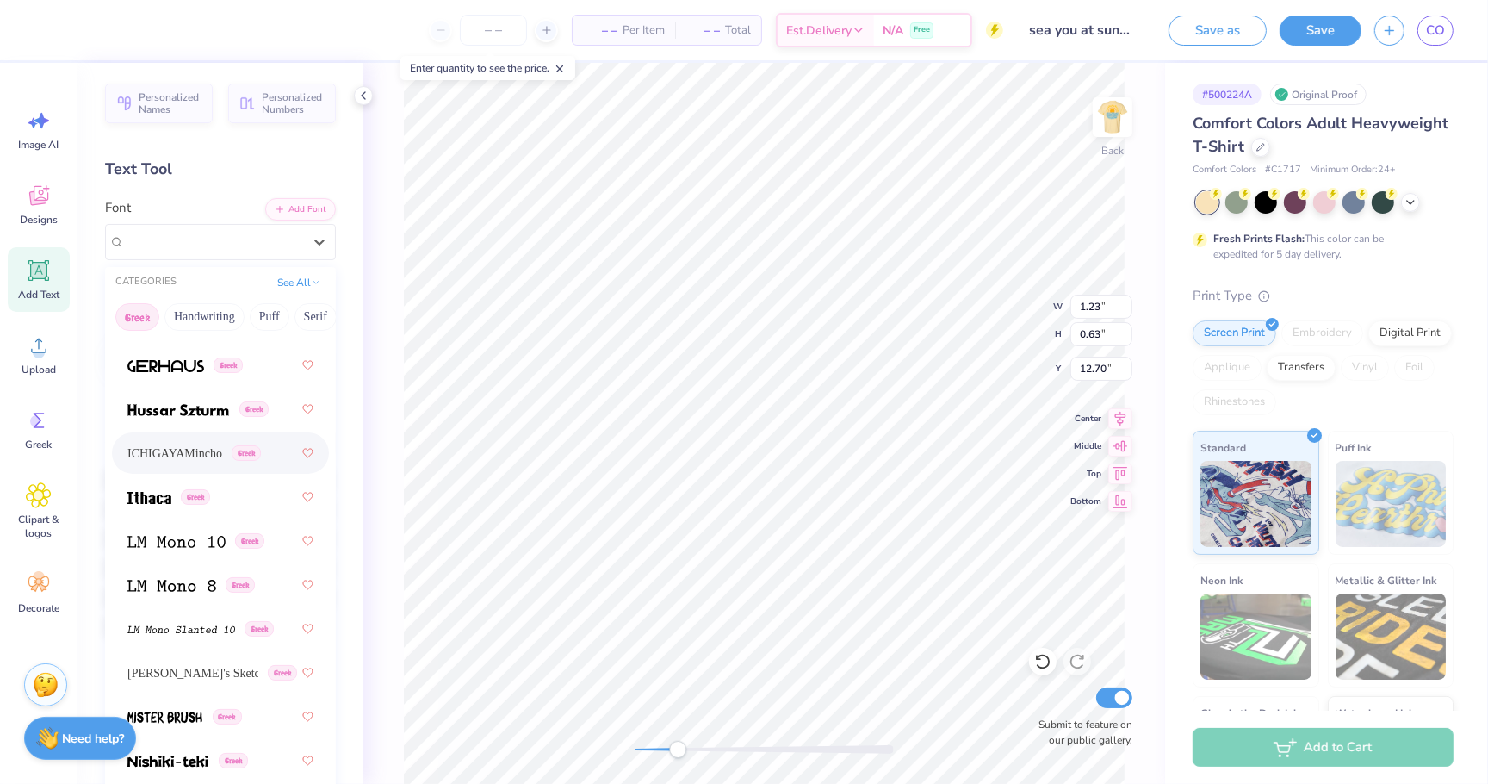
click at [190, 457] on span "ICHIGAYAMincho" at bounding box center [174, 453] width 95 height 18
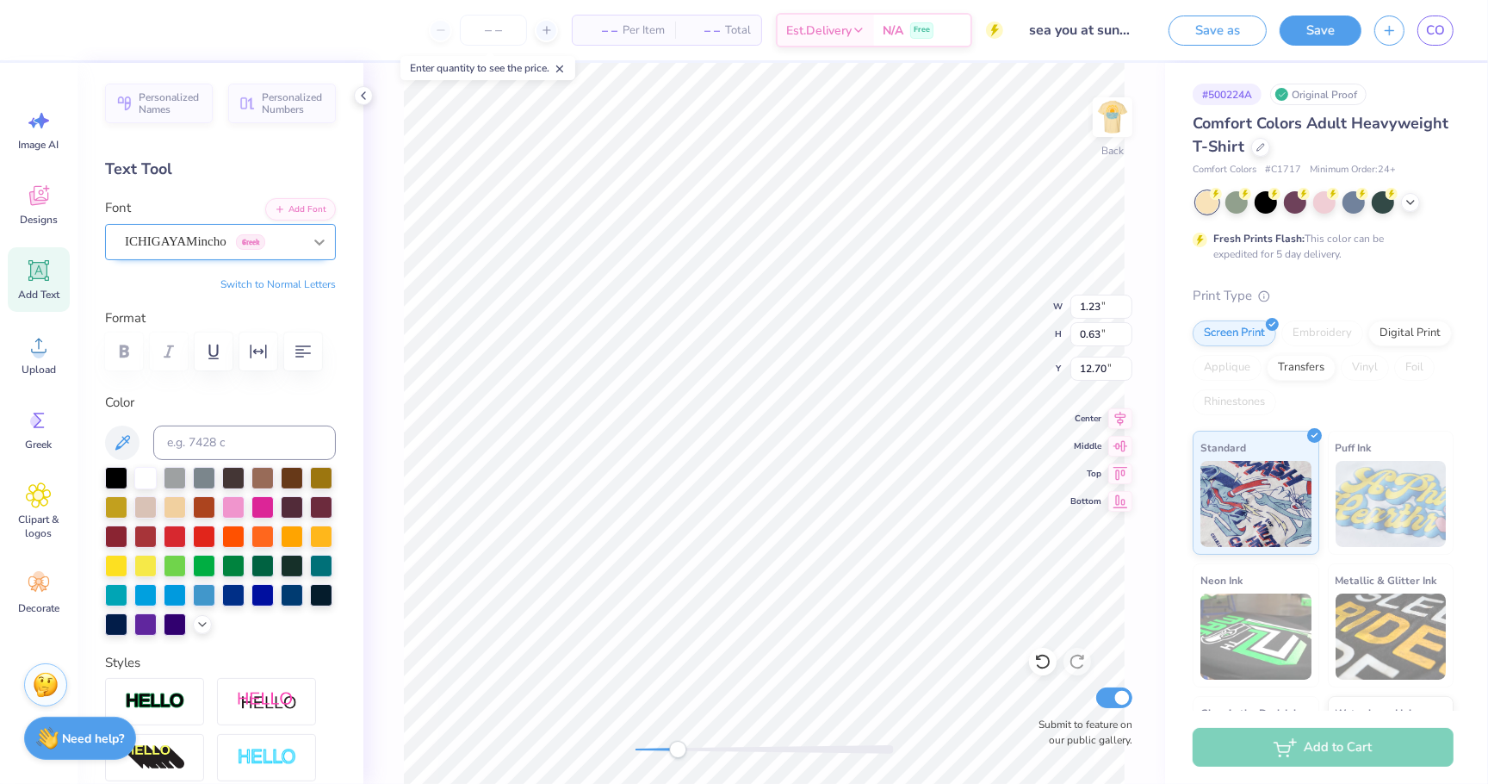
type input "1.62"
type input "0.74"
type input "4.71"
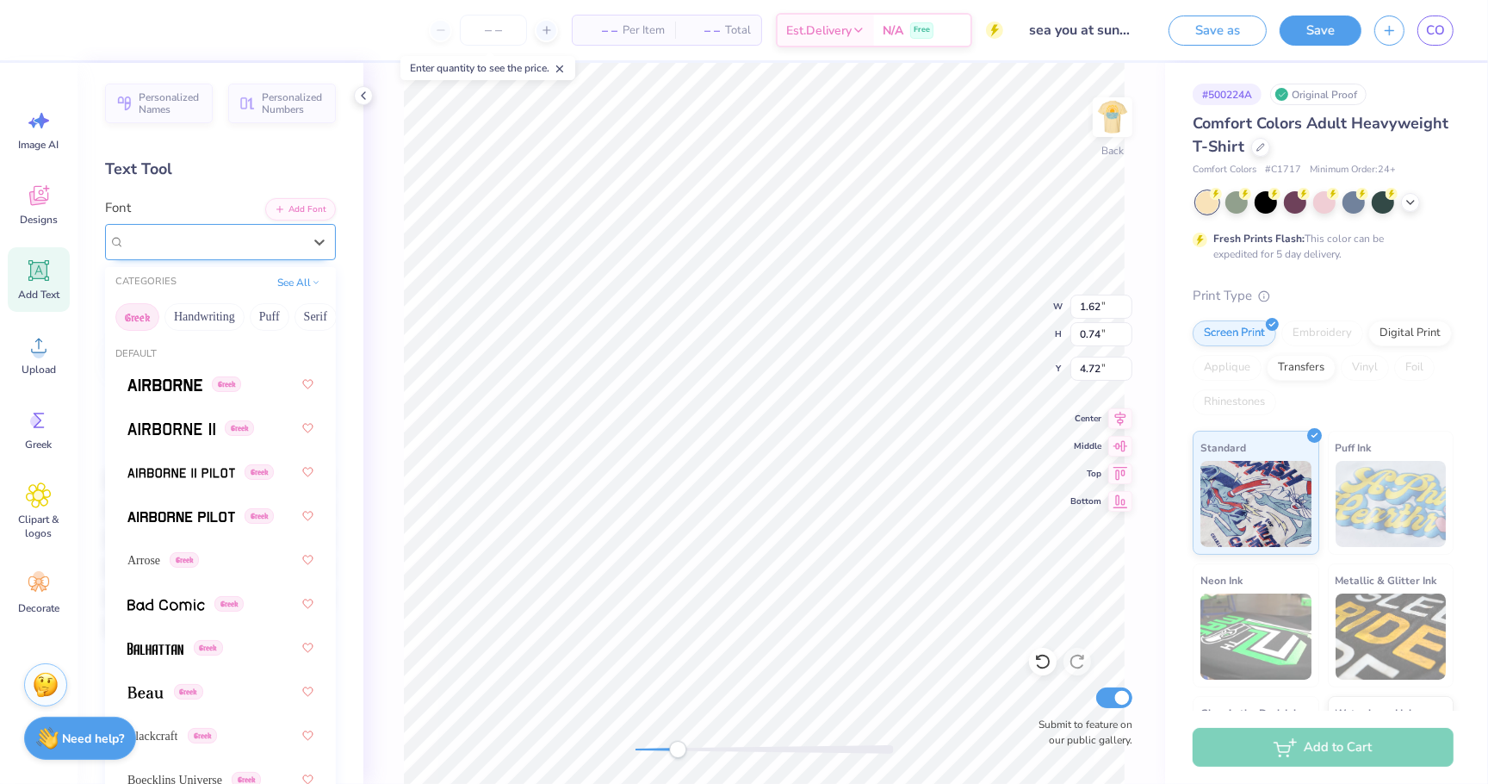
click at [204, 245] on span "ICHIGAYAMincho" at bounding box center [176, 242] width 102 height 20
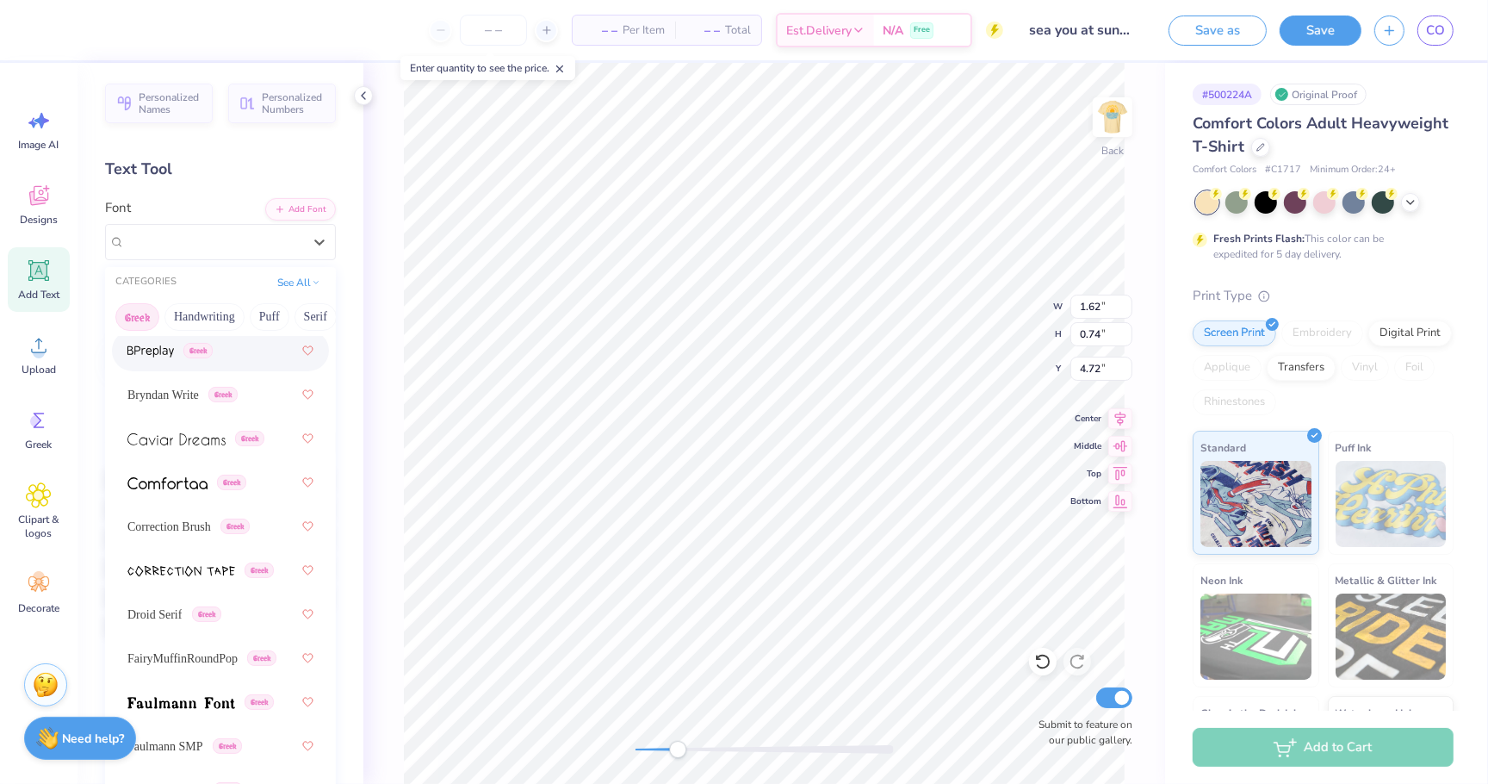
scroll to position [473, 0]
click at [169, 488] on img at bounding box center [167, 483] width 80 height 12
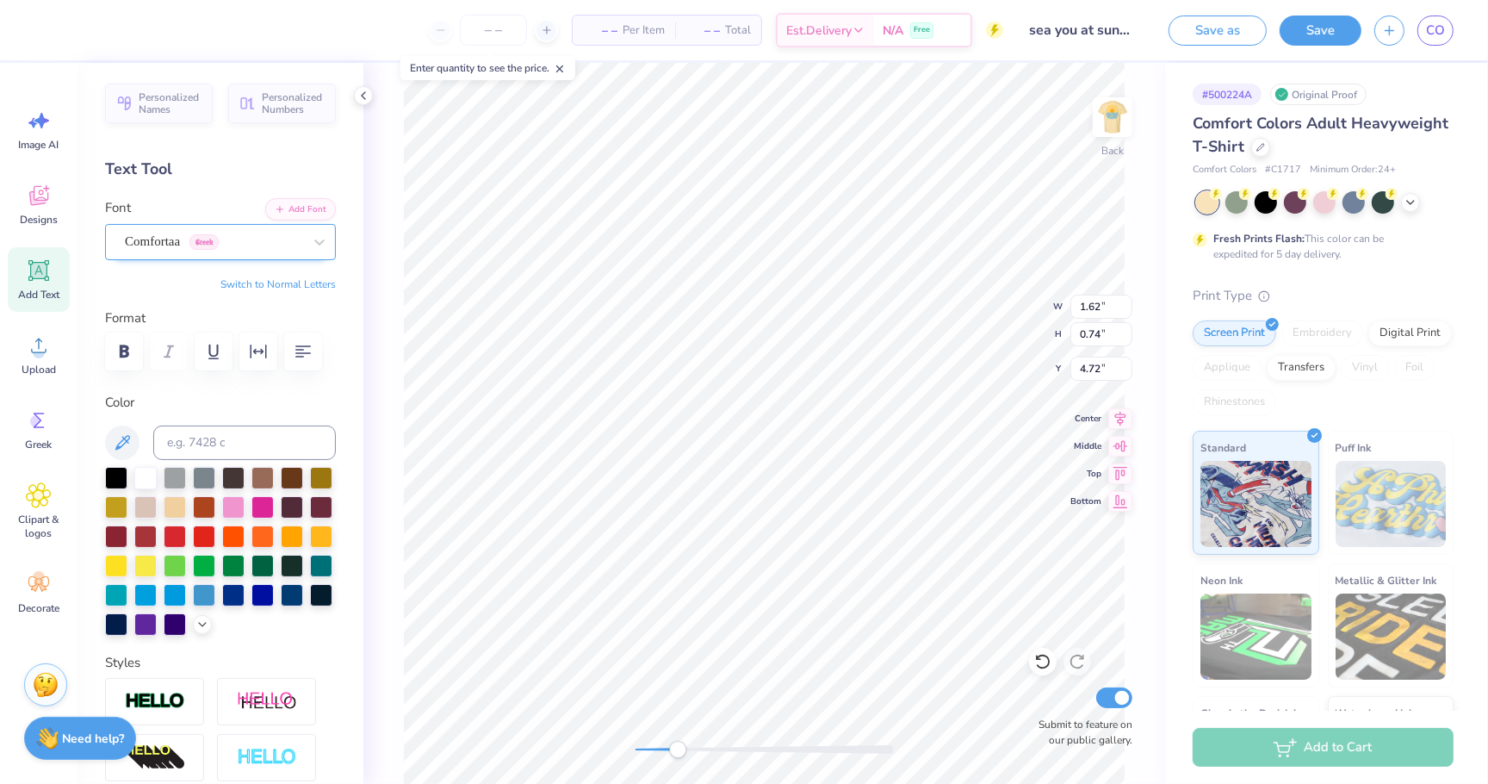
click at [171, 247] on span "Comfortaa" at bounding box center [152, 242] width 55 height 20
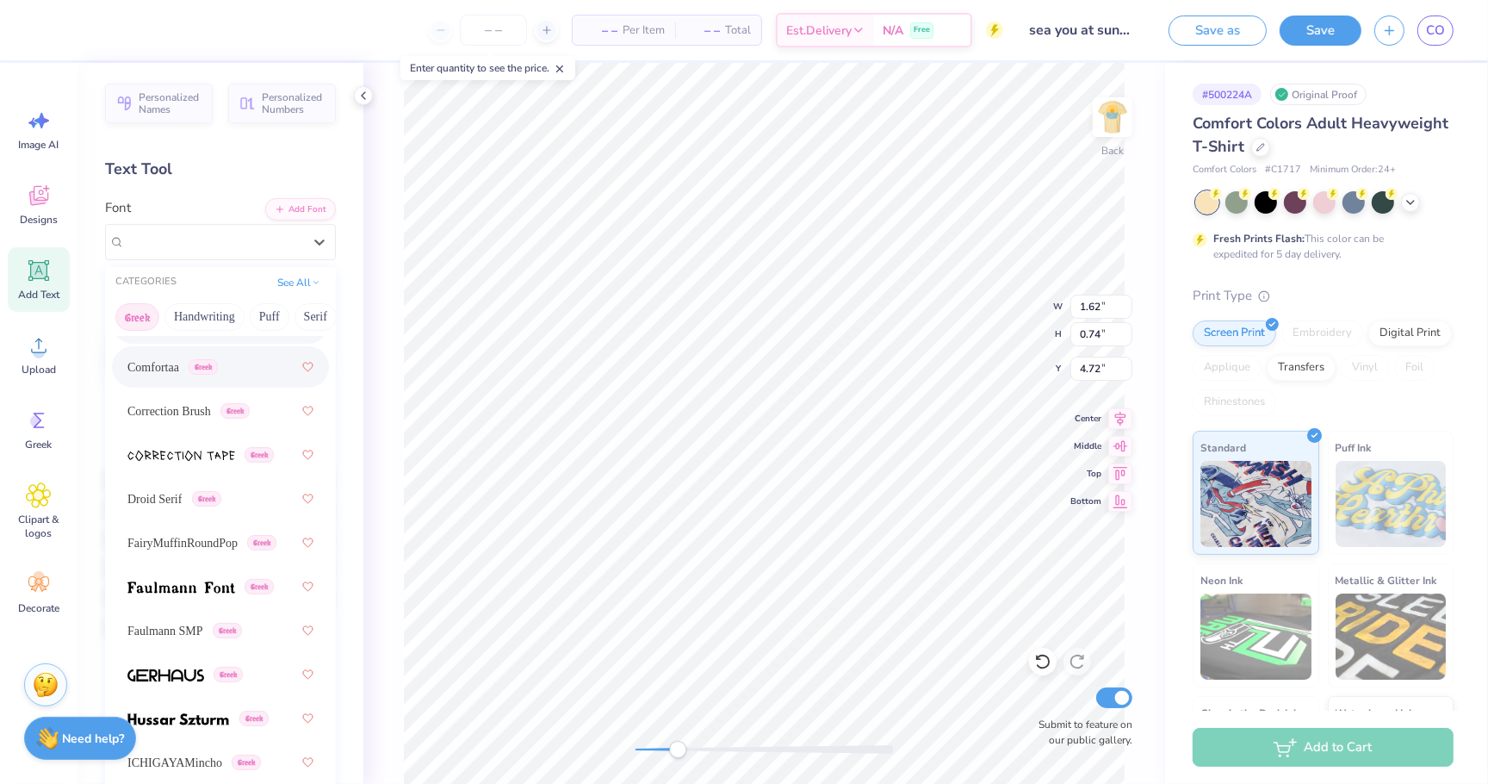
scroll to position [589, 0]
click at [219, 543] on span "FairyMuffinRoundPop" at bounding box center [182, 542] width 110 height 18
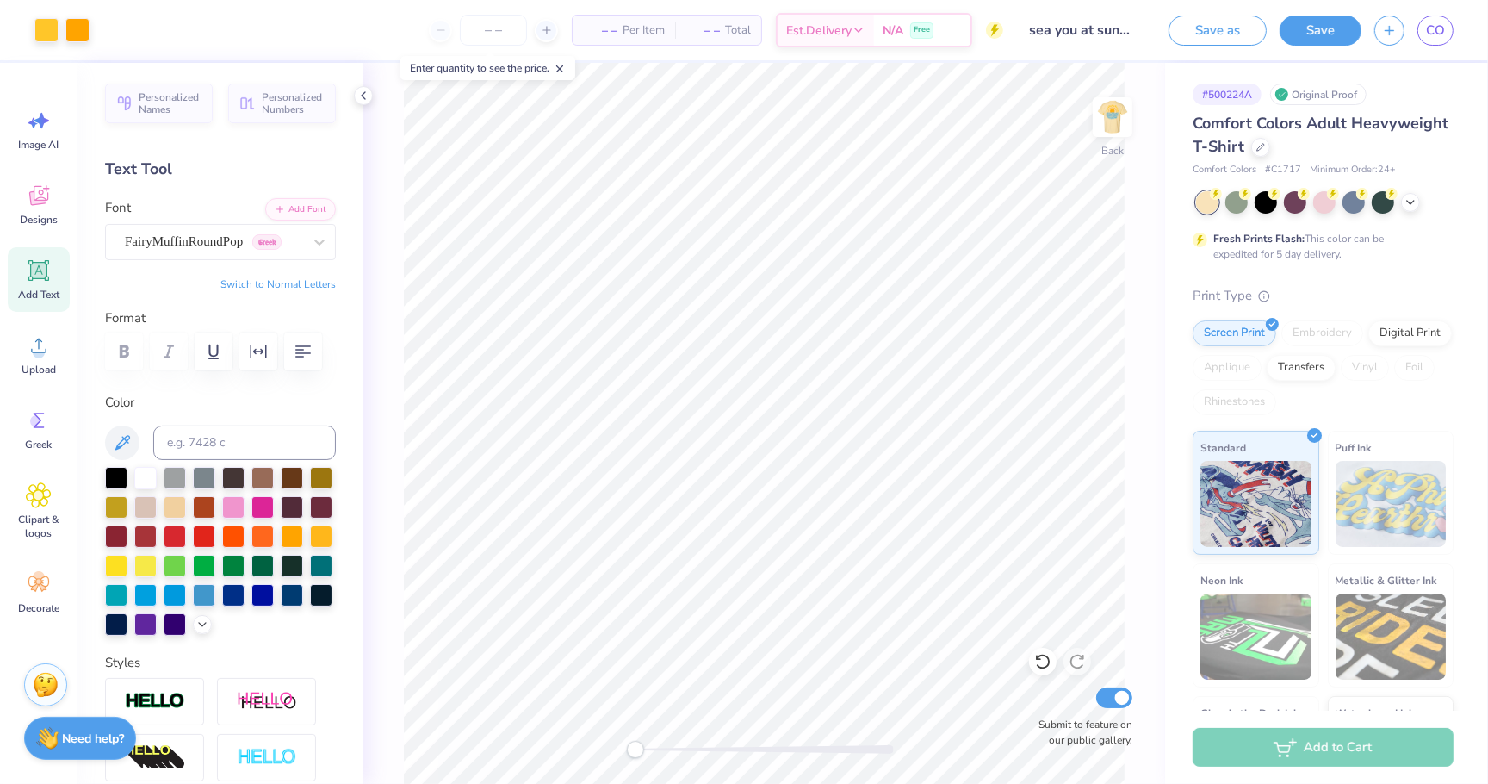
click at [618, 745] on div "Back Submit to feature on our public gallery." at bounding box center [764, 423] width 802 height 721
click at [1093, 122] on img at bounding box center [1112, 117] width 69 height 69
click at [1107, 118] on img at bounding box center [1112, 117] width 69 height 69
click at [1330, 34] on button "Save" at bounding box center [1321, 28] width 82 height 30
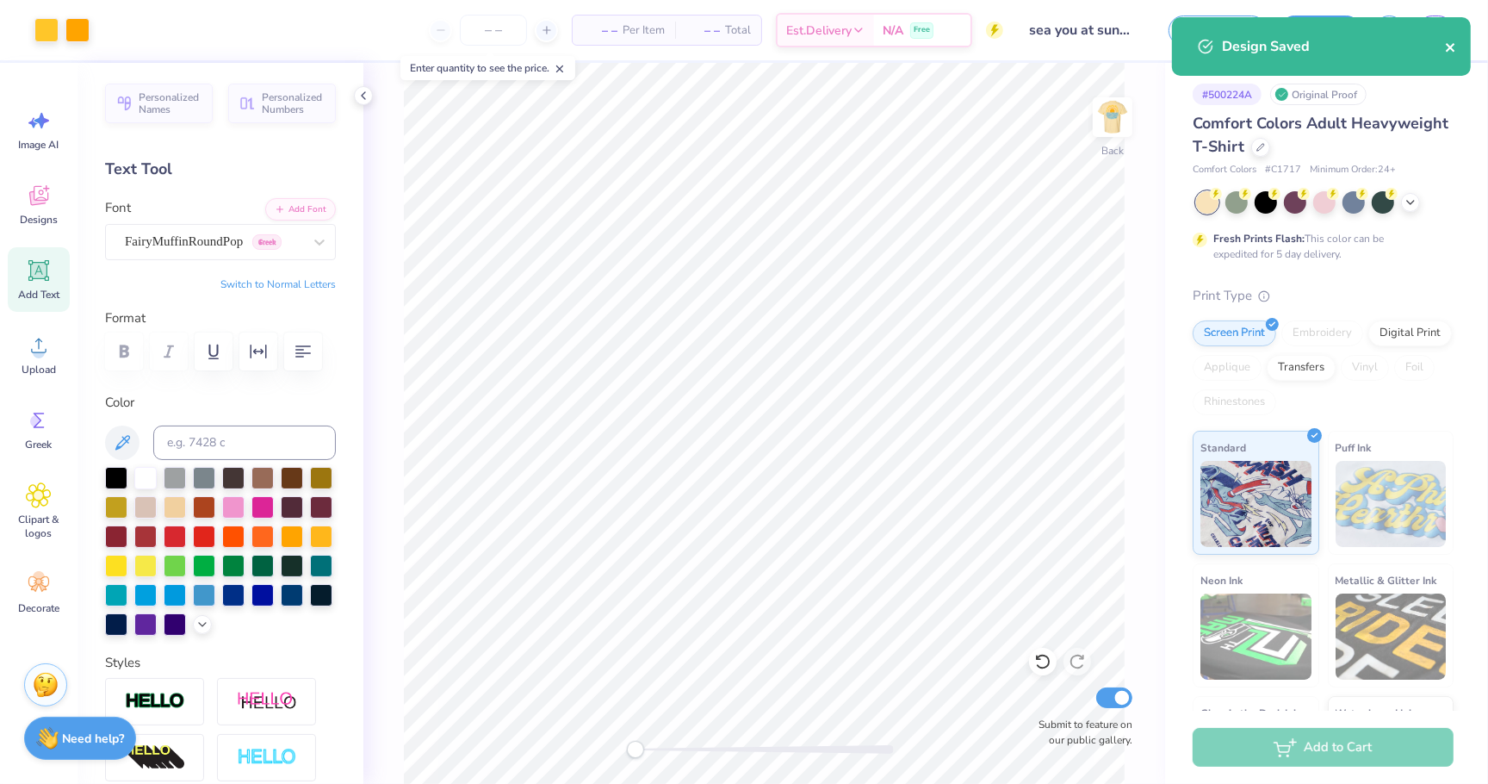
click at [1457, 44] on icon "close" at bounding box center [1451, 47] width 12 height 14
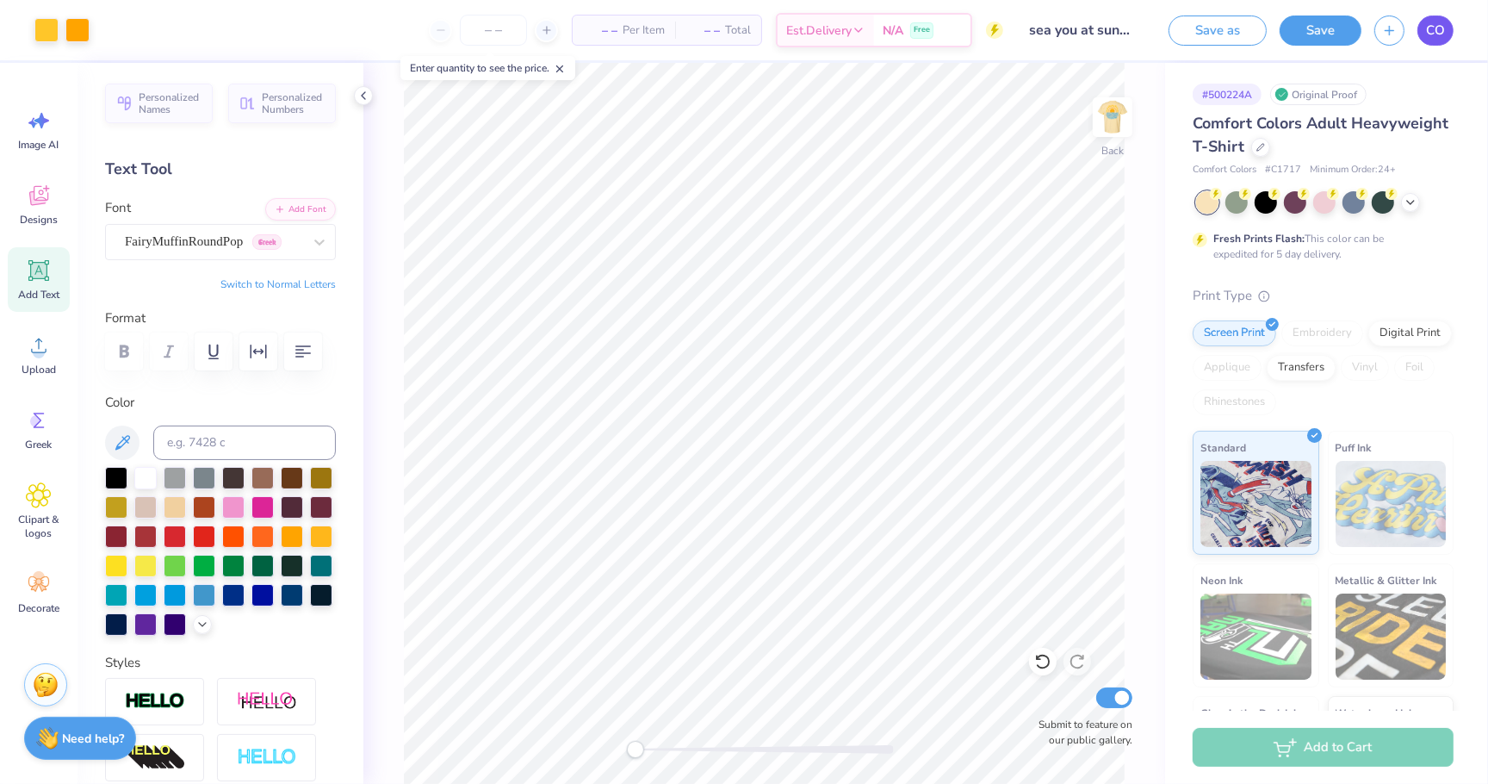
click at [1437, 26] on span "CO" at bounding box center [1435, 31] width 19 height 20
